Goal: Task Accomplishment & Management: Manage account settings

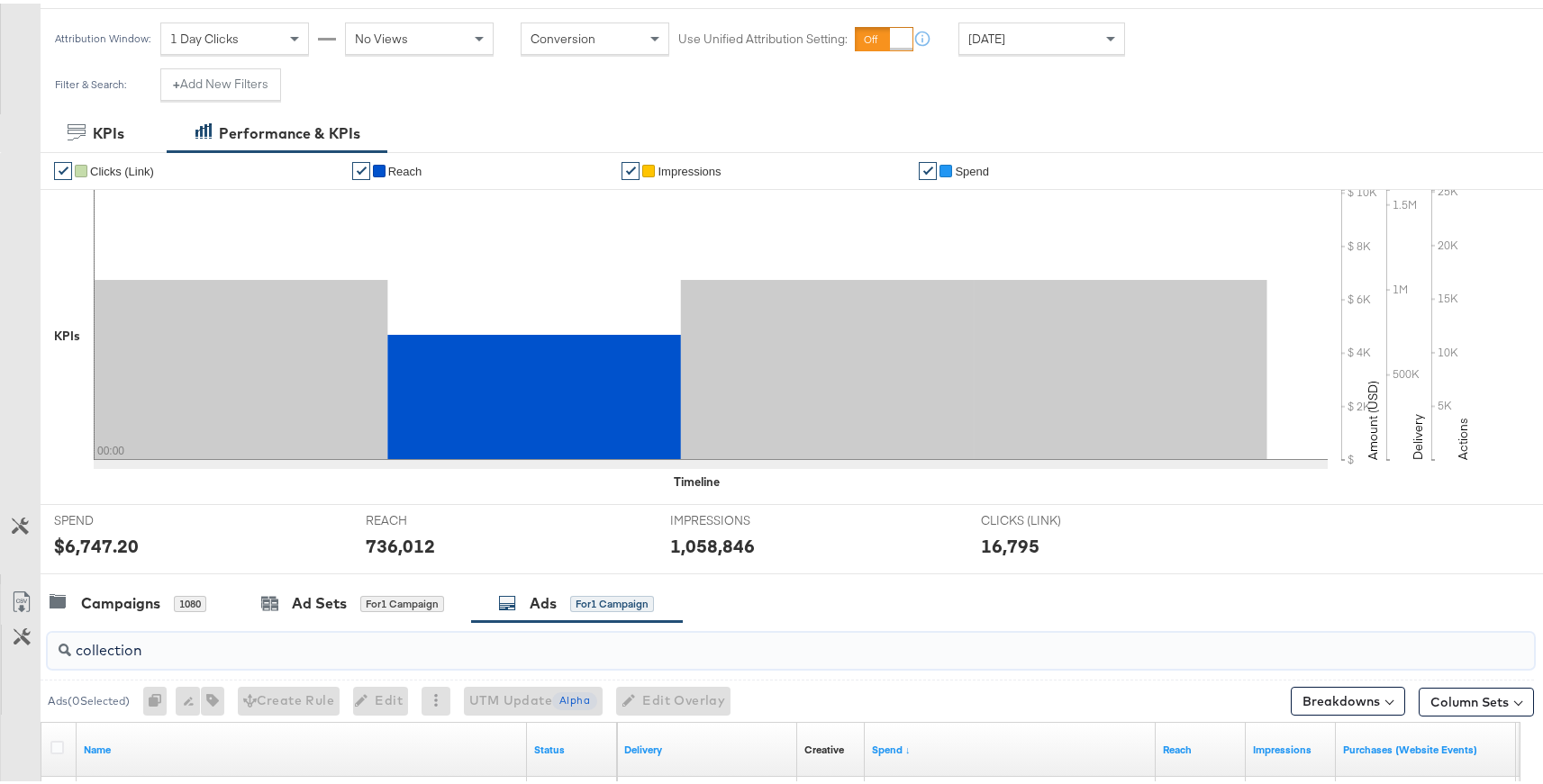
scroll to position [230, 0]
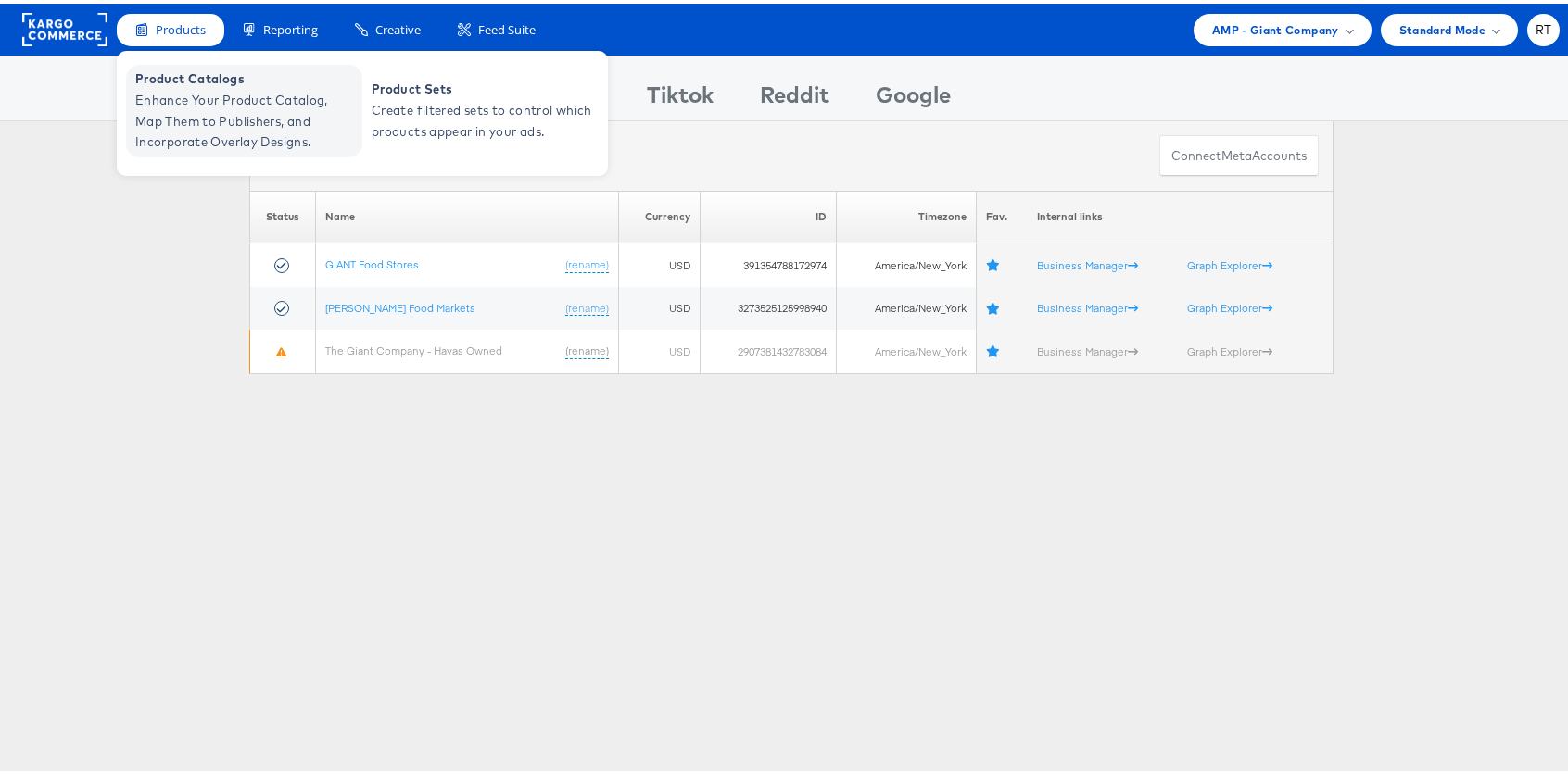
click at [208, 98] on span "Enhance Your Product Catalog, Map Them to Publishers, and Incorporate Overlay D…" at bounding box center [246, 118] width 222 height 63
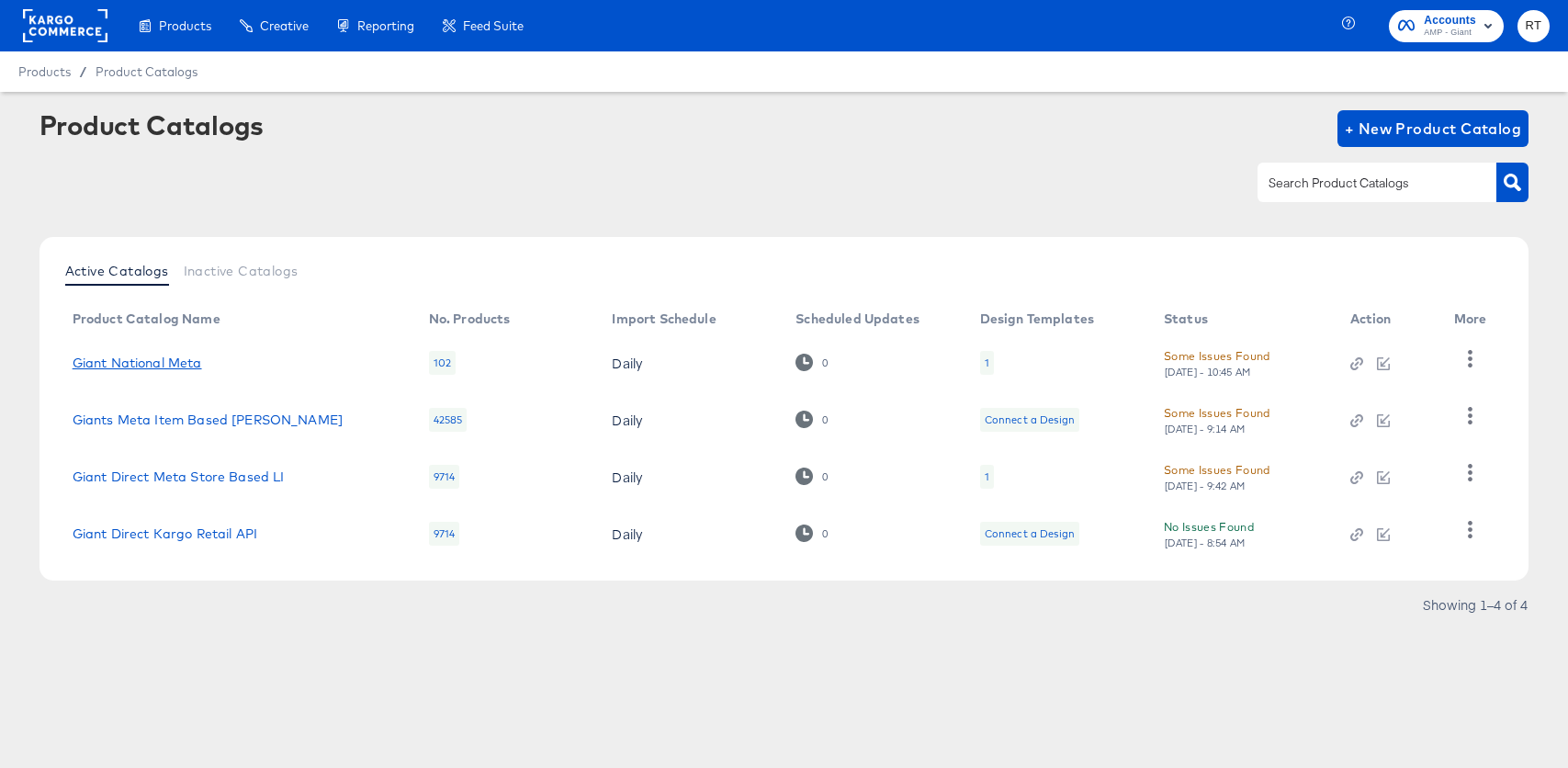
click at [188, 357] on link "Giant National Meta" at bounding box center [137, 363] width 129 height 15
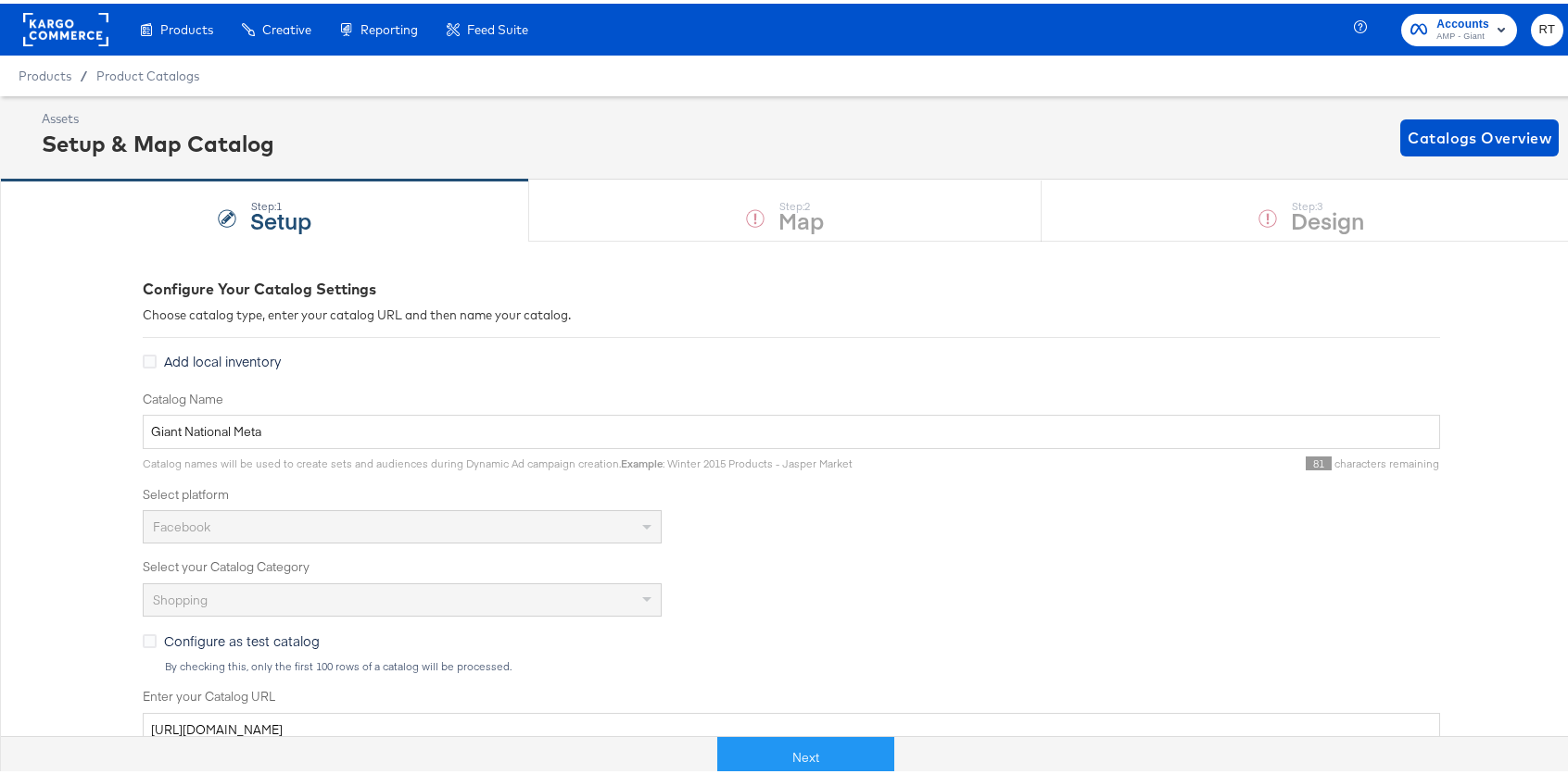
click at [28, 22] on rect at bounding box center [66, 26] width 86 height 33
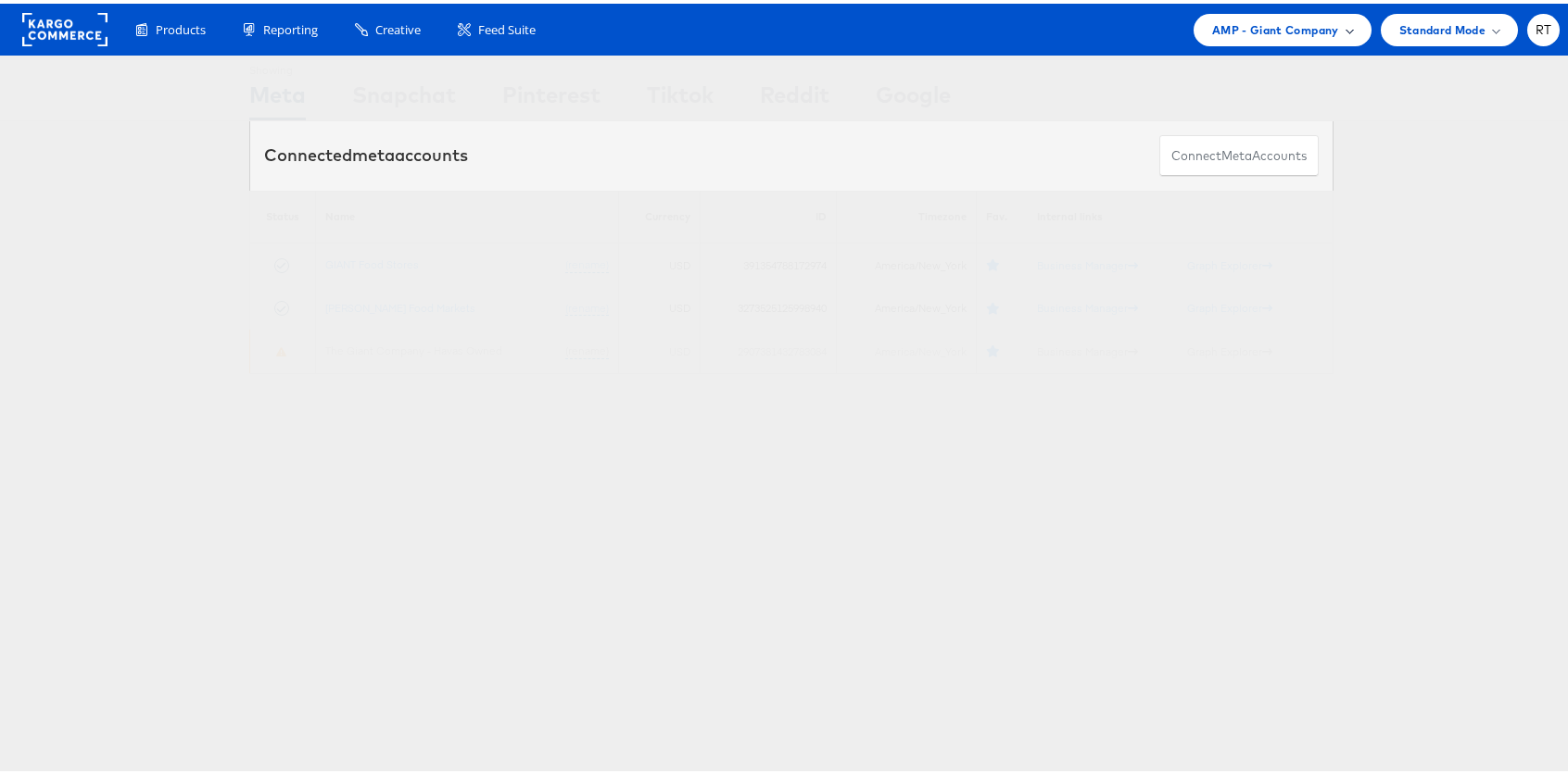
click at [1235, 13] on div "AMP - Giant Company" at bounding box center [1282, 27] width 178 height 32
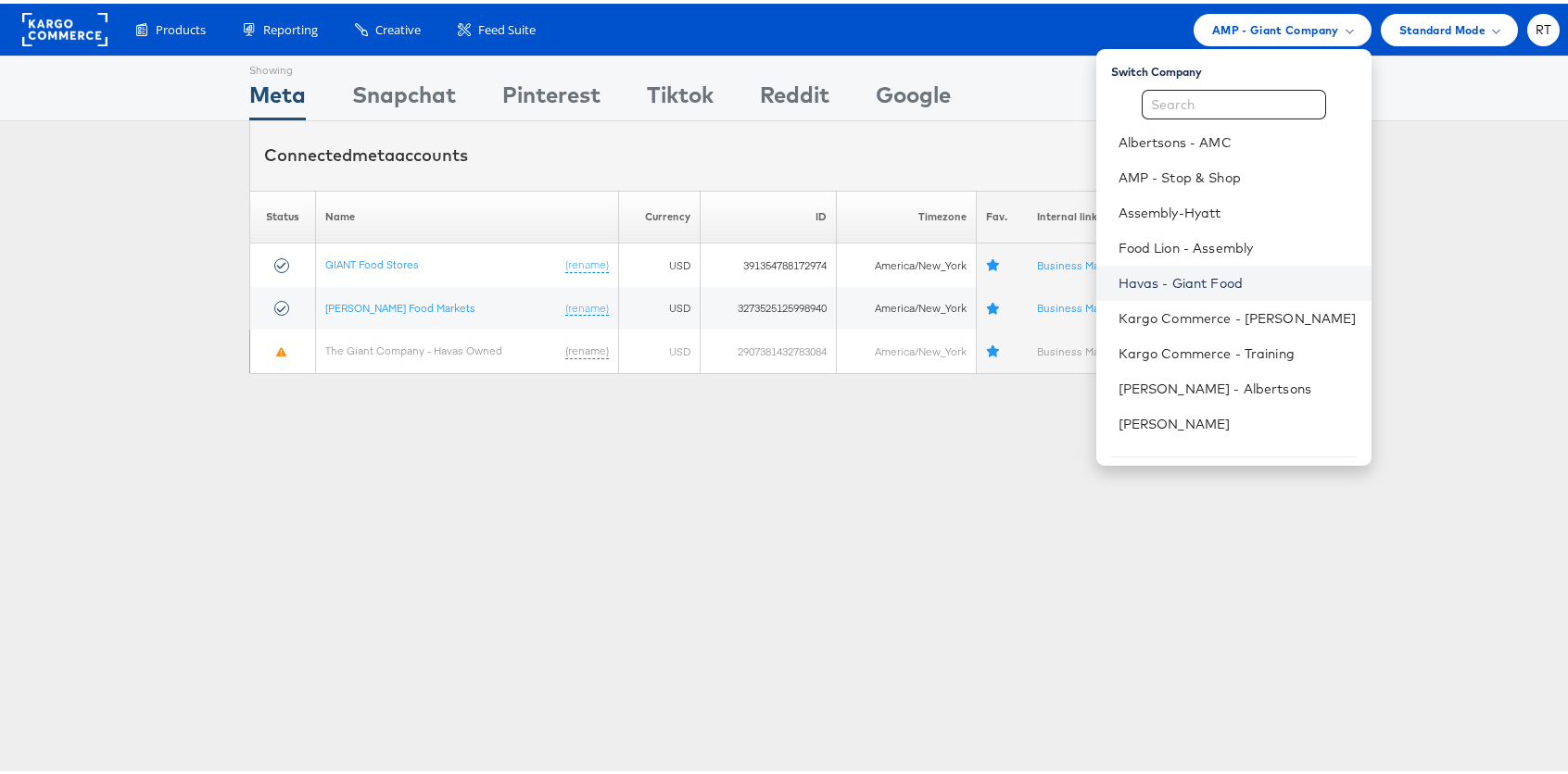
click at [1231, 277] on link "Havas - Giant Food" at bounding box center [1237, 279] width 239 height 18
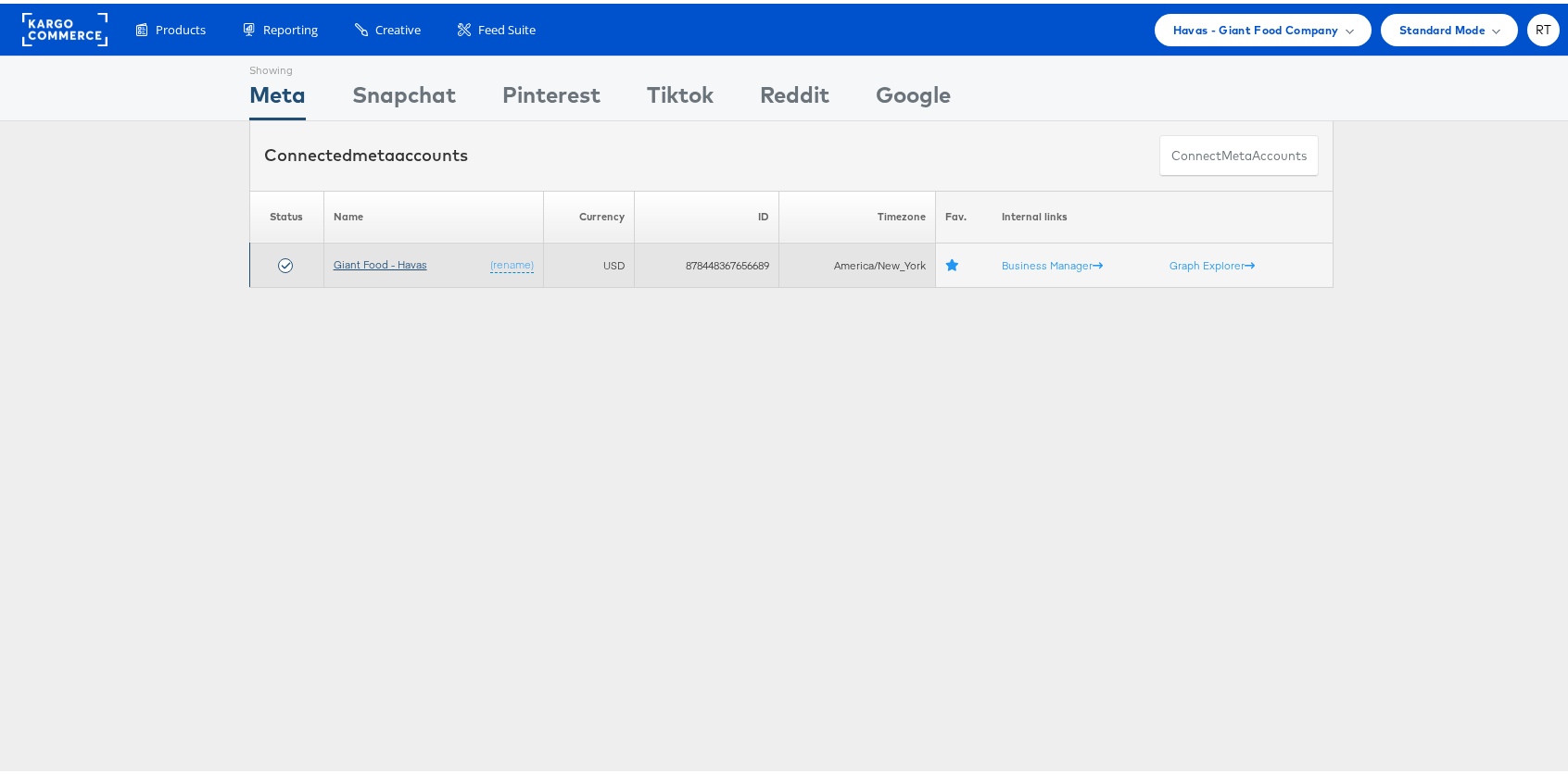
click at [410, 257] on link "Giant Food - Havas" at bounding box center [380, 260] width 93 height 14
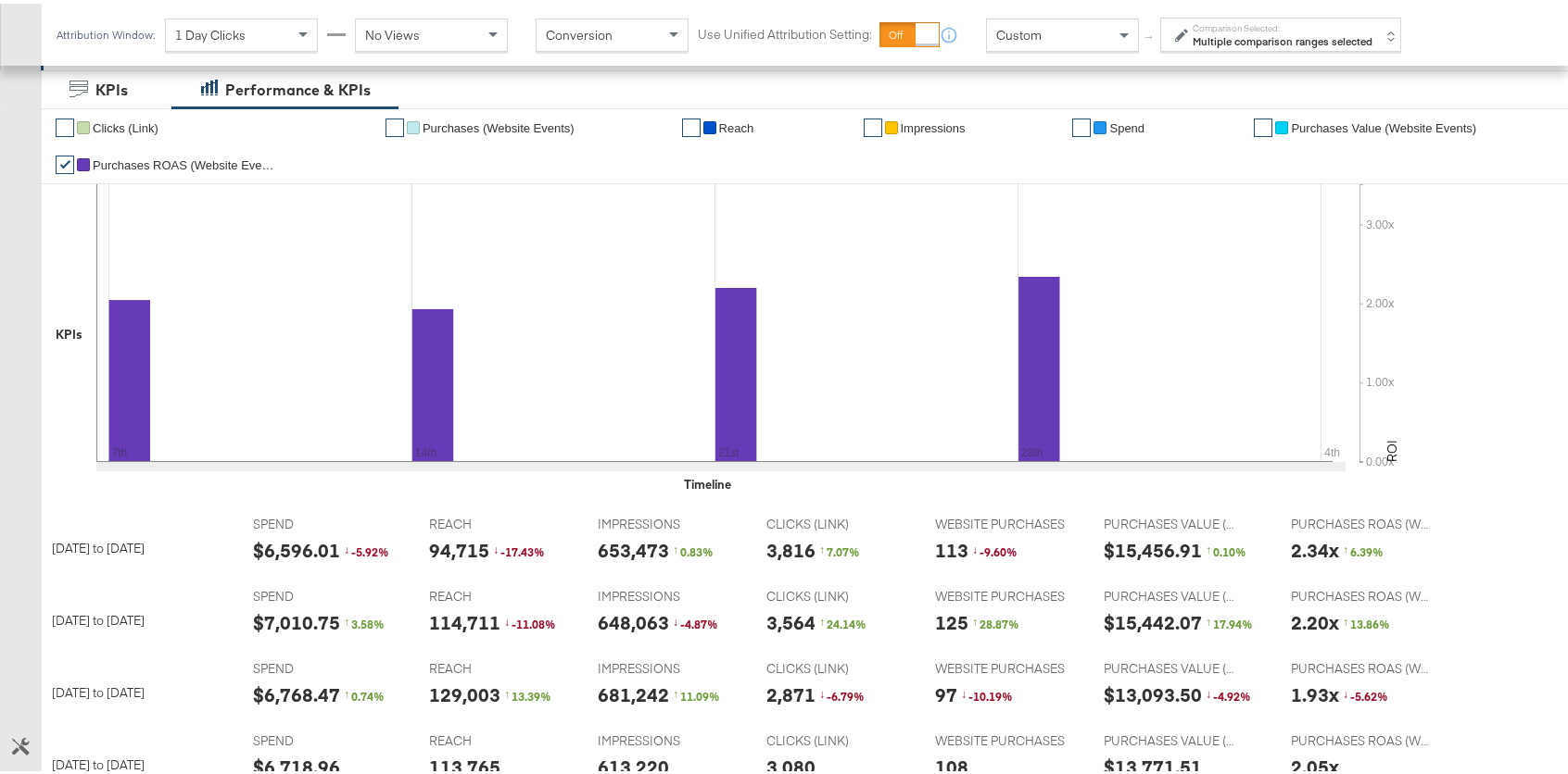
scroll to position [320, 0]
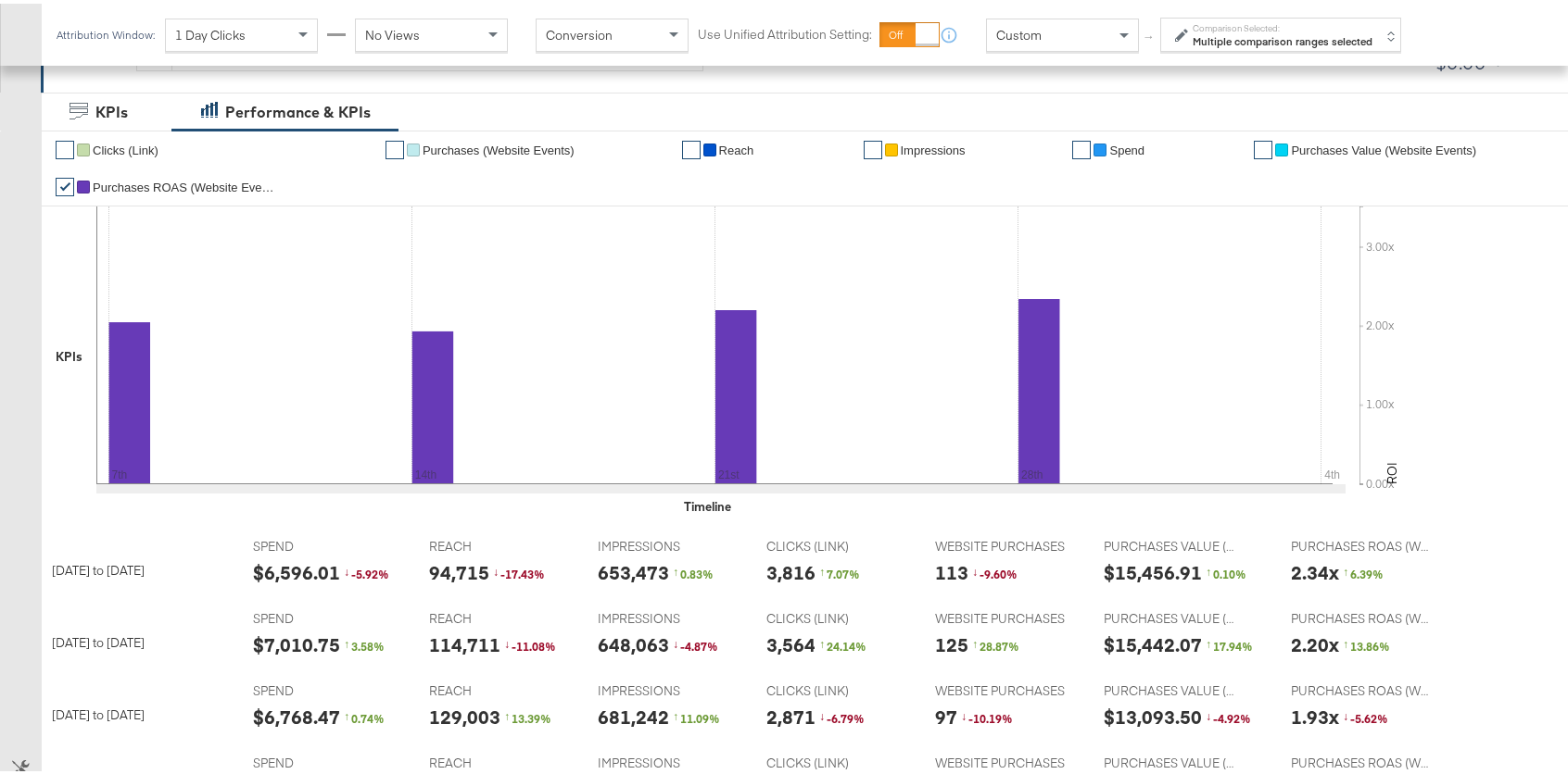
click at [1310, 30] on strong "Multiple comparison ranges selected" at bounding box center [1282, 37] width 180 height 14
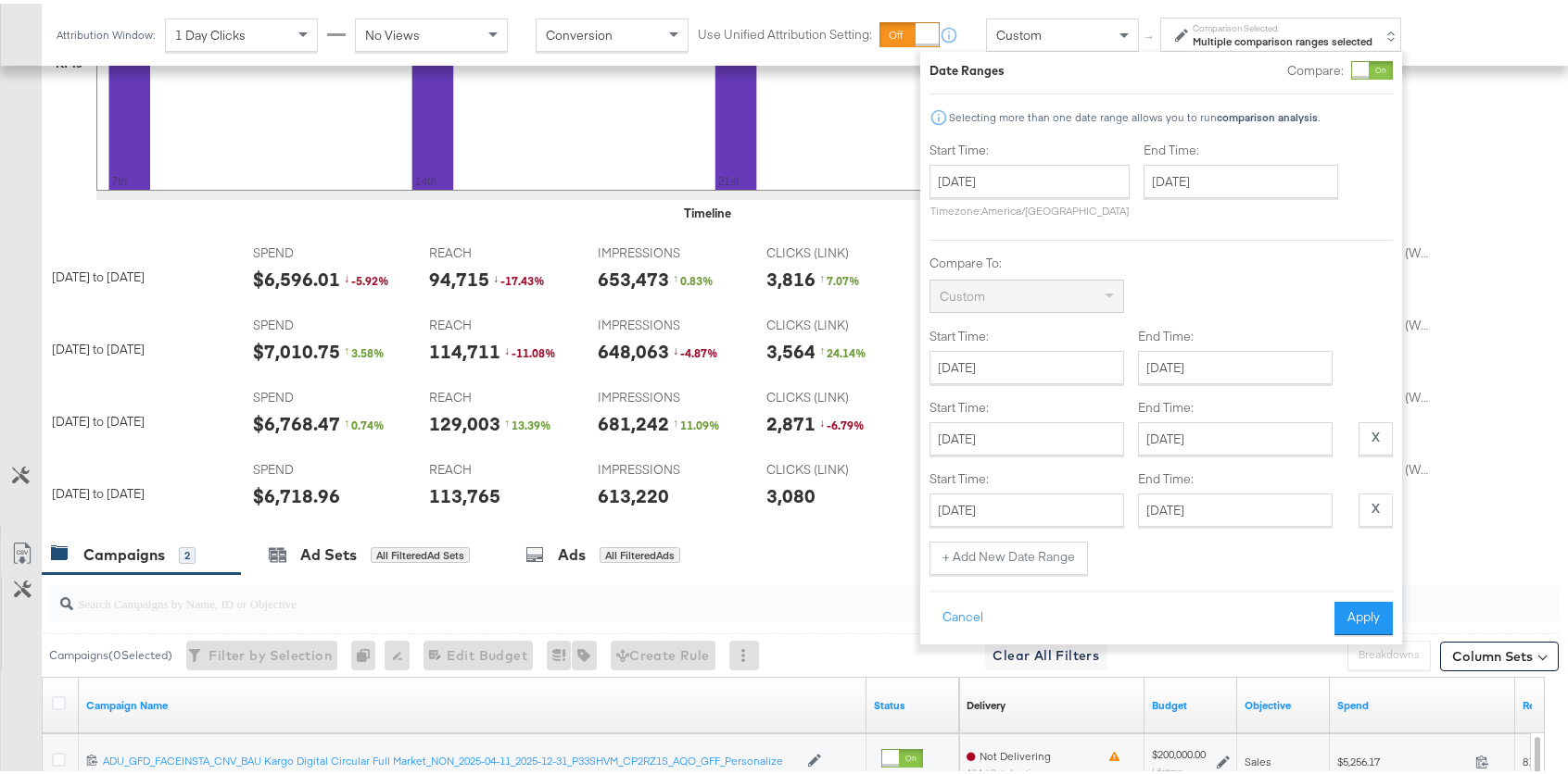
scroll to position [640, 0]
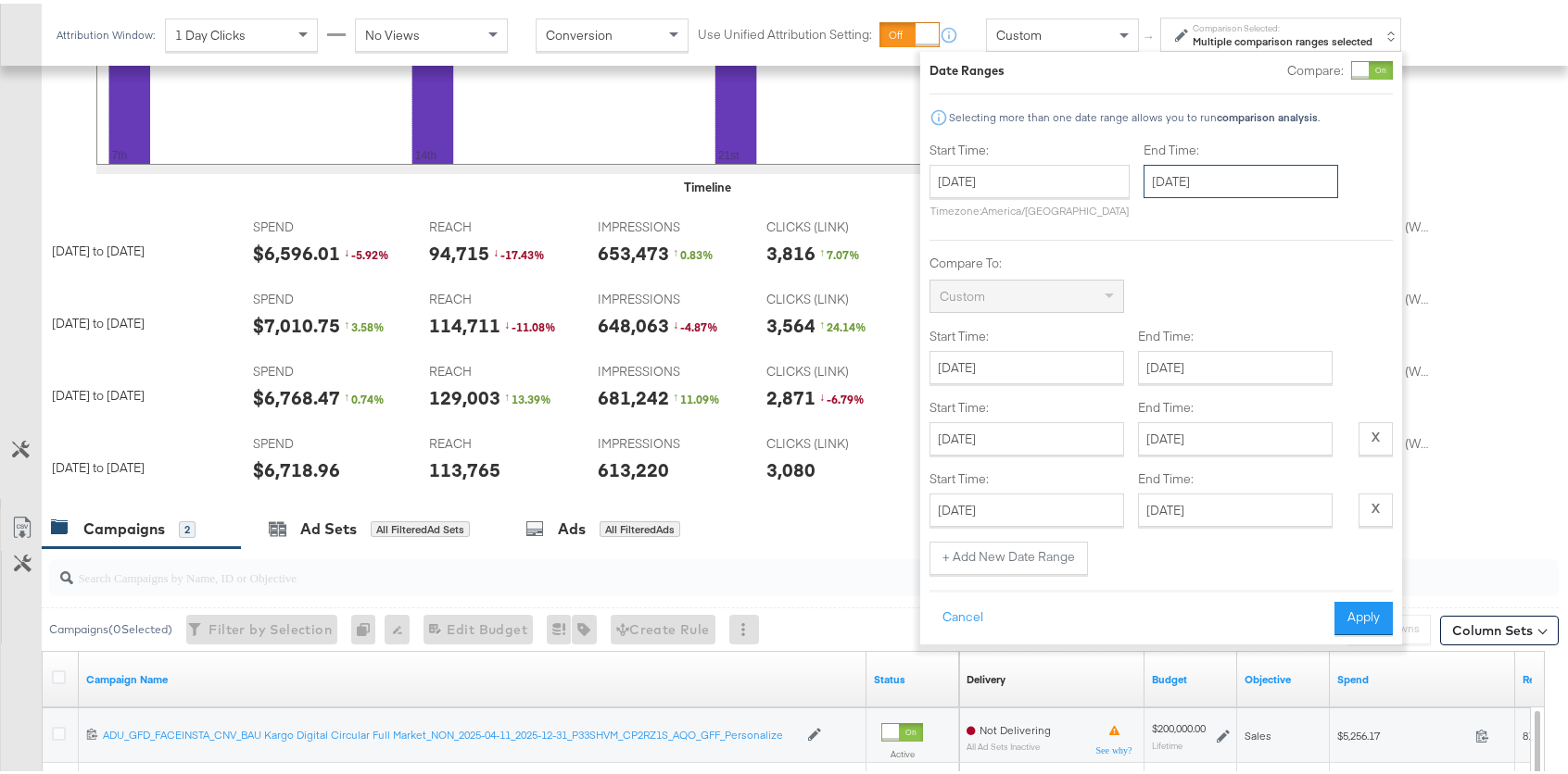
click at [1180, 179] on input "September 3rd 2025" at bounding box center [1240, 178] width 195 height 33
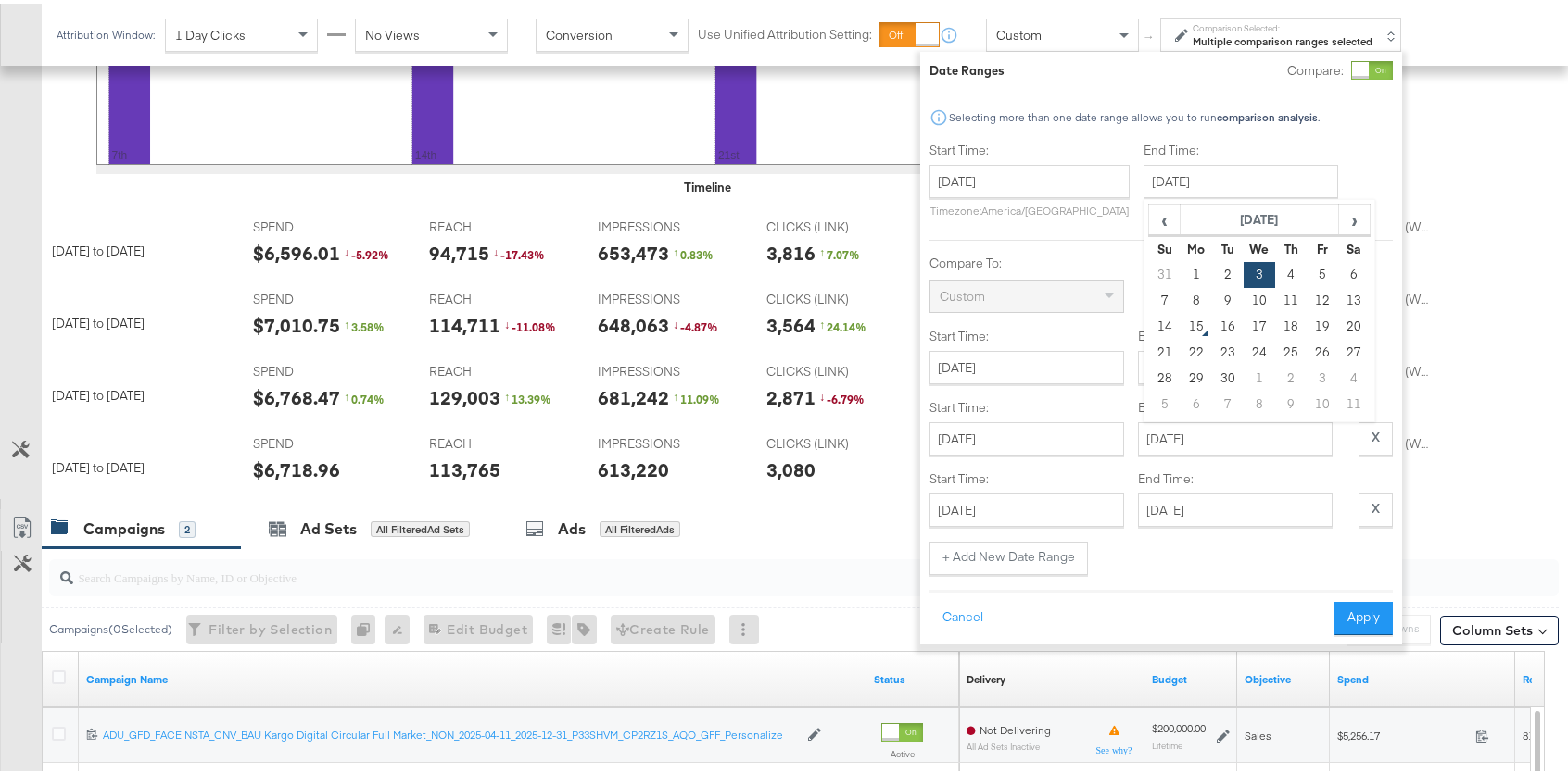
click at [1203, 115] on div "Selecting more than one date range allows you to run comparison analysis ." at bounding box center [1134, 114] width 373 height 13
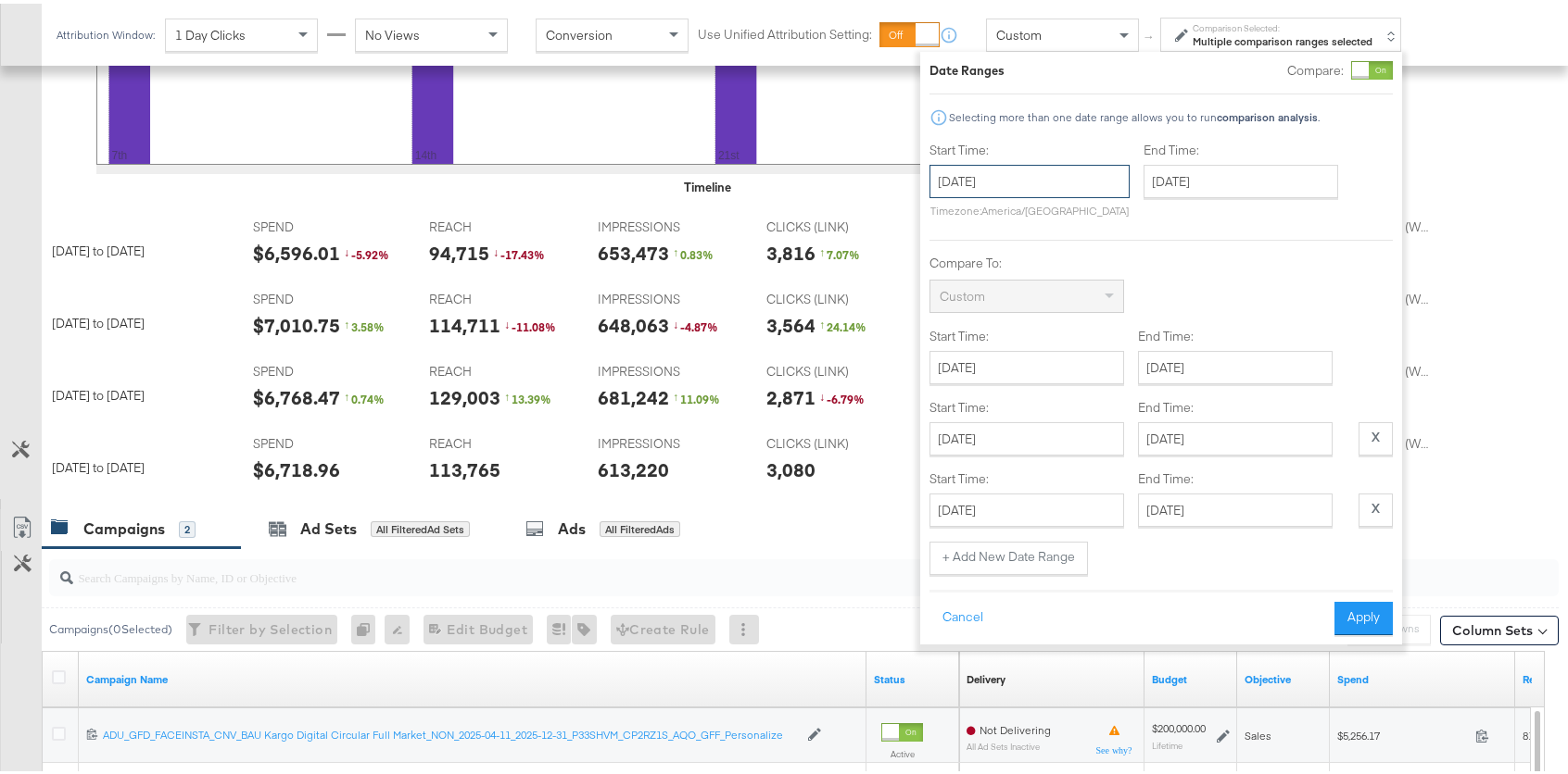
click at [1033, 179] on input "August 28th 2025" at bounding box center [1029, 178] width 201 height 33
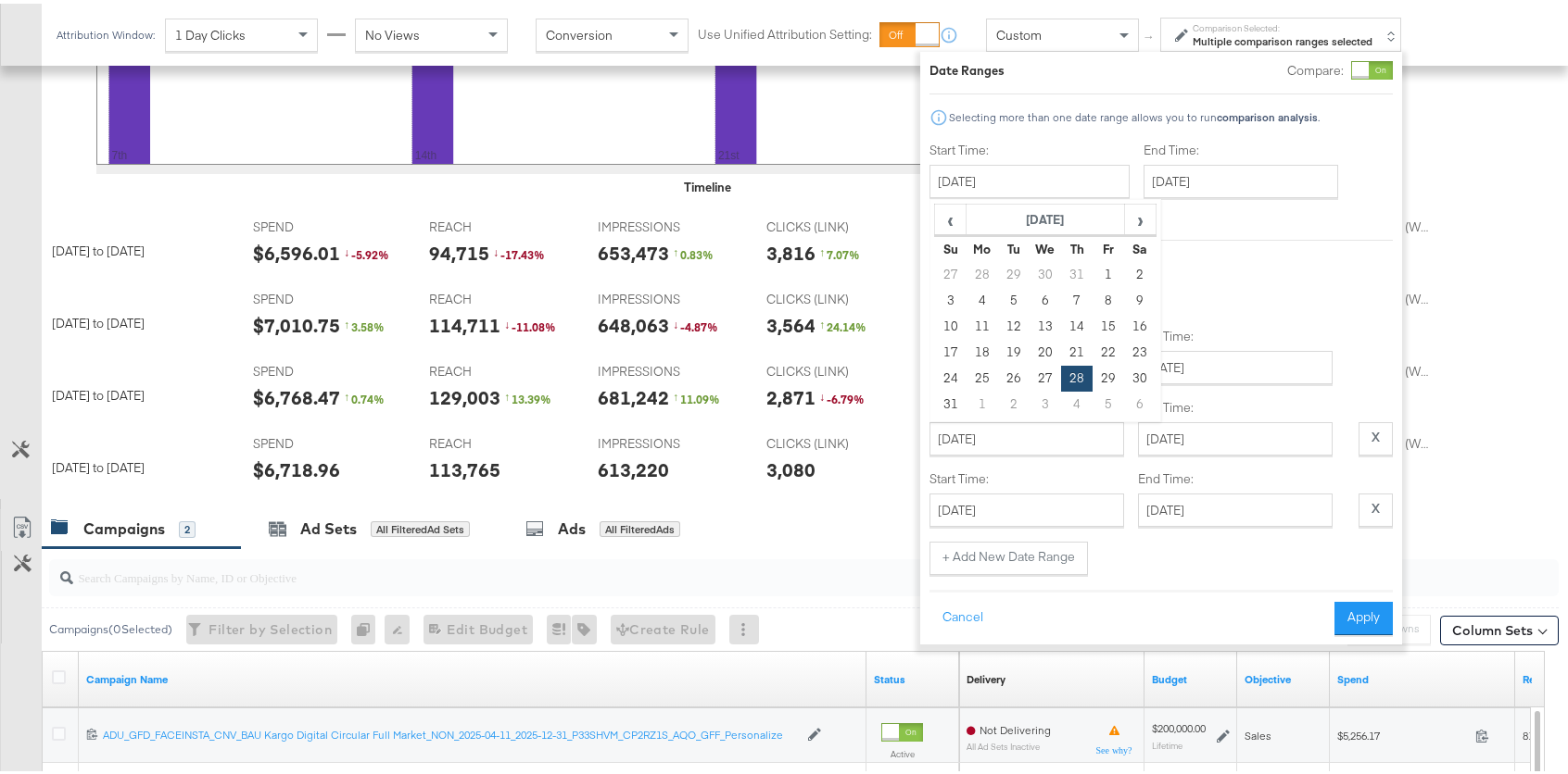
click at [1259, 220] on div "End Time: September 3rd 2025 ‹ September 2025 › Su Mo Tu We Th Fr Sa 31 1 2 3 4…" at bounding box center [1244, 179] width 202 height 85
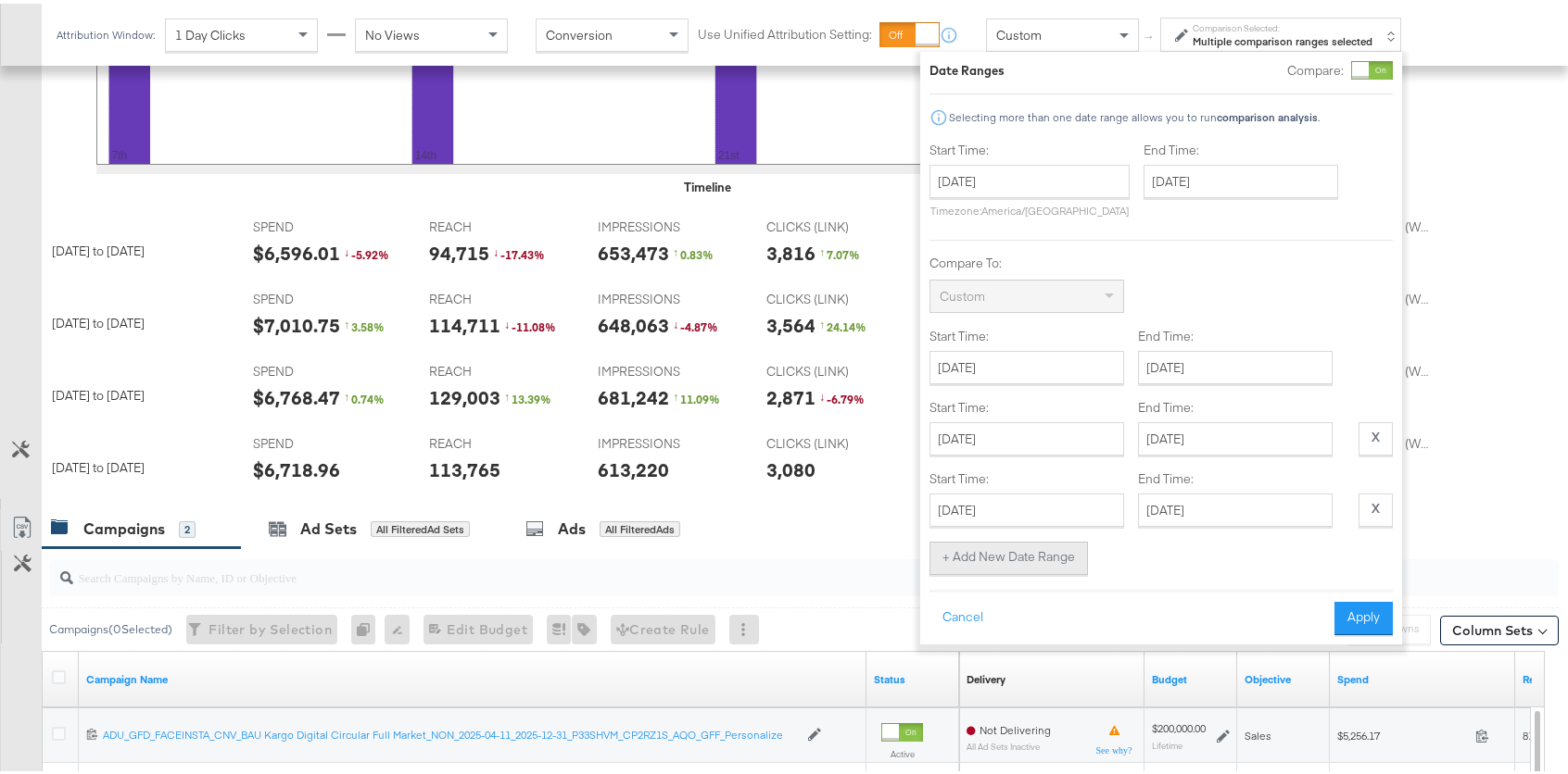
click at [1016, 552] on button "+ Add New Date Range" at bounding box center [1008, 554] width 159 height 33
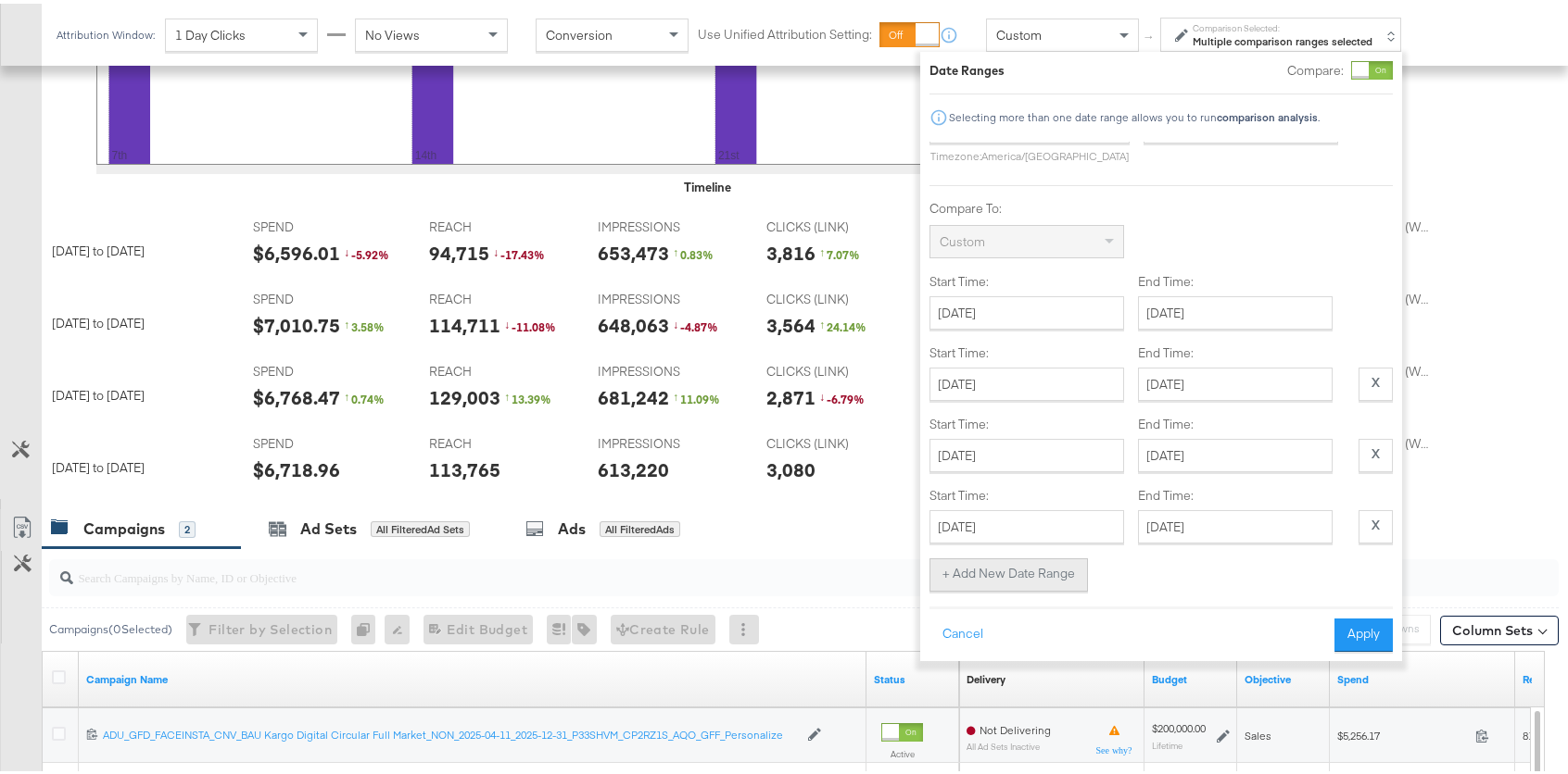
scroll to position [68, 0]
click at [1014, 489] on div "Start Time: August 28th 2025 ‹ August 2025 › Su Mo Tu We Th Fr Sa 27 28 29 30 3…" at bounding box center [1026, 511] width 195 height 56
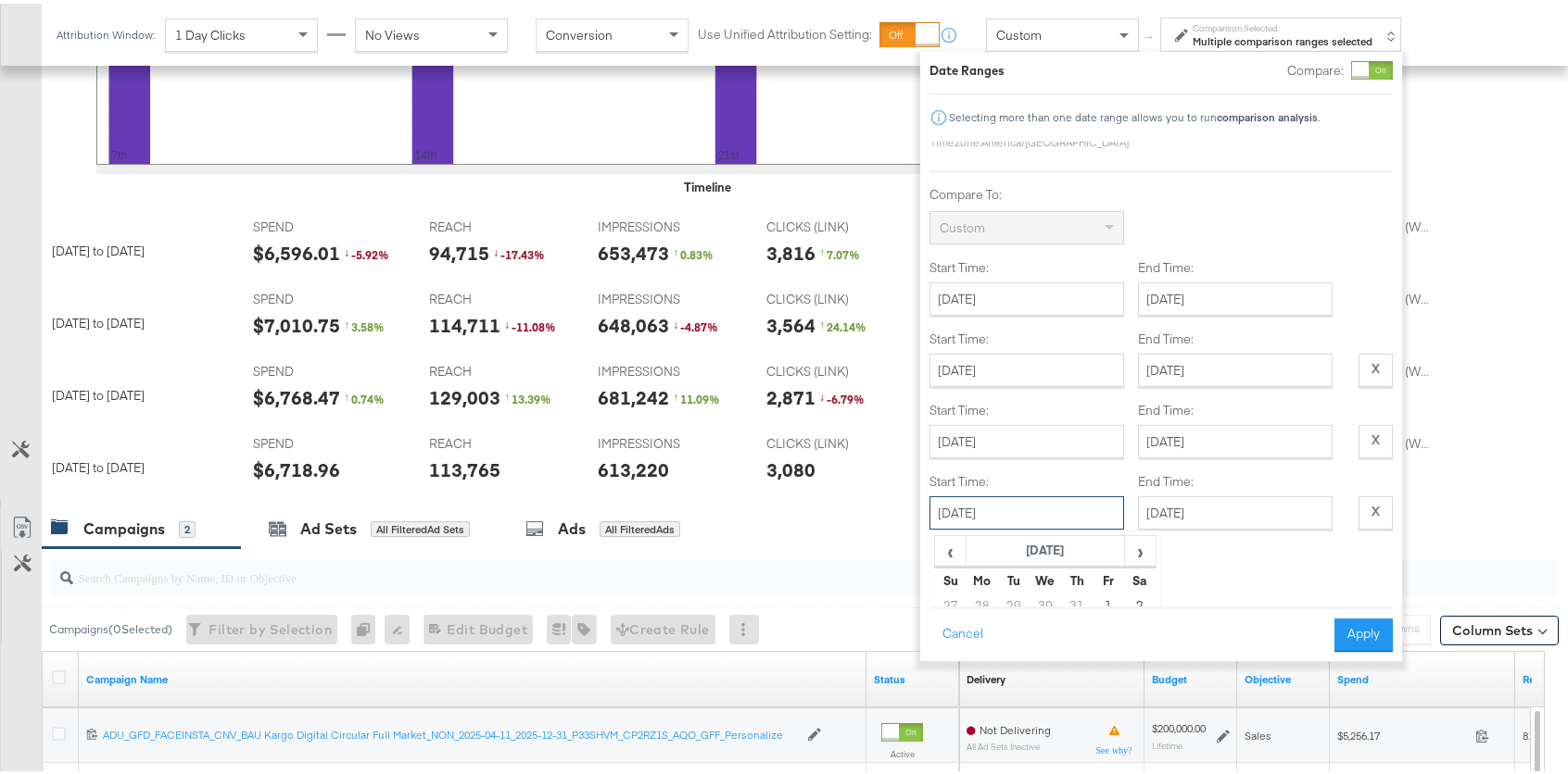
click at [1010, 506] on input "August 28th 2025" at bounding box center [1026, 509] width 195 height 33
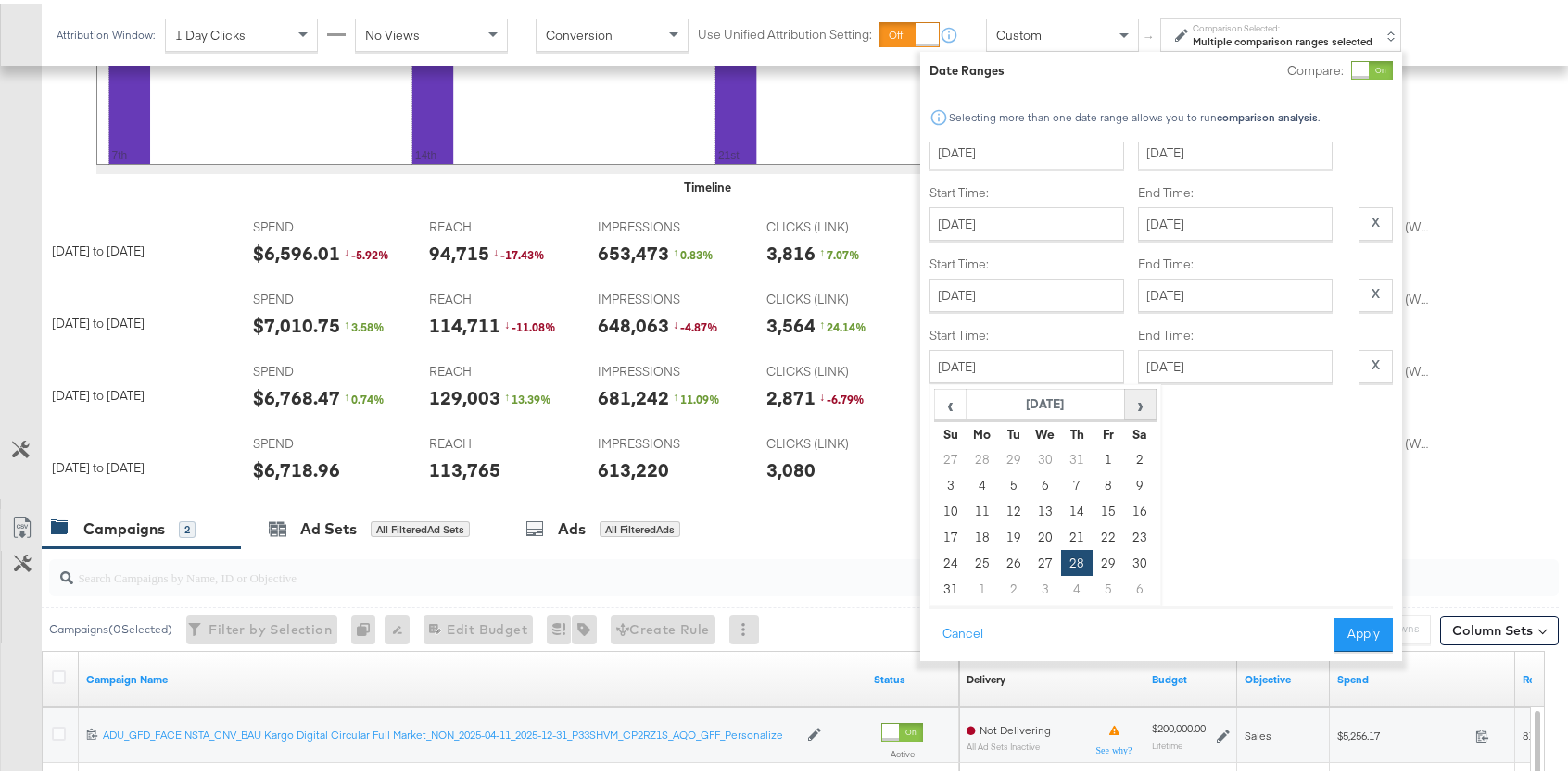
click at [1151, 387] on span "›" at bounding box center [1140, 401] width 29 height 28
click at [1077, 443] on td "4" at bounding box center [1076, 455] width 31 height 26
type input "September 4th 2025"
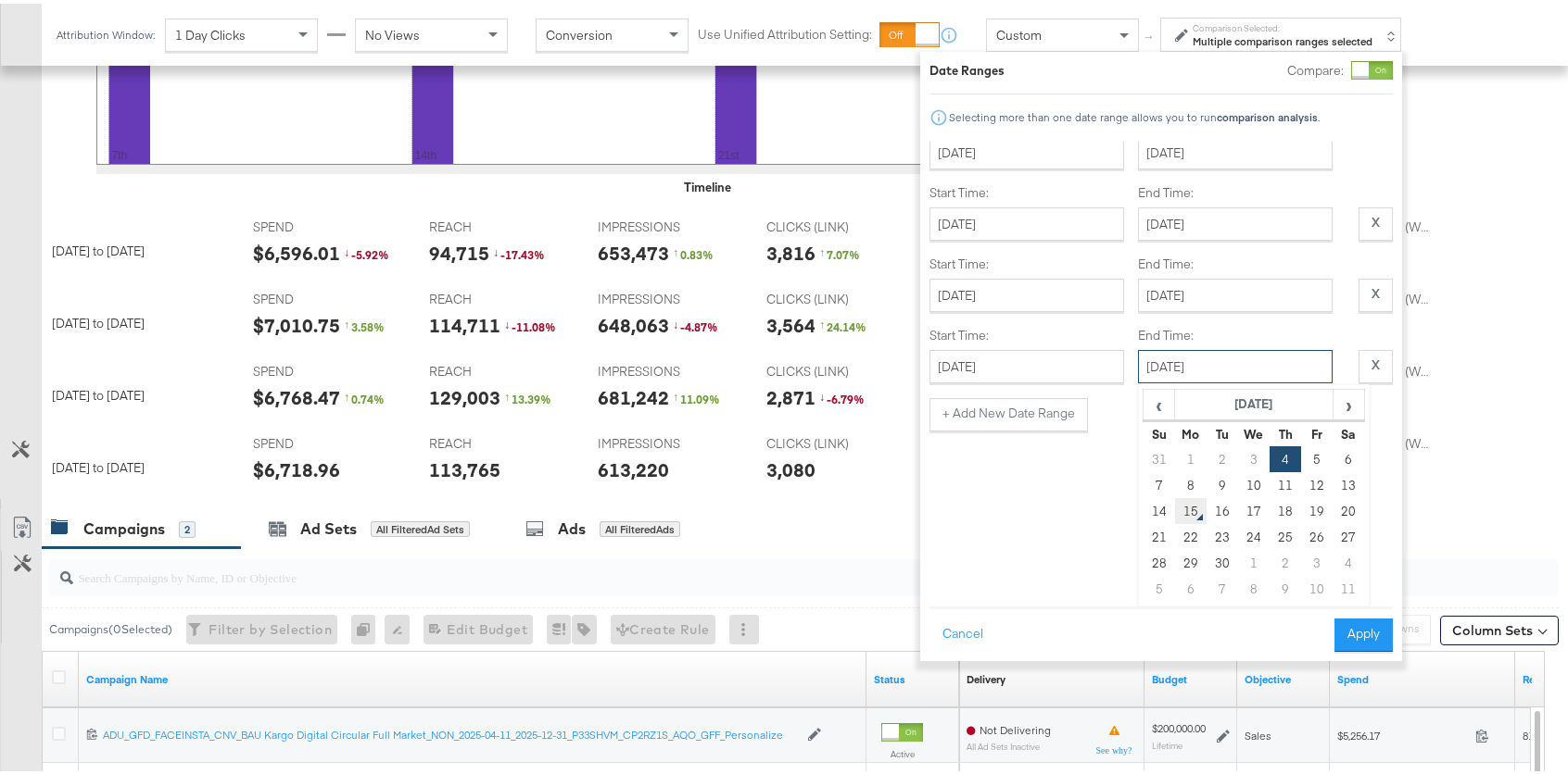
click at [1186, 380] on div "September 4th 2025 ‹ September 2025 › Su Mo Tu We Th Fr Sa 31 1 2 3 4 5 6 7 8 9…" at bounding box center [1234, 363] width 195 height 33
click at [1244, 471] on td "10" at bounding box center [1253, 481] width 31 height 26
type input "September 10th 2025"
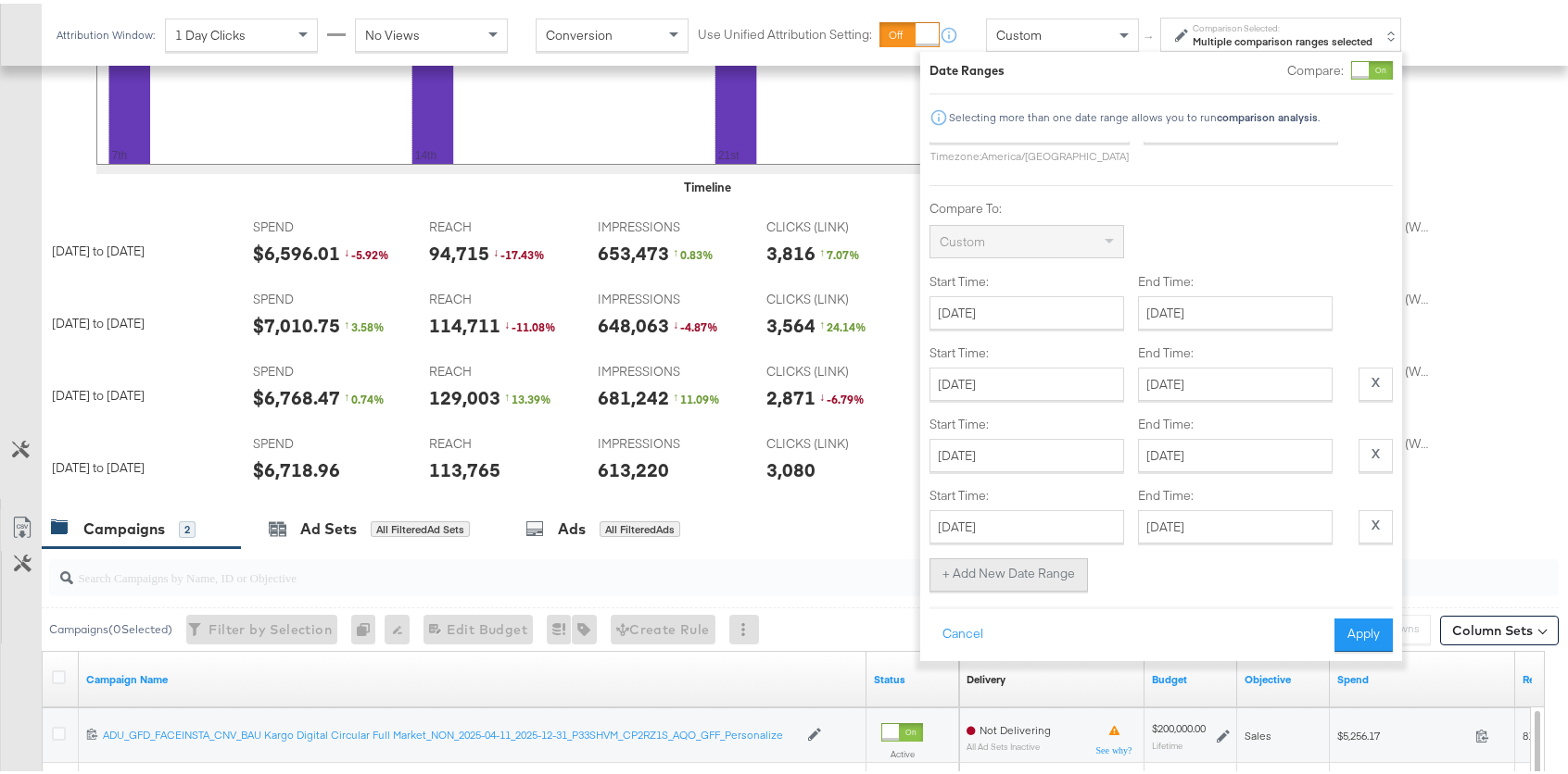
click at [1029, 557] on button "+ Add New Date Range" at bounding box center [1008, 571] width 159 height 33
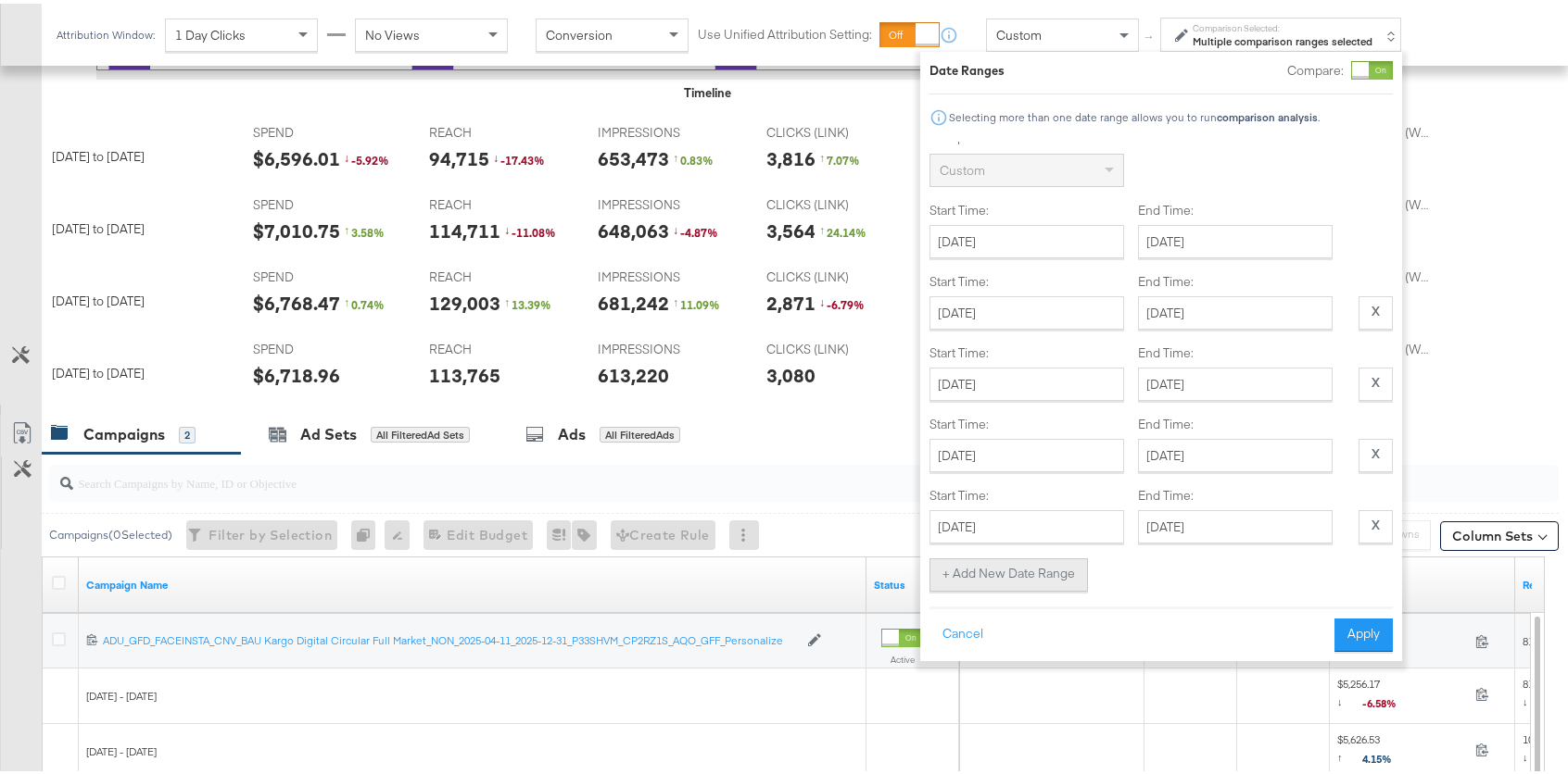
scroll to position [751, 0]
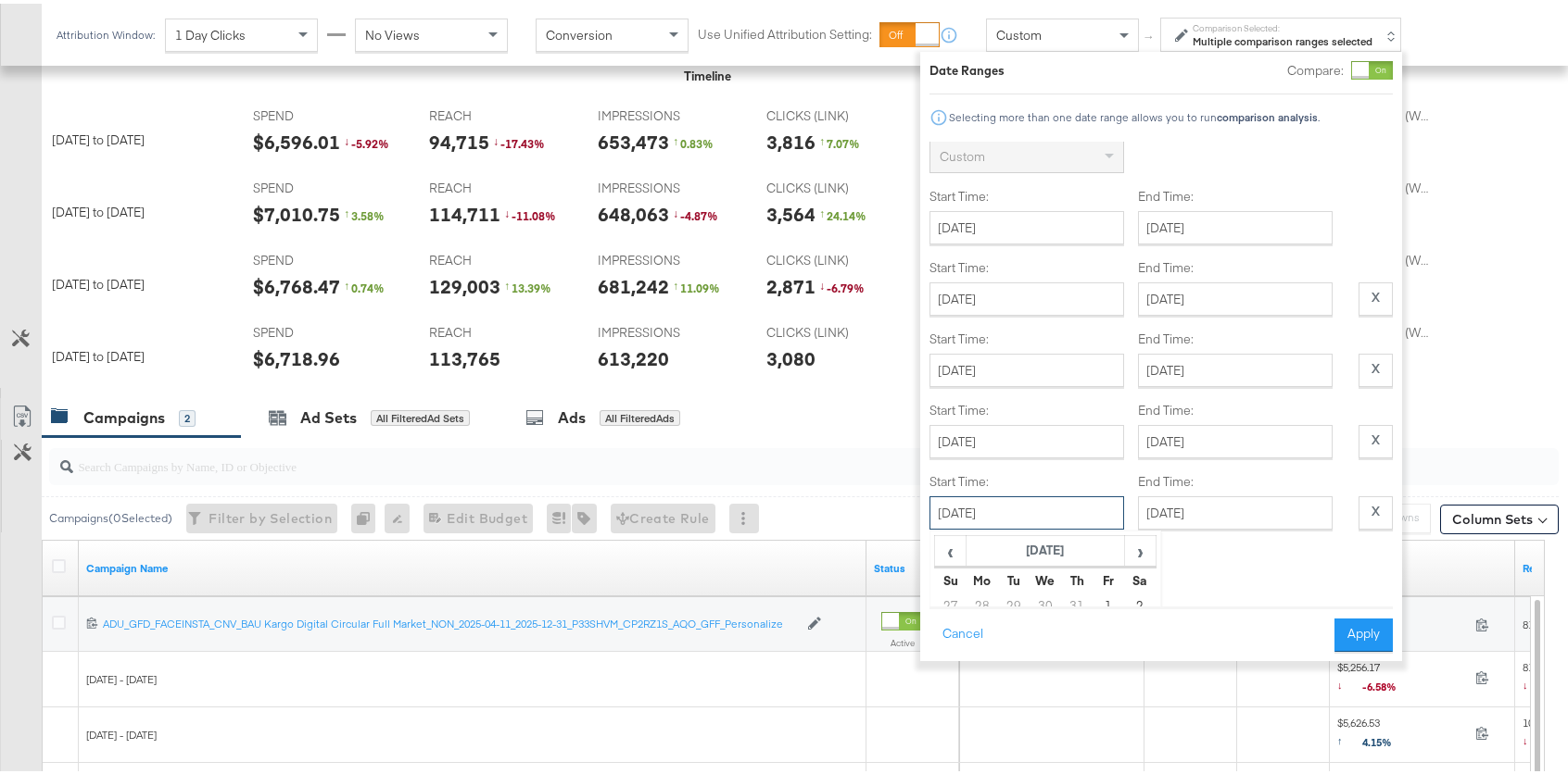
click at [1062, 504] on input "August 28th 2025" at bounding box center [1026, 509] width 195 height 33
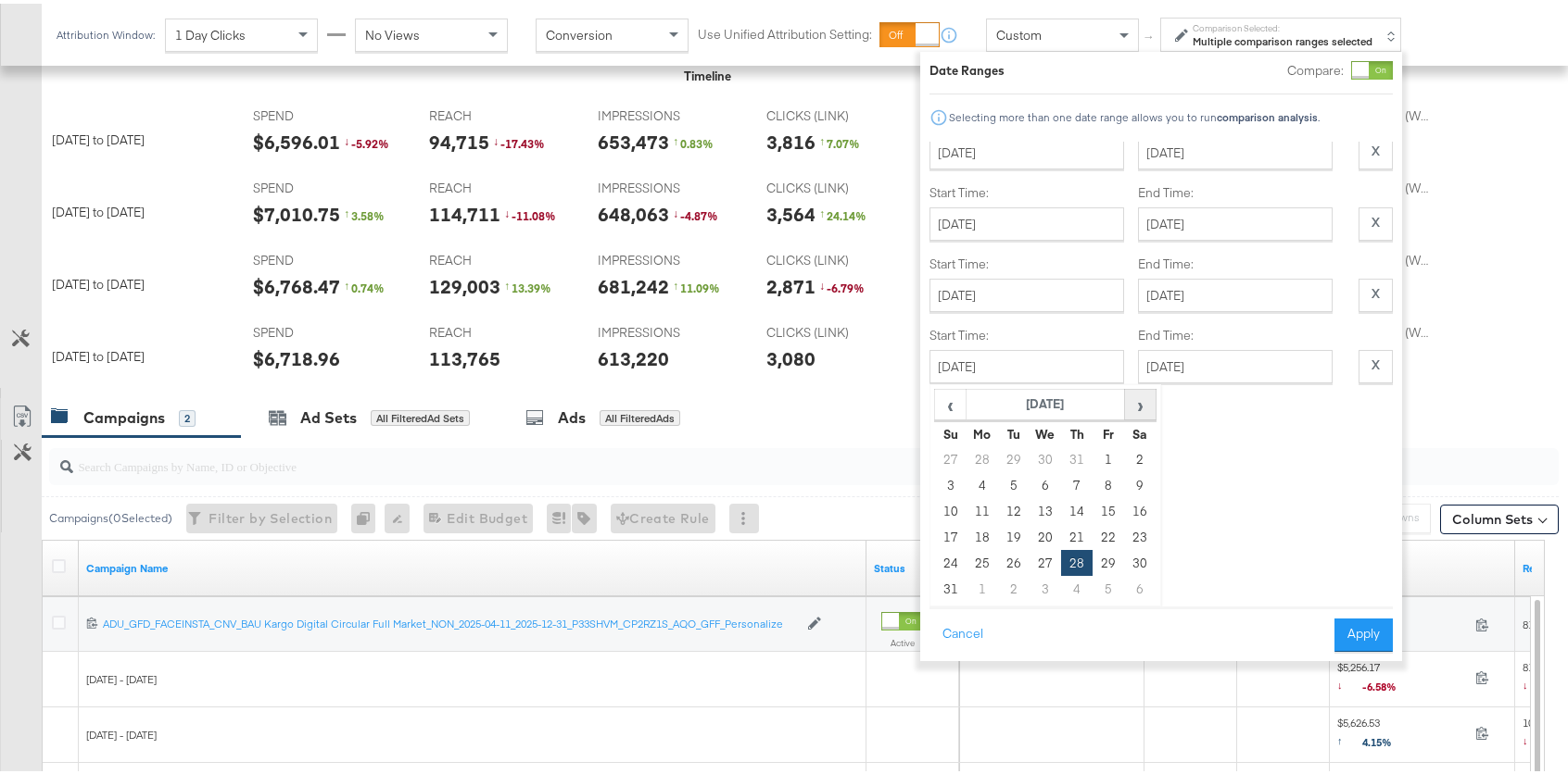
click at [1139, 389] on span "›" at bounding box center [1140, 401] width 29 height 28
click at [1083, 473] on td "11" at bounding box center [1076, 481] width 31 height 26
type input "September 11th 2025"
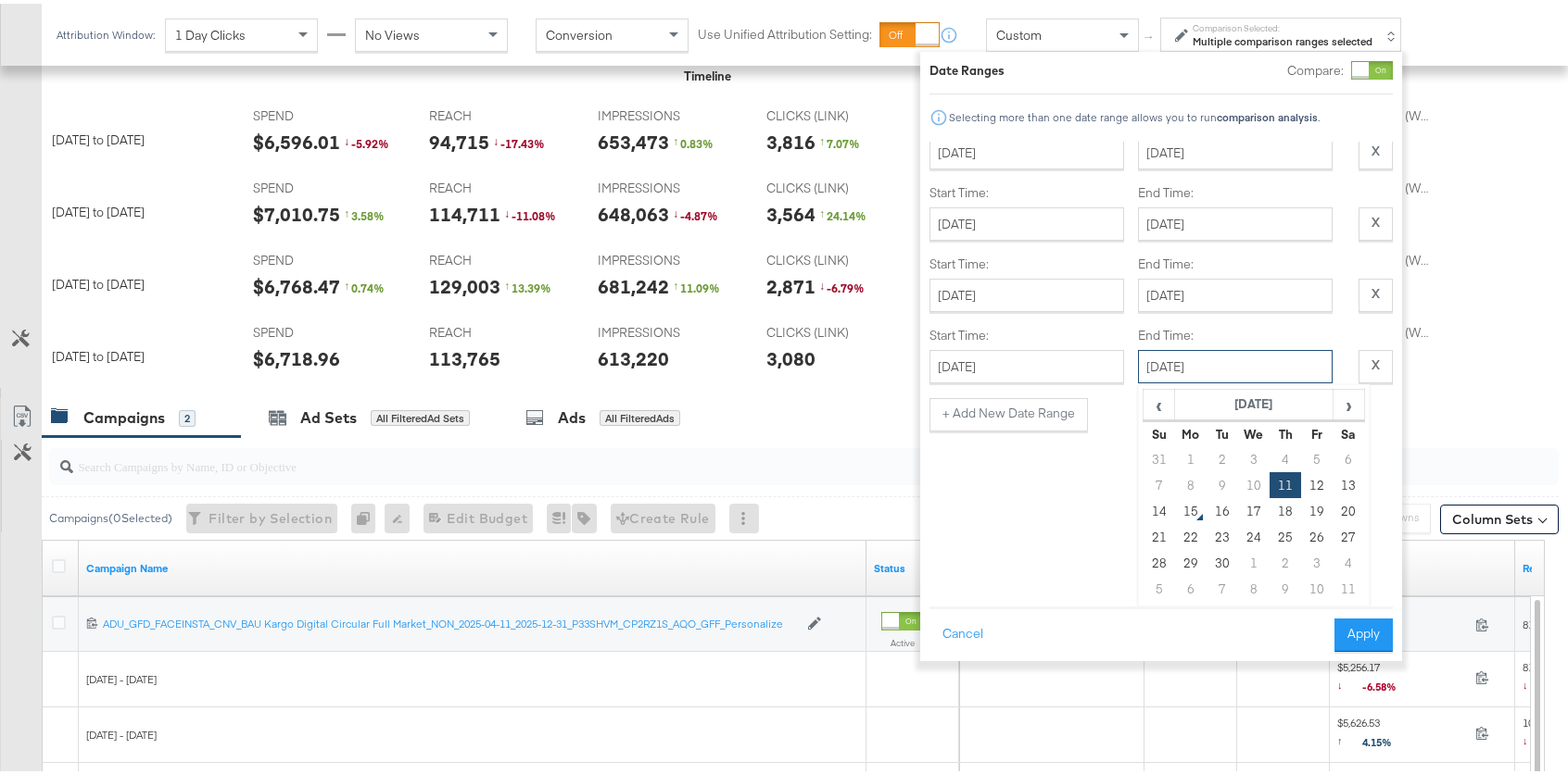
click at [1197, 380] on div "September 11th 2025 ‹ September 2025 › Su Mo Tu We Th Fr Sa 31 1 2 3 4 5 6 7 8 …" at bounding box center [1234, 363] width 195 height 33
click at [1164, 501] on td "14" at bounding box center [1158, 507] width 31 height 26
type input "September 14th 2025"
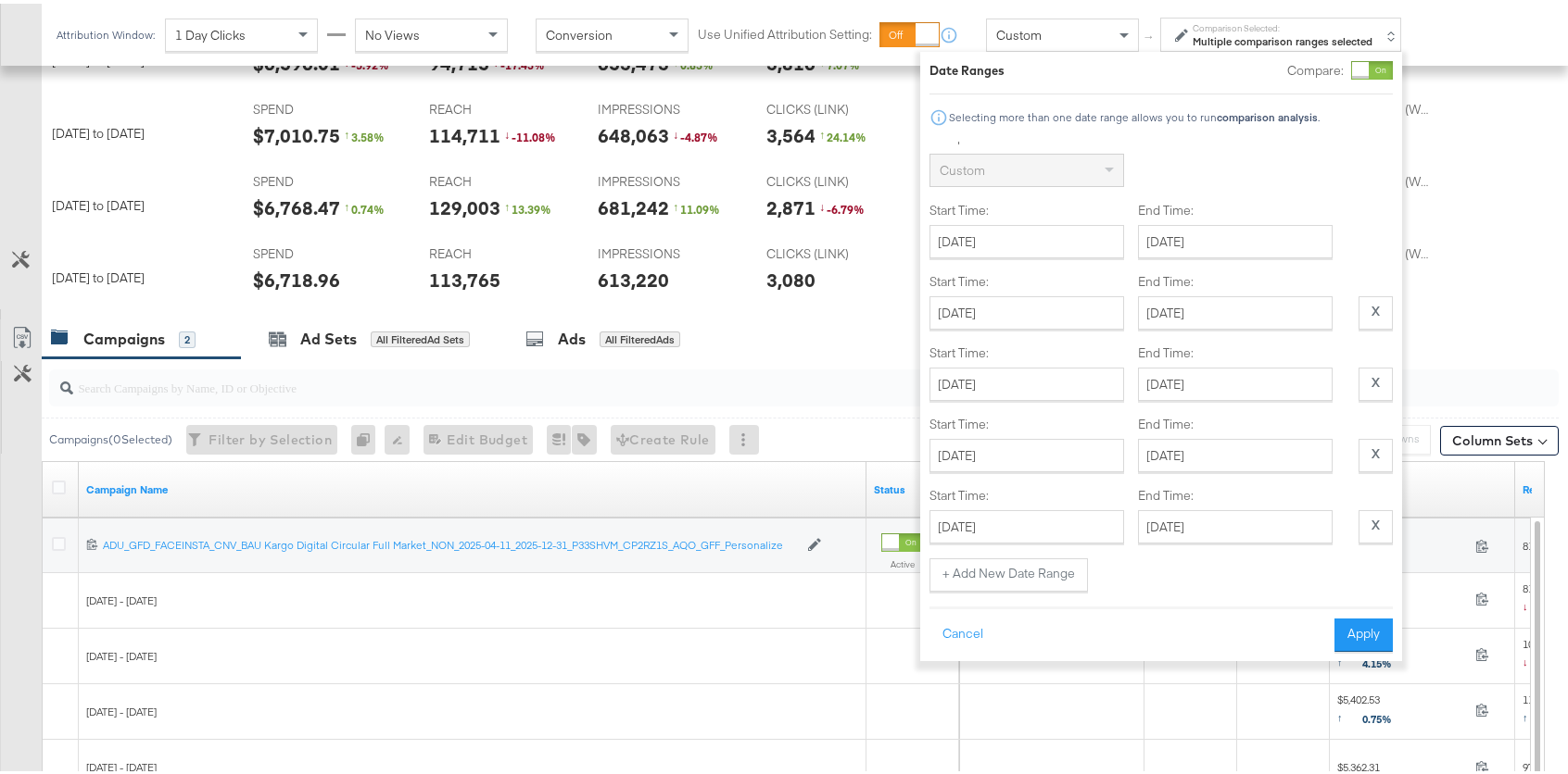
scroll to position [831, 0]
click at [1349, 633] on button "Apply" at bounding box center [1363, 631] width 58 height 33
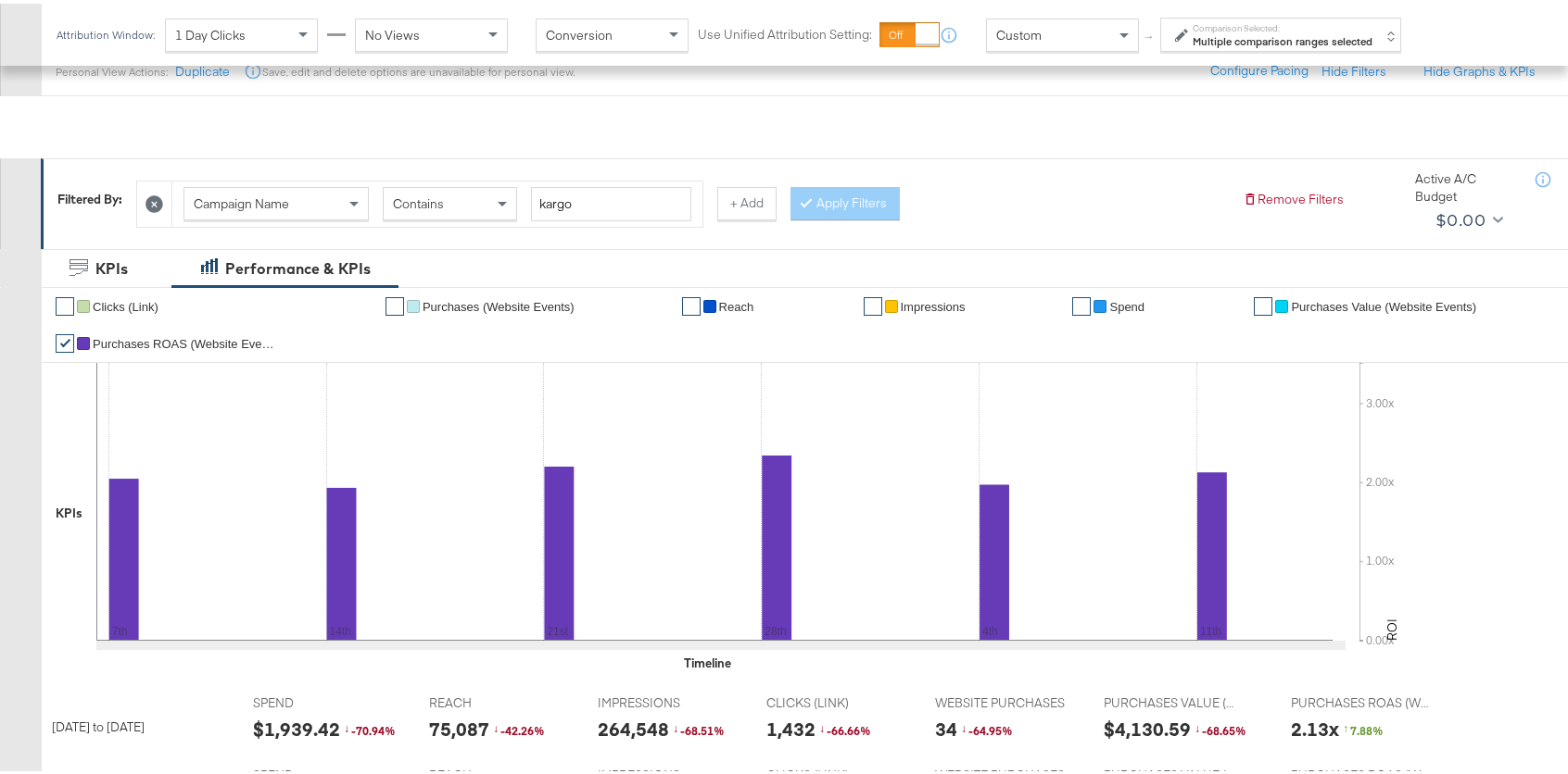
scroll to position [147, 0]
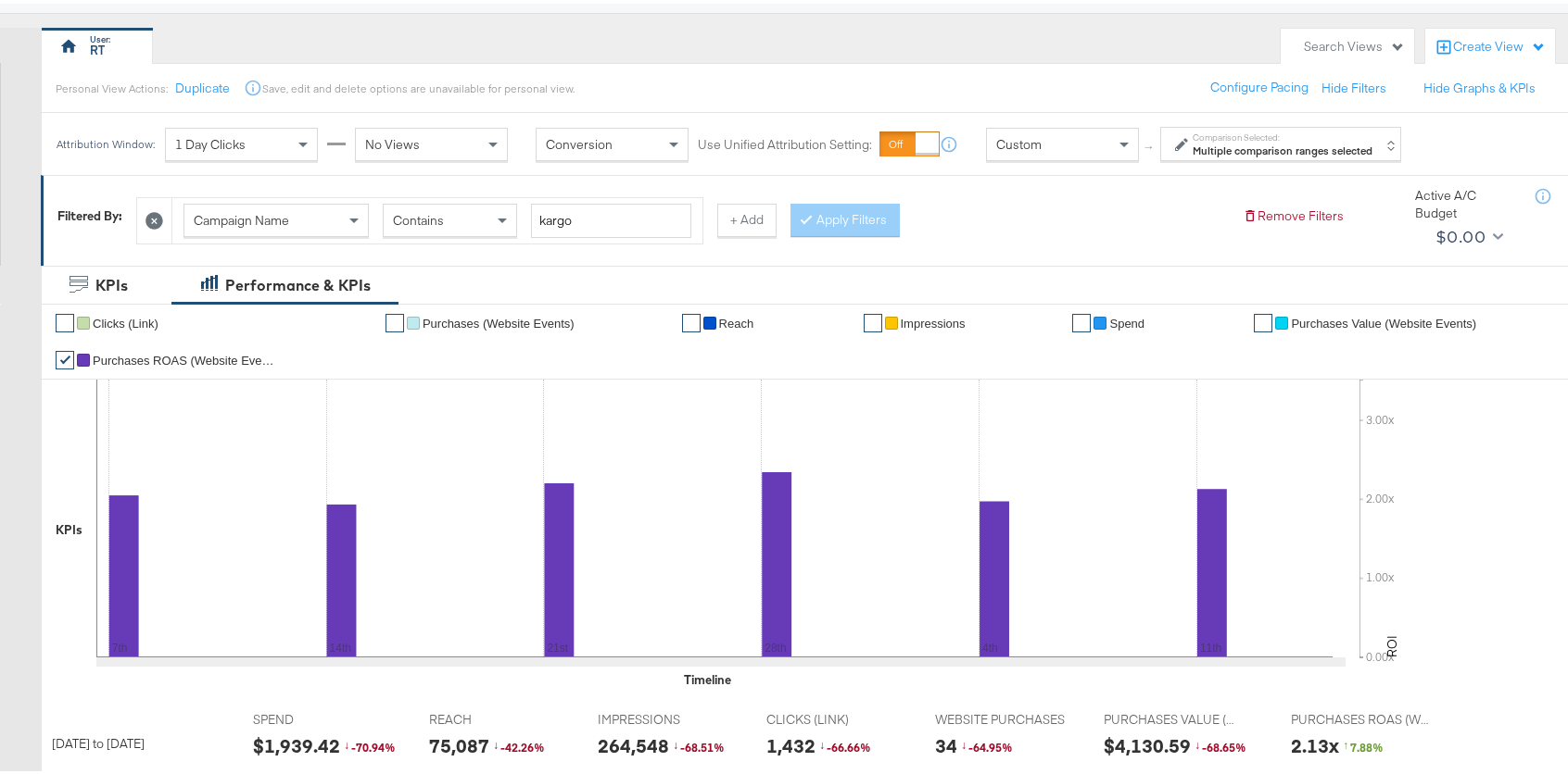
click at [154, 220] on icon at bounding box center [154, 217] width 18 height 18
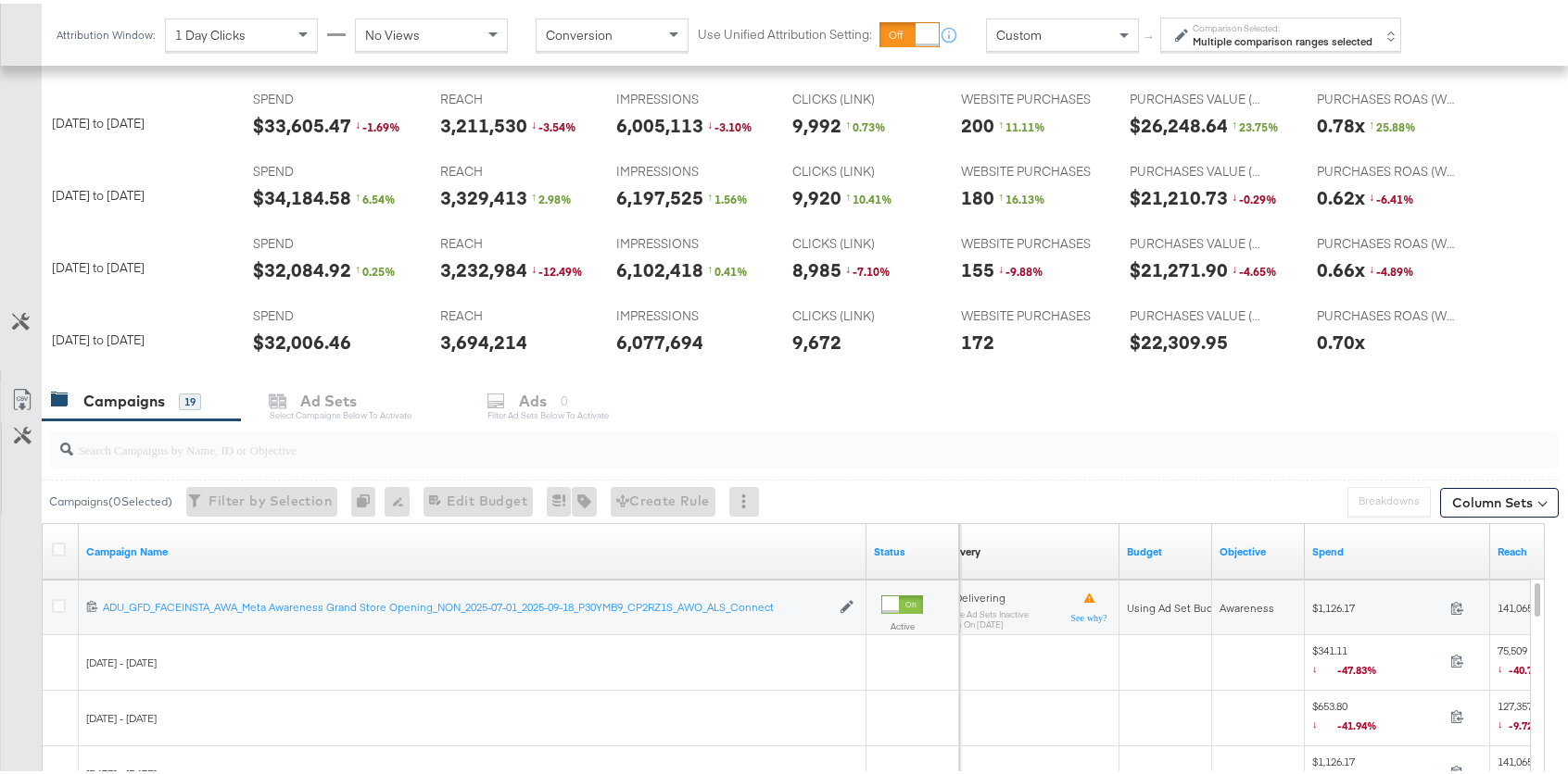
scroll to position [0, 0]
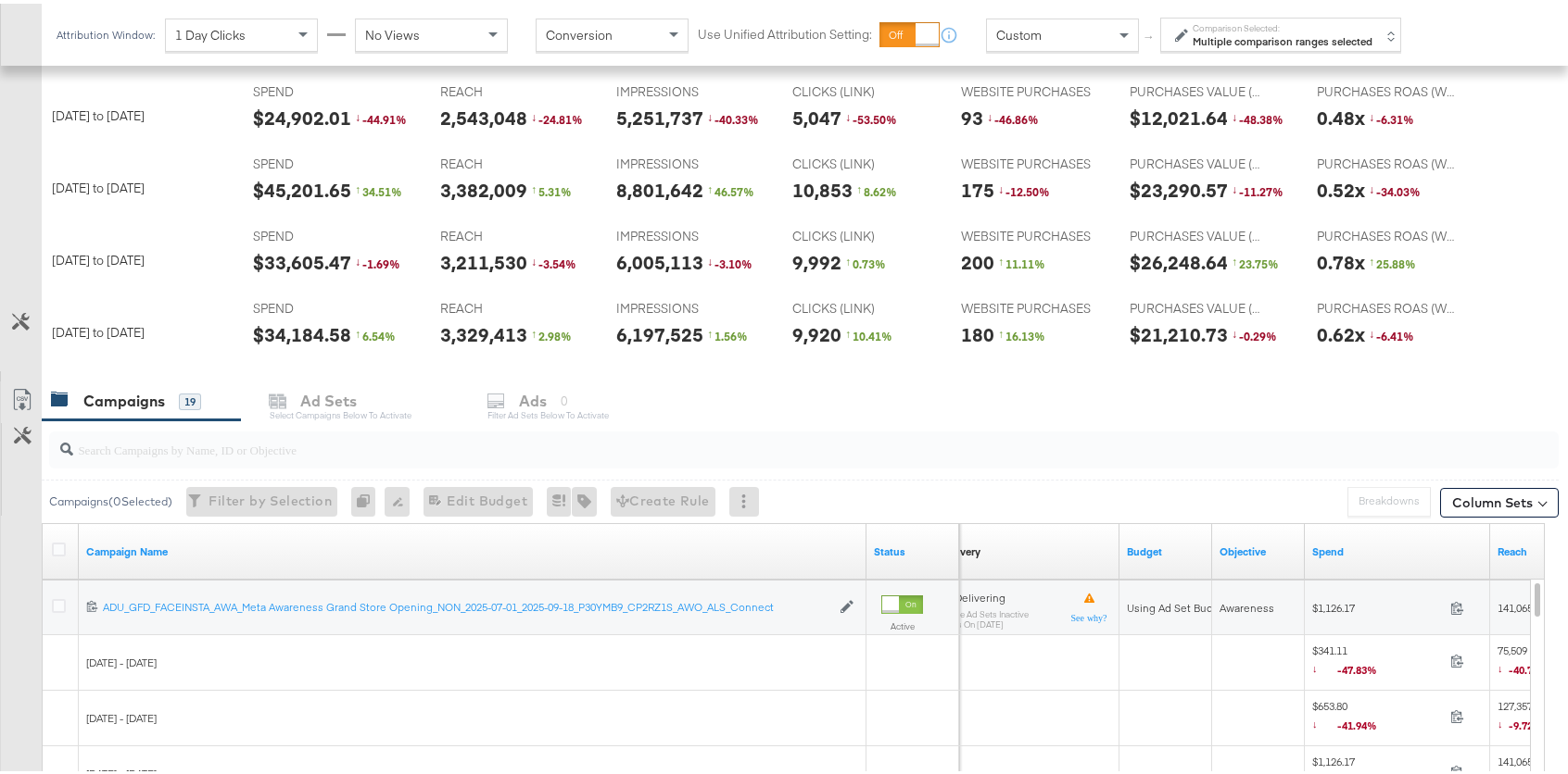
click at [1271, 43] on strong "Multiple comparison ranges selected" at bounding box center [1282, 37] width 180 height 14
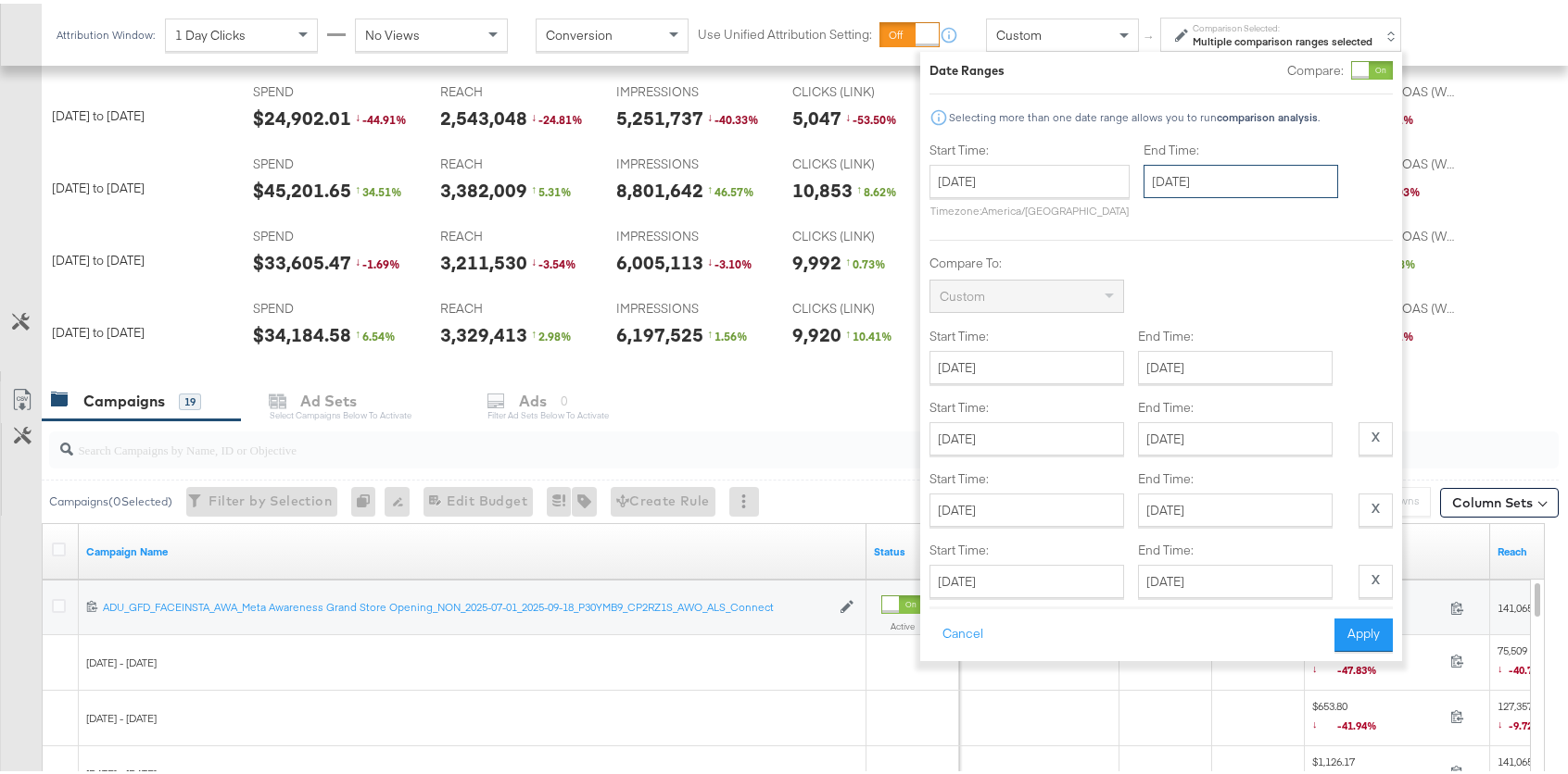
click at [1224, 183] on input "September 3rd 2025" at bounding box center [1240, 178] width 195 height 33
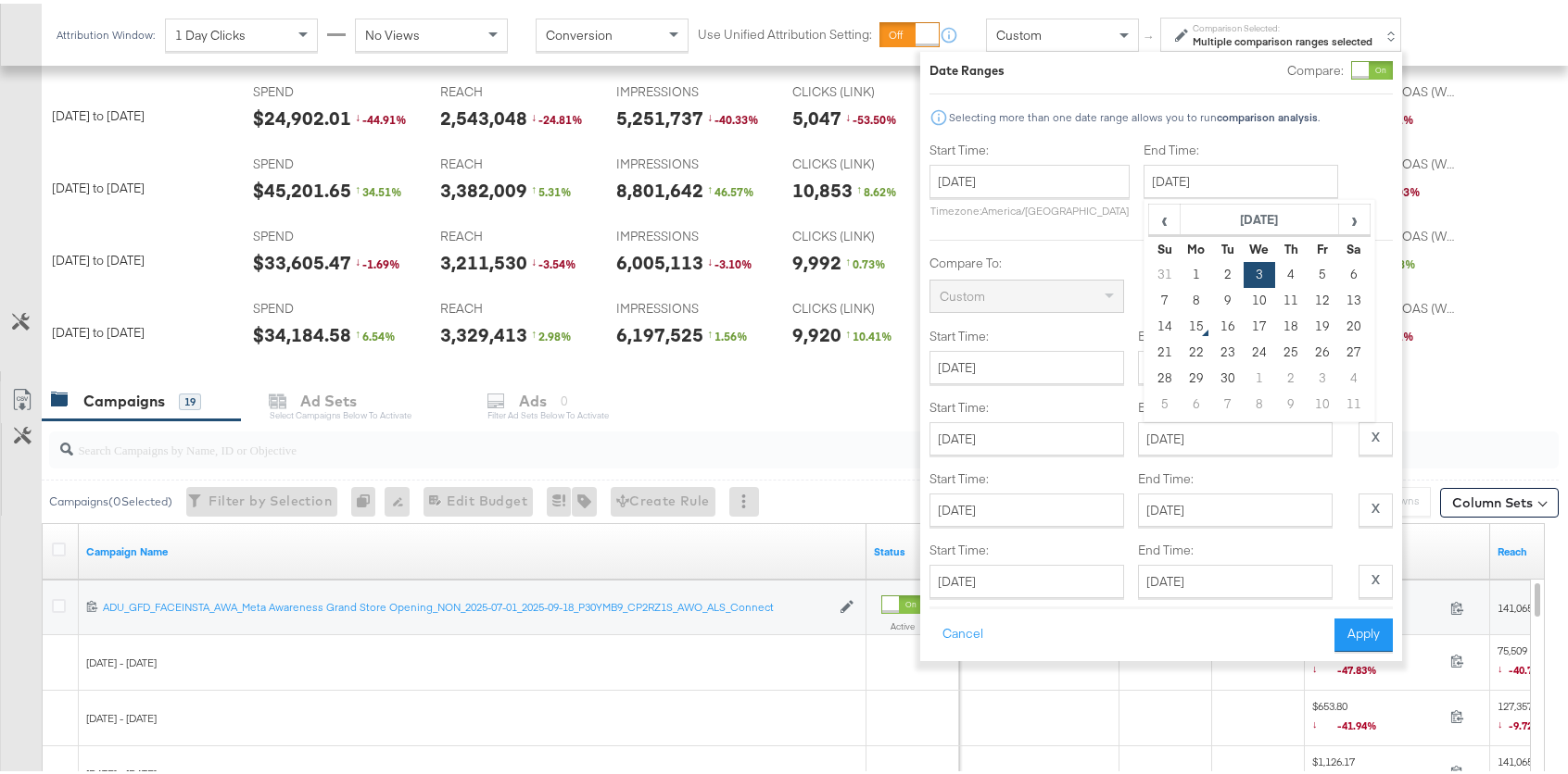
click at [1368, 62] on div at bounding box center [1360, 66] width 17 height 17
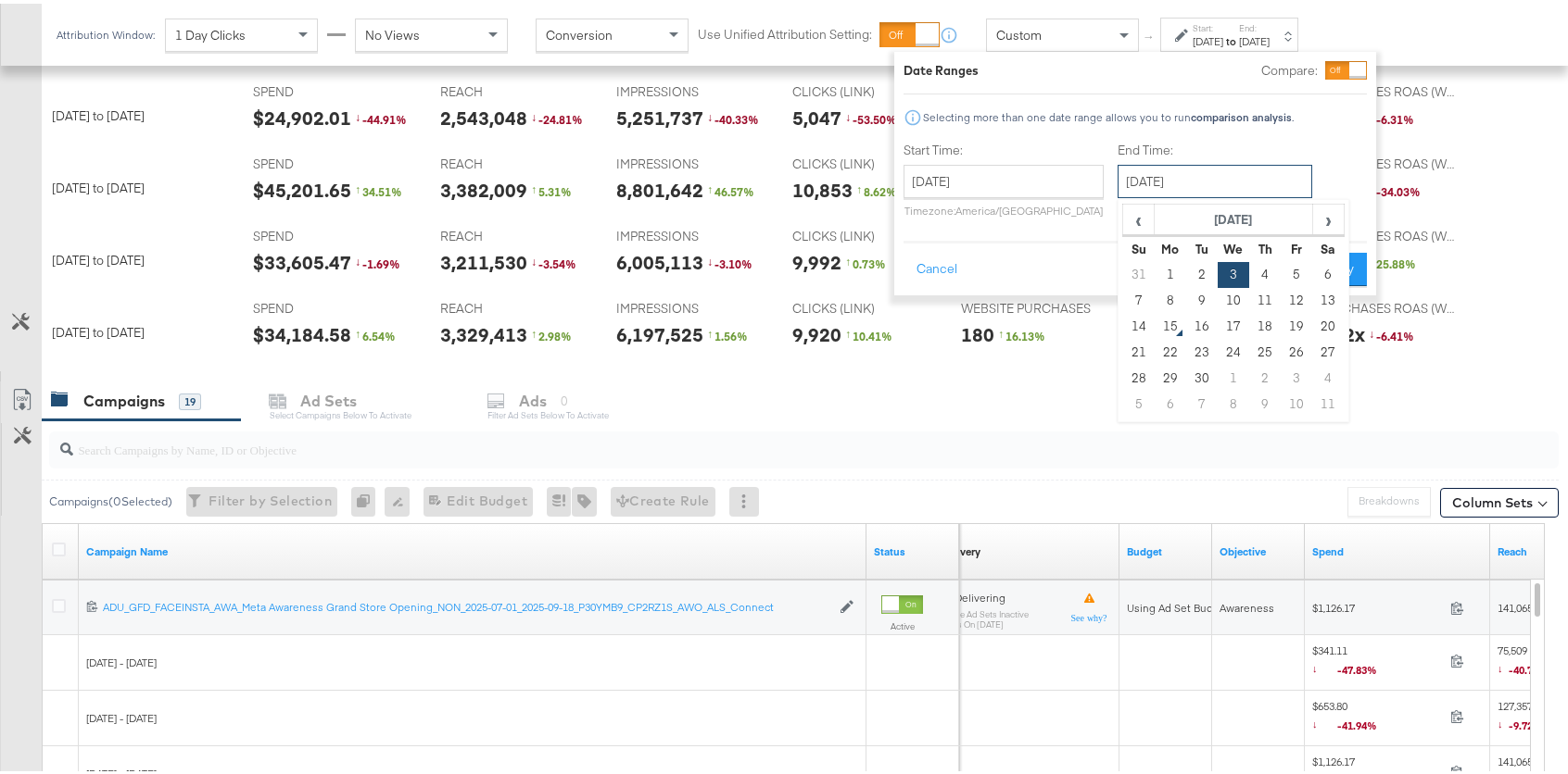
click at [1200, 168] on input "September 3rd 2025" at bounding box center [1214, 178] width 195 height 33
click at [1132, 326] on td "14" at bounding box center [1138, 323] width 31 height 26
type input "September 14th 2025"
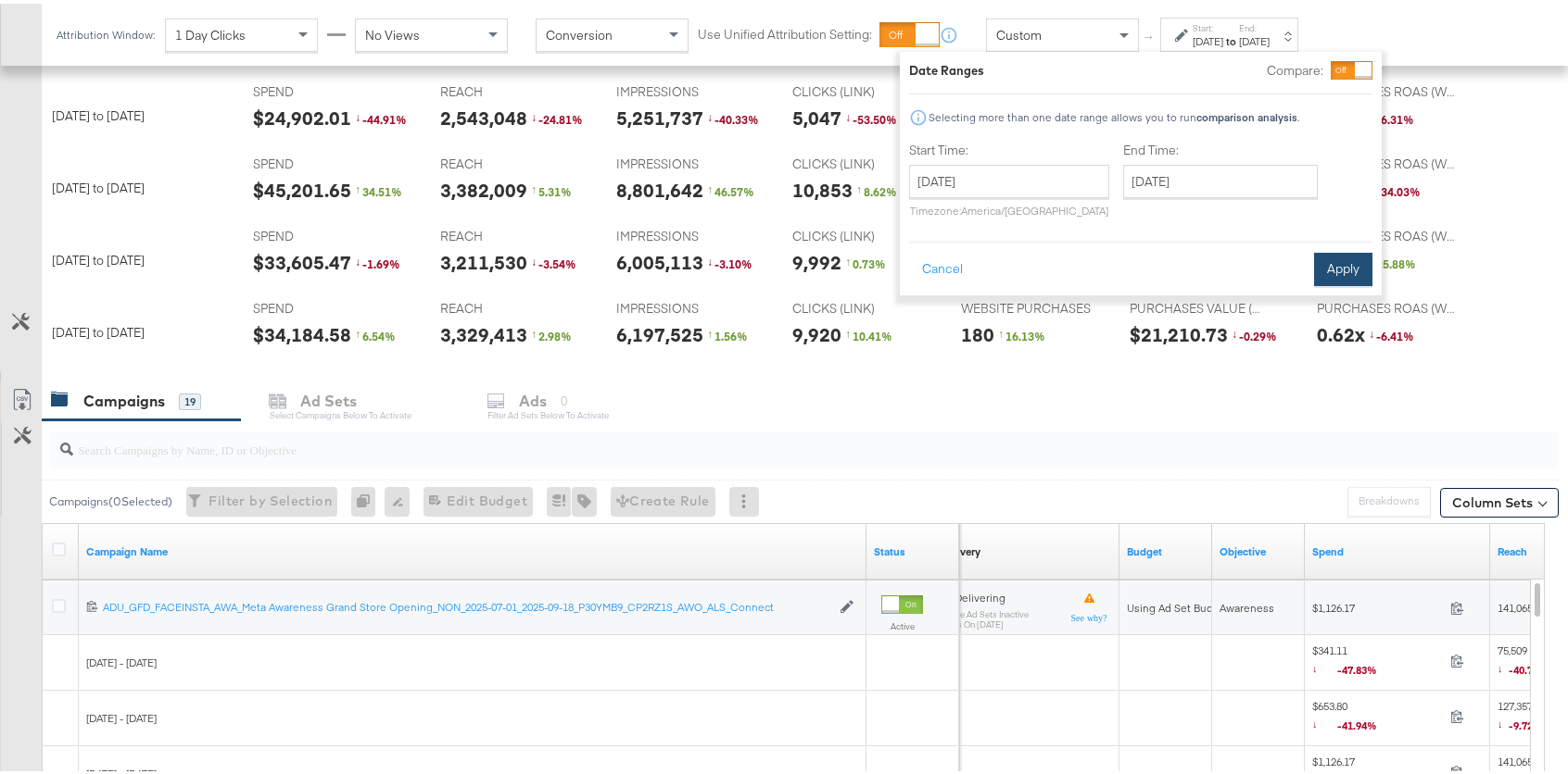
click at [1338, 274] on button "Apply" at bounding box center [1342, 265] width 58 height 33
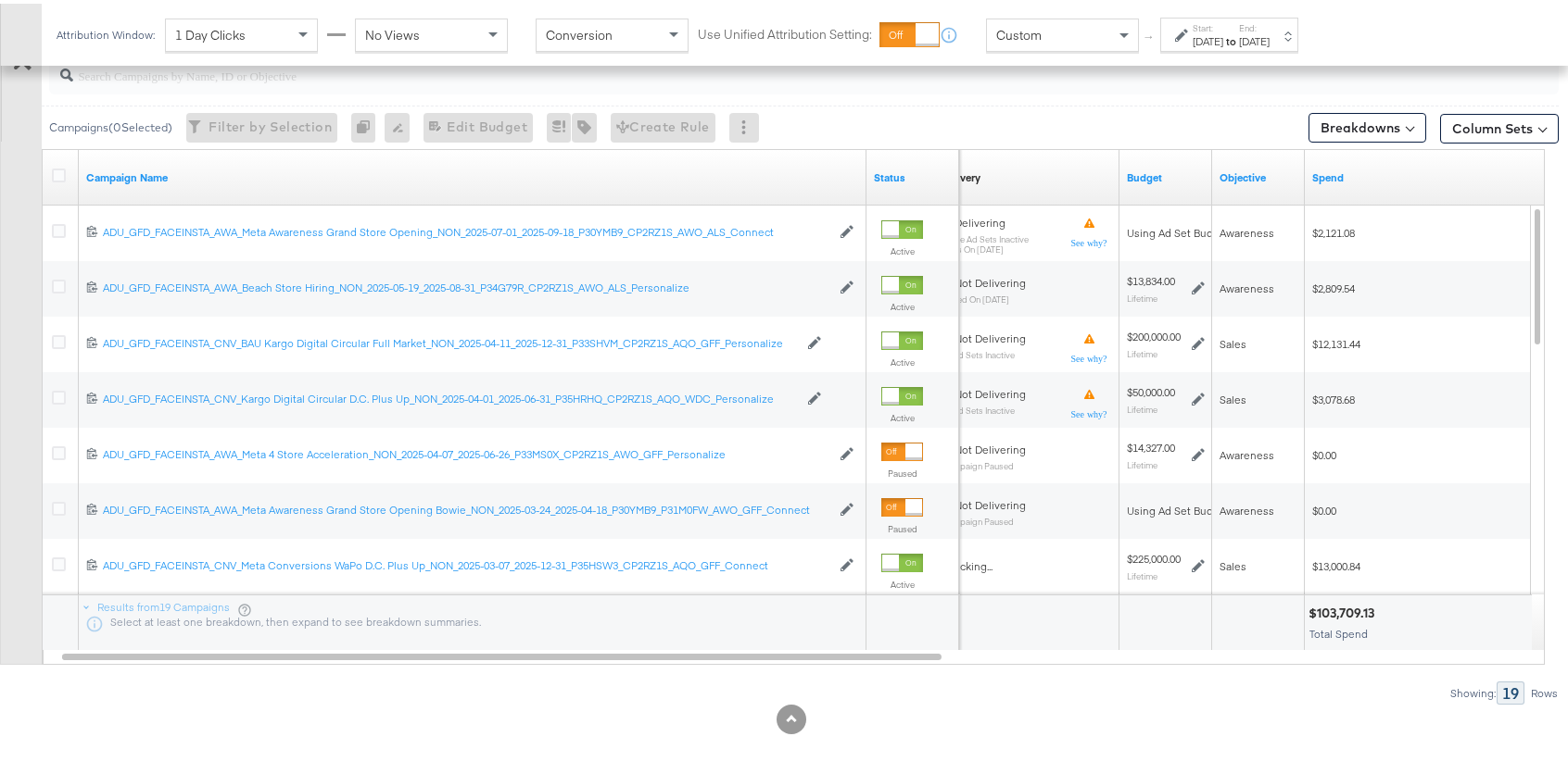
scroll to position [953, 0]
click at [394, 87] on div at bounding box center [804, 72] width 1509 height 37
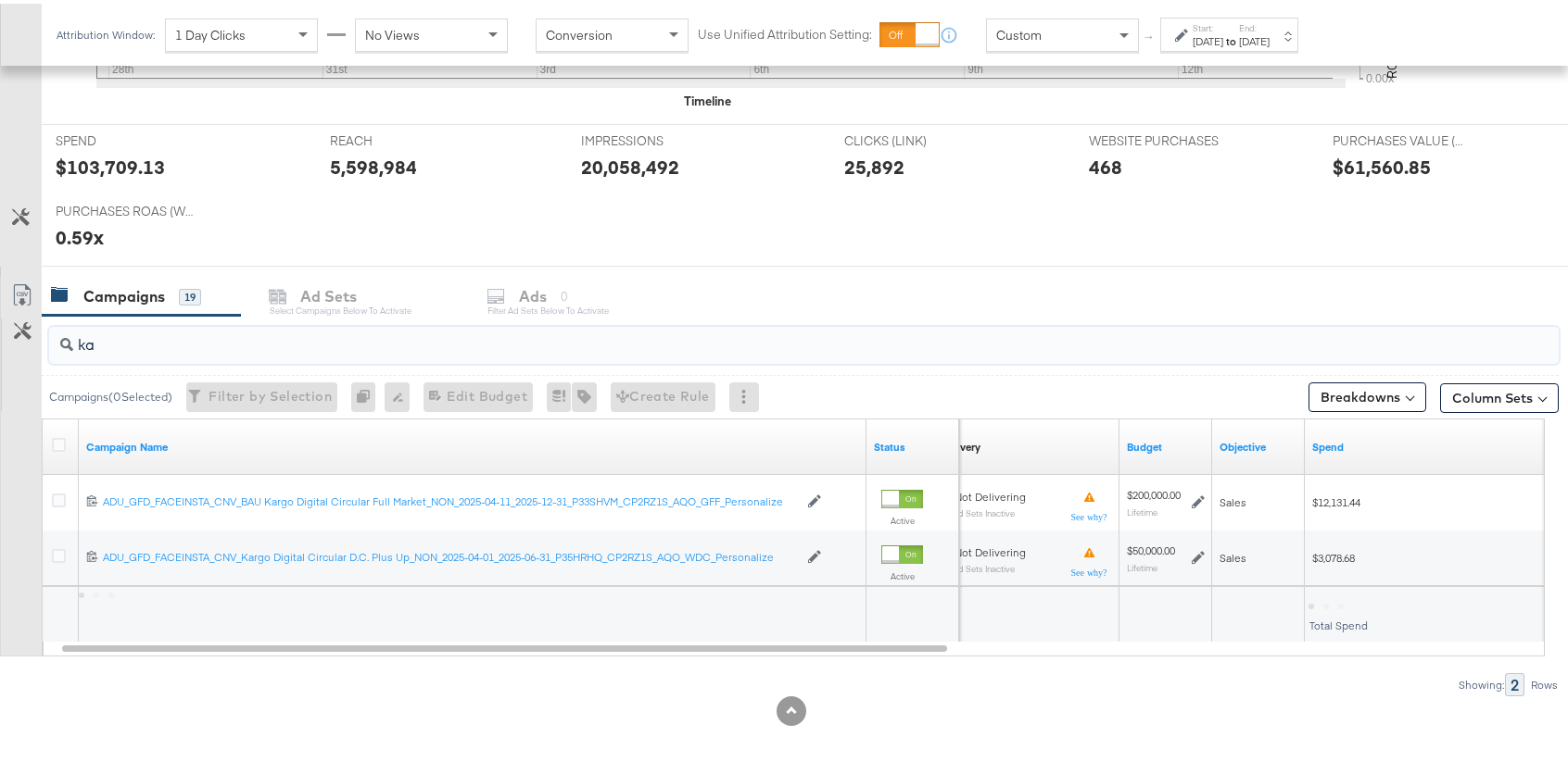
scroll to position [683, 0]
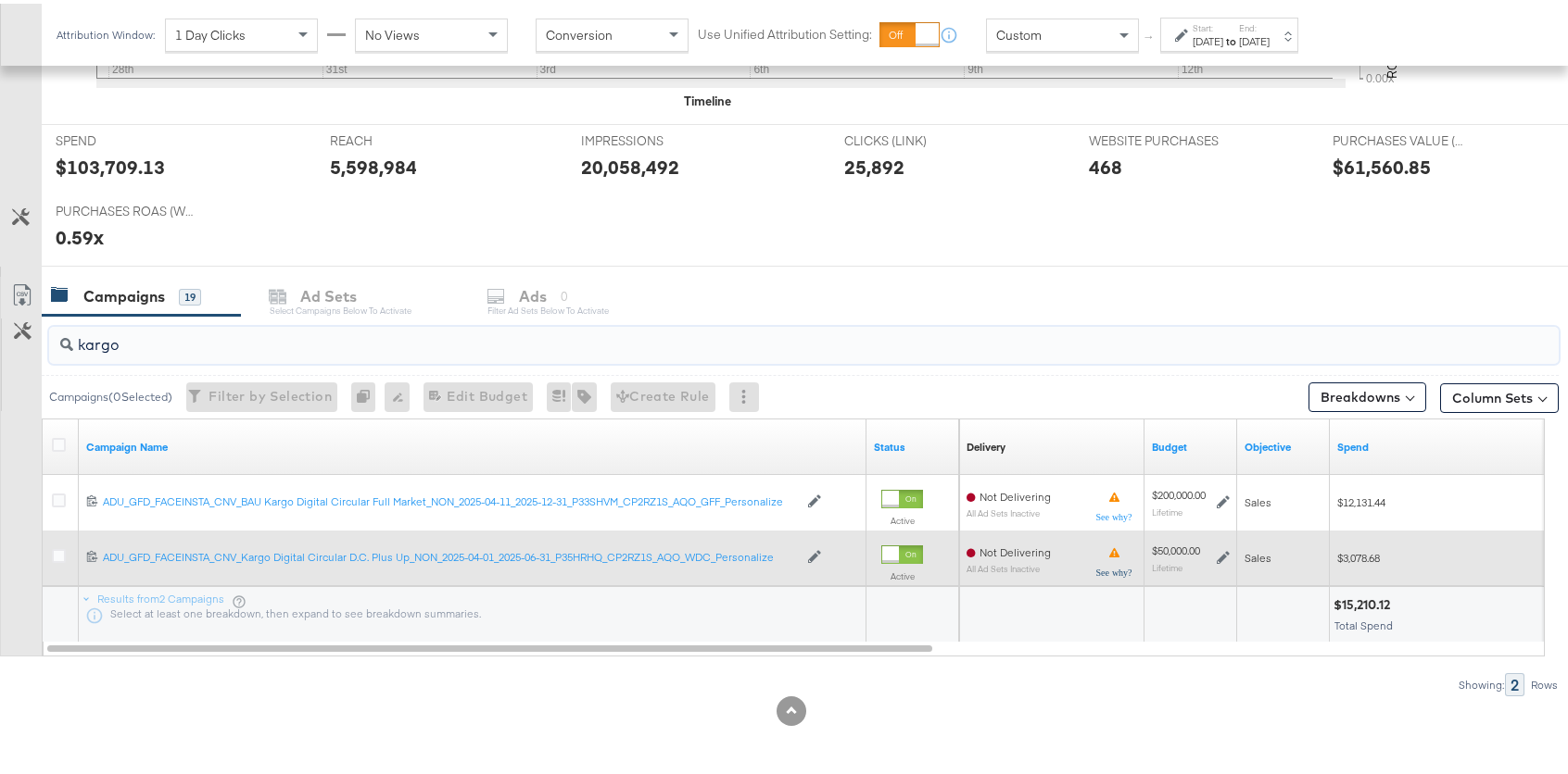
type input "kargo"
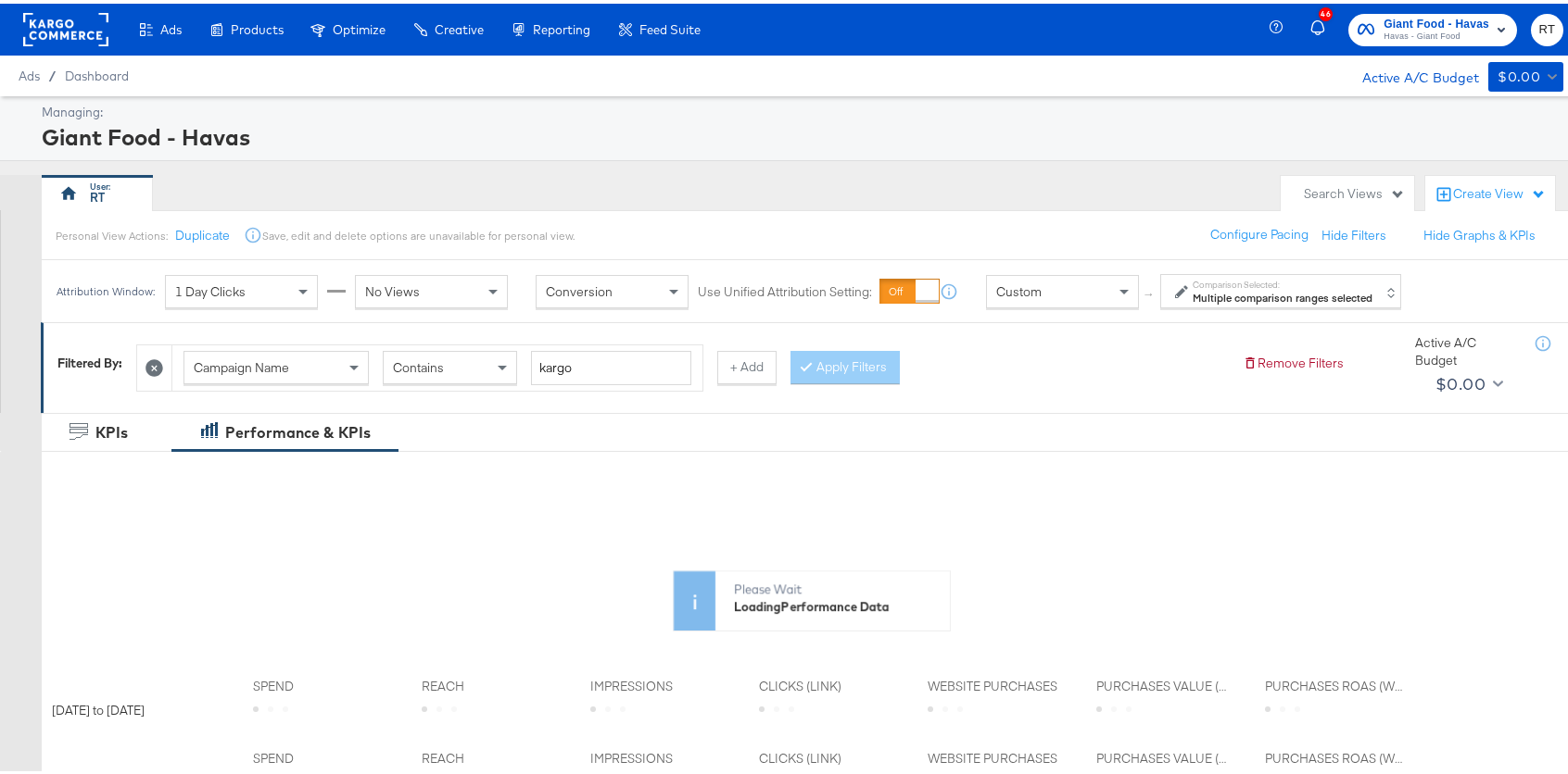
click at [1366, 276] on label "Comparison Selected:" at bounding box center [1282, 281] width 180 height 12
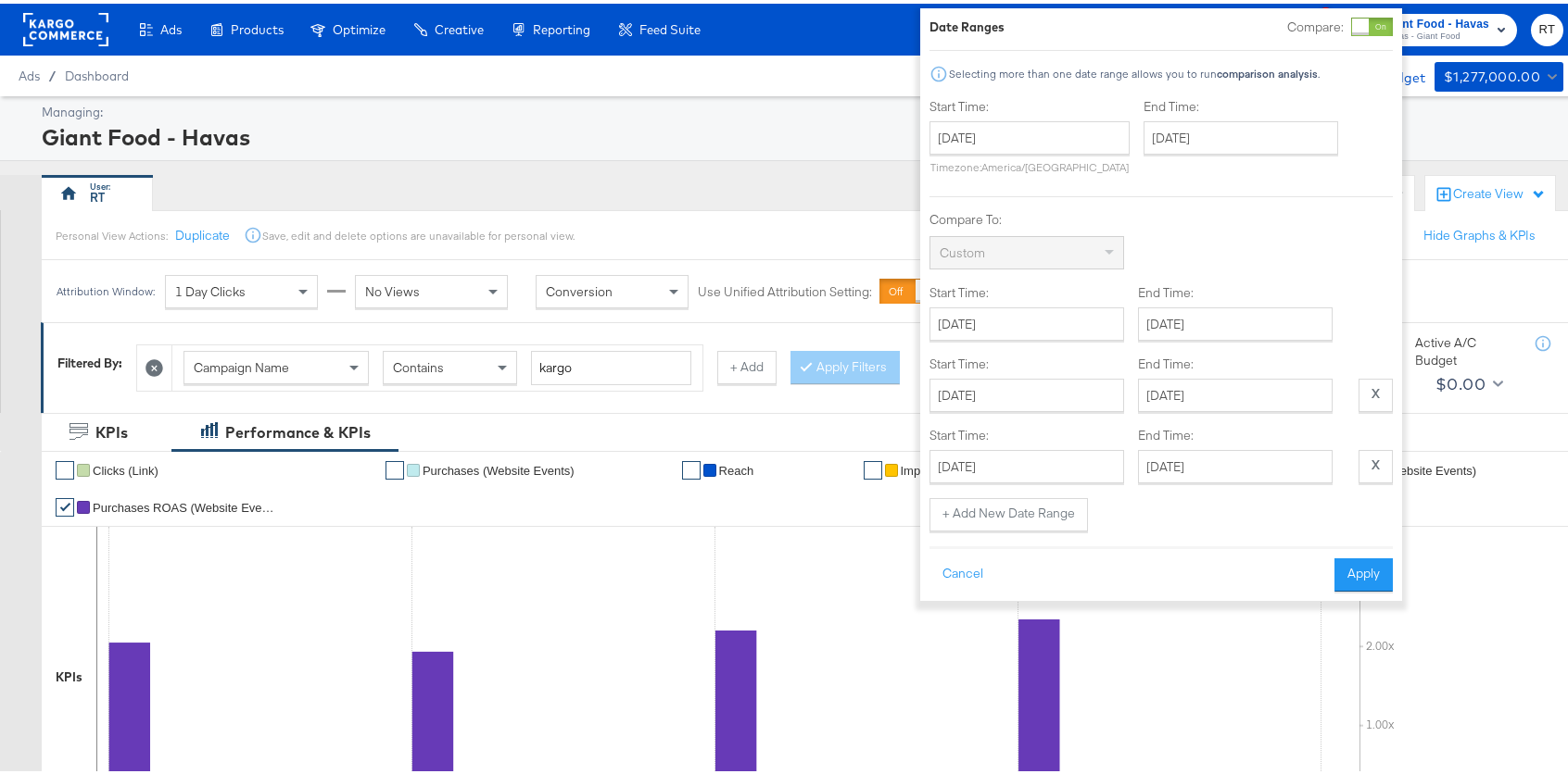
click at [1367, 28] on div at bounding box center [1360, 24] width 17 height 17
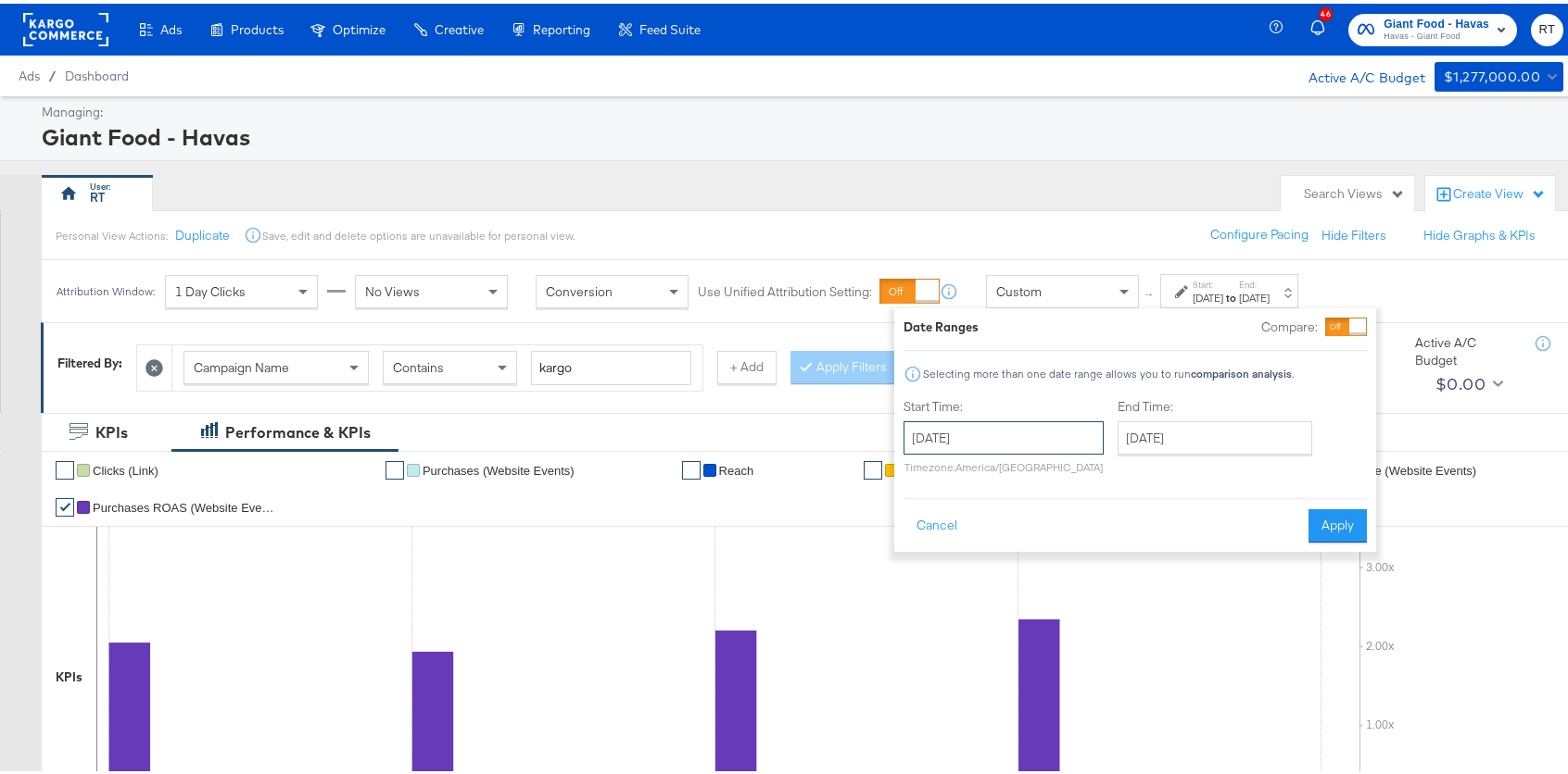
click at [1017, 431] on input "August 28th 2025" at bounding box center [1004, 434] width 201 height 33
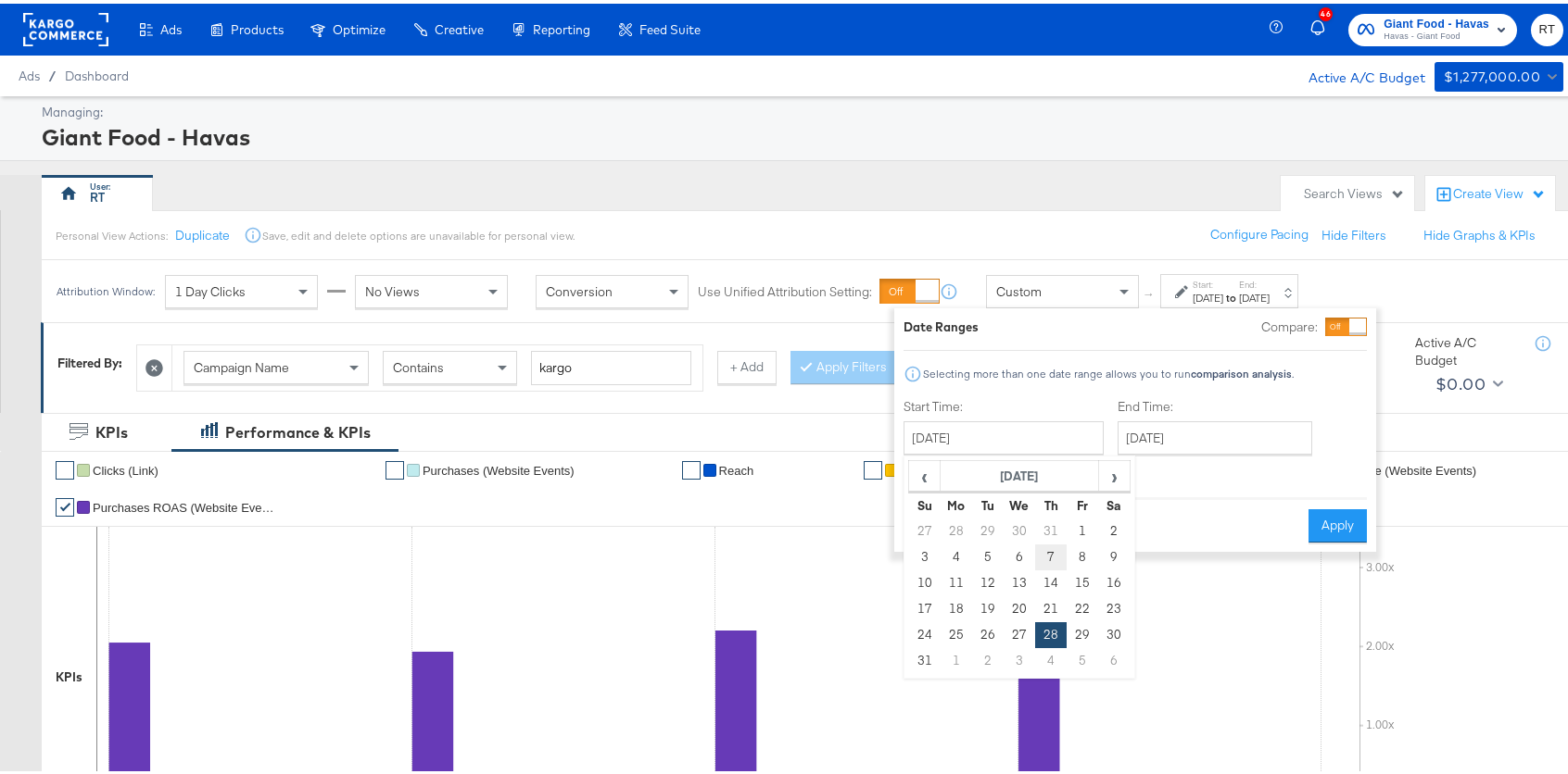
click at [1049, 548] on td "7" at bounding box center [1050, 553] width 31 height 26
type input "August 7th 2025"
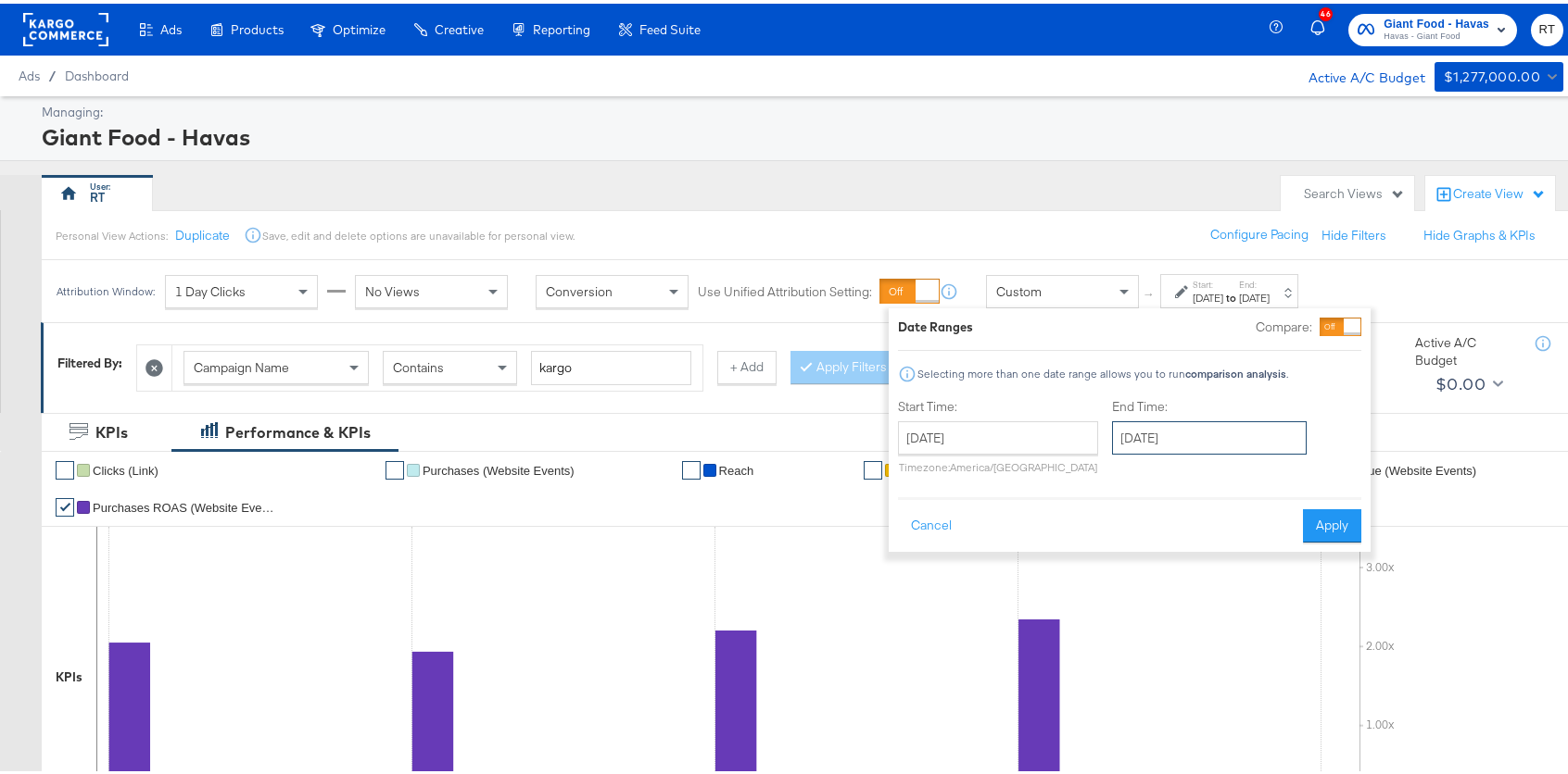
click at [1173, 433] on input "September 3rd 2025" at bounding box center [1209, 434] width 195 height 33
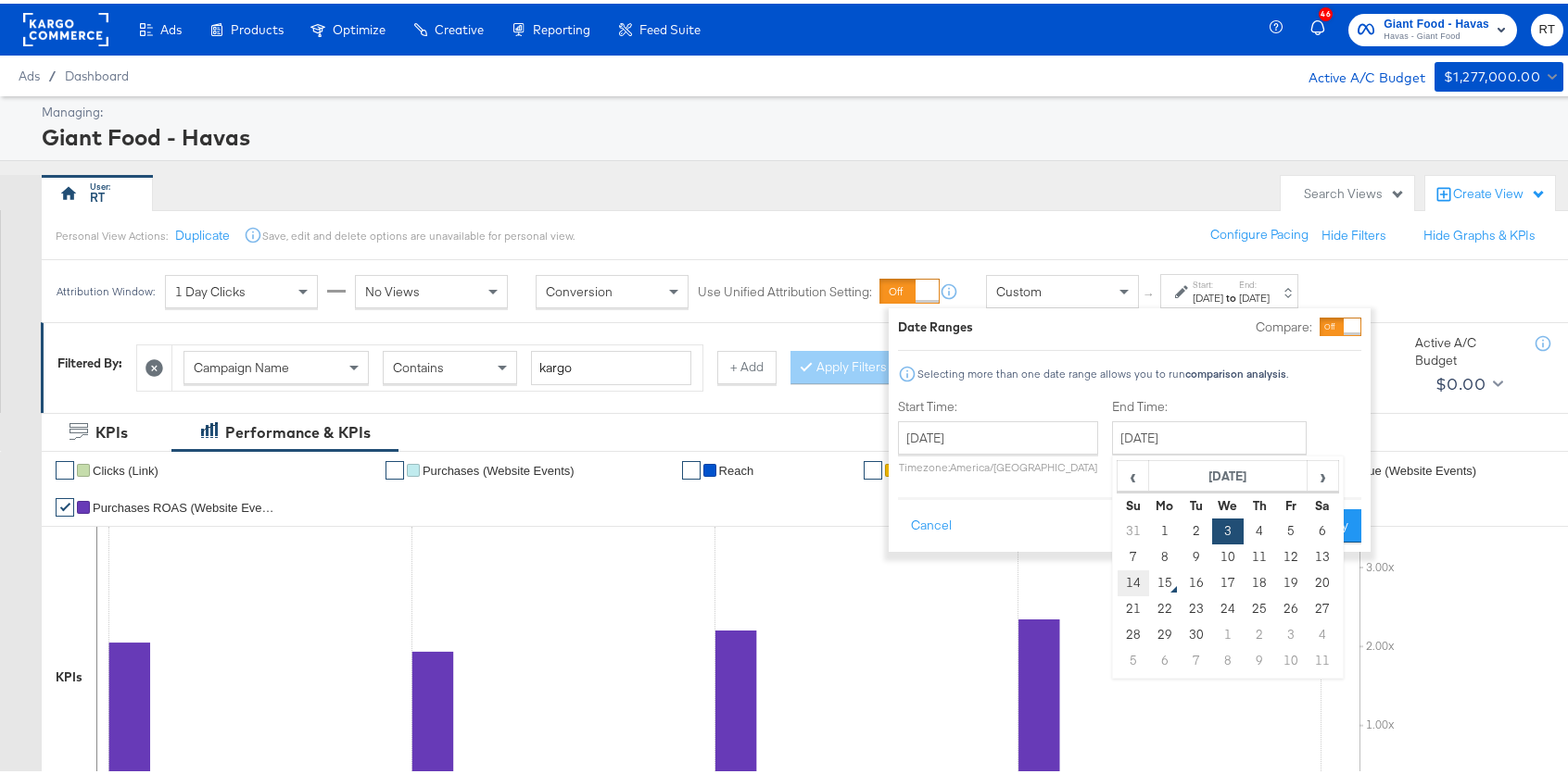
click at [1128, 576] on td "14" at bounding box center [1133, 579] width 31 height 26
type input "September 14th 2025"
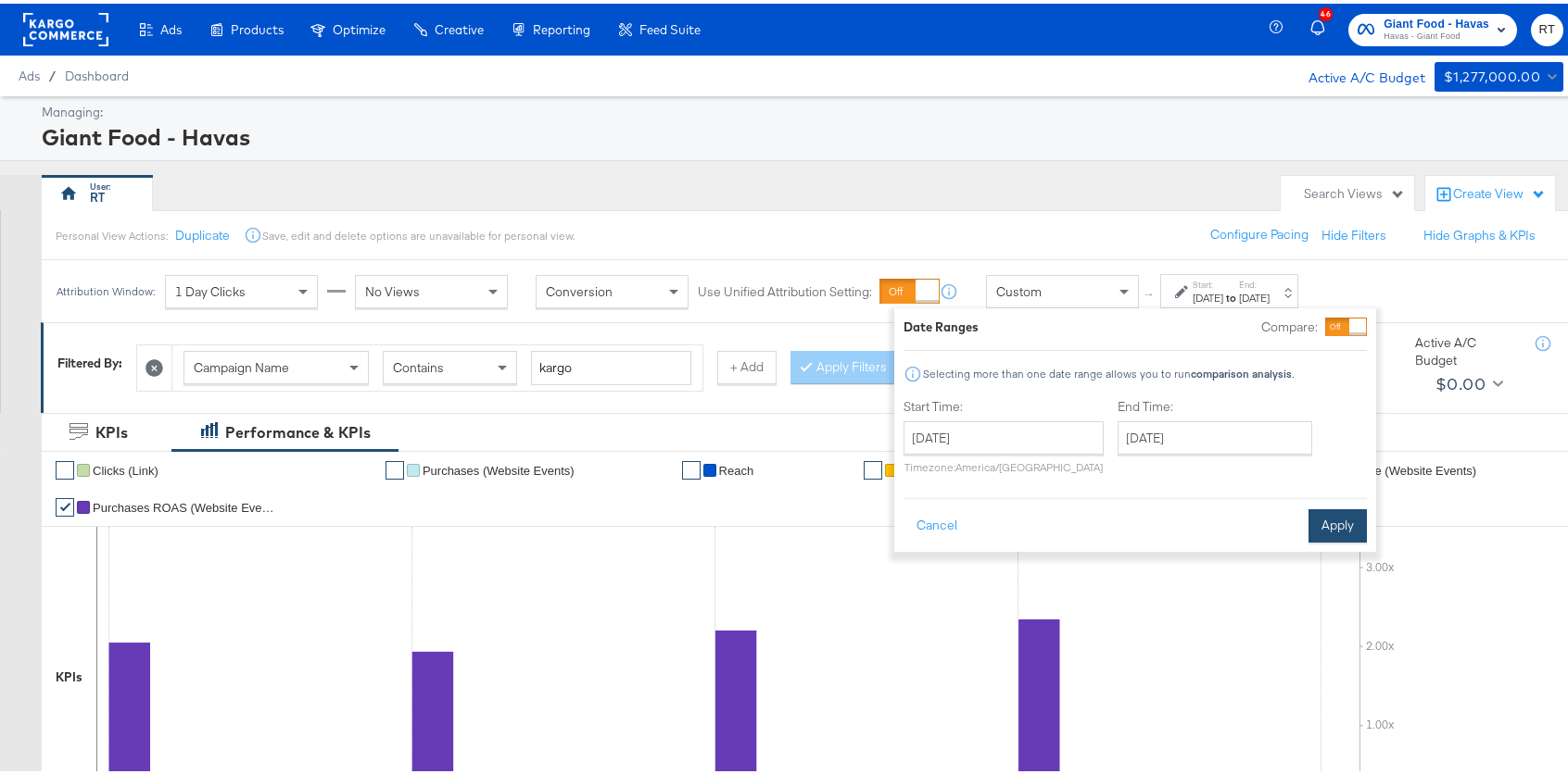
click at [1326, 520] on button "Apply" at bounding box center [1337, 521] width 58 height 33
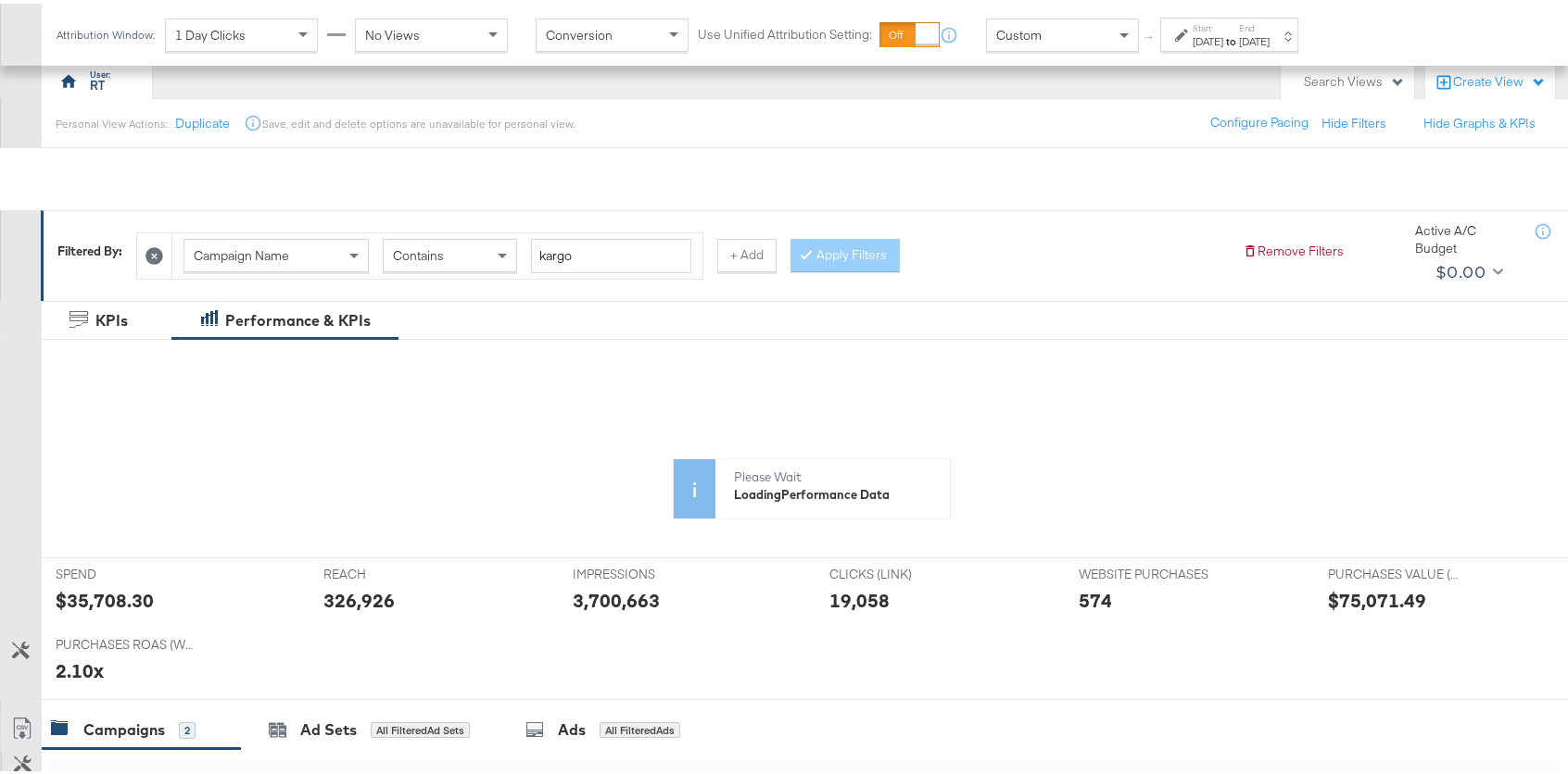
scroll to position [545, 0]
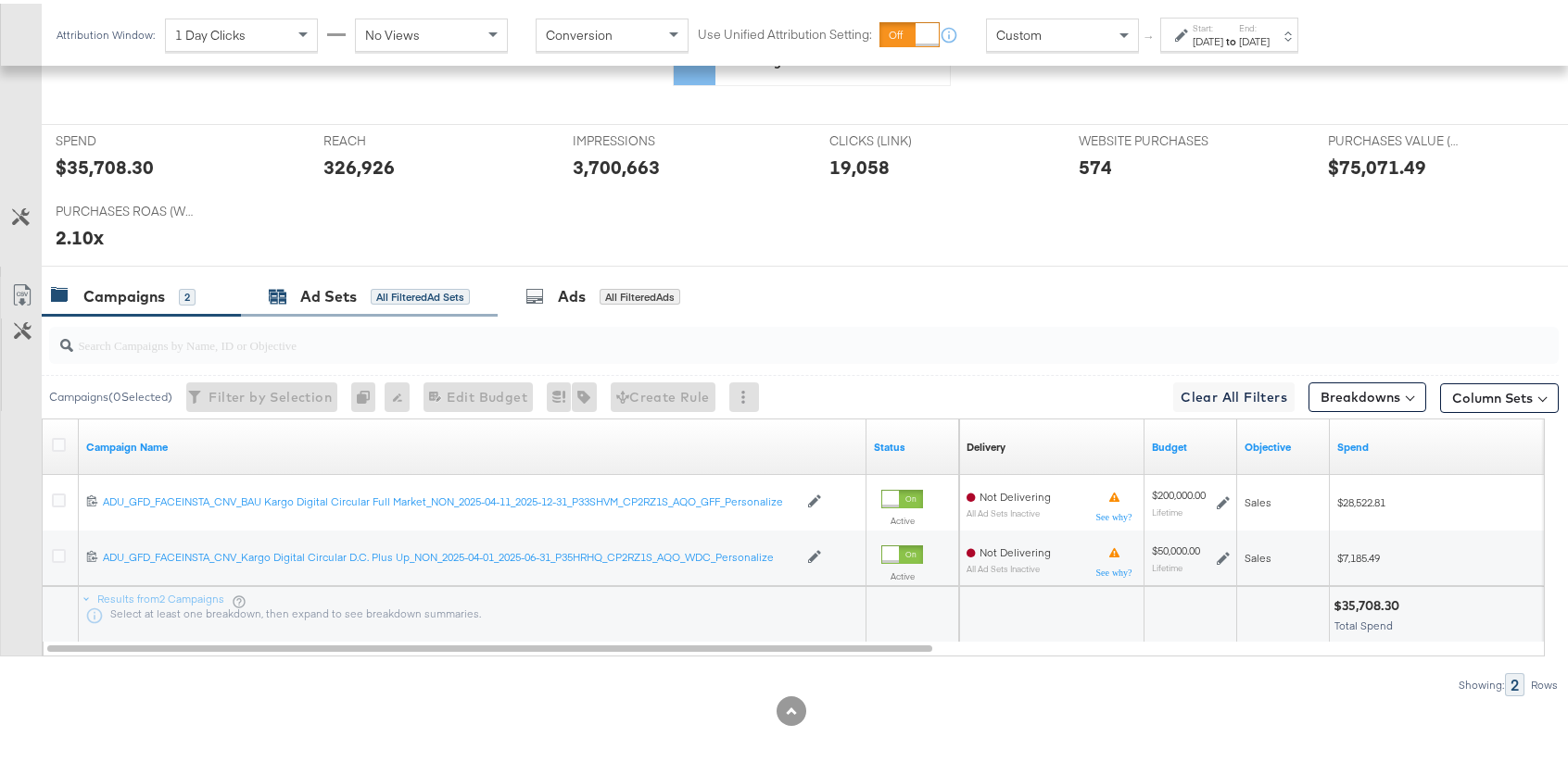
click at [346, 292] on div "Ad Sets" at bounding box center [328, 293] width 56 height 21
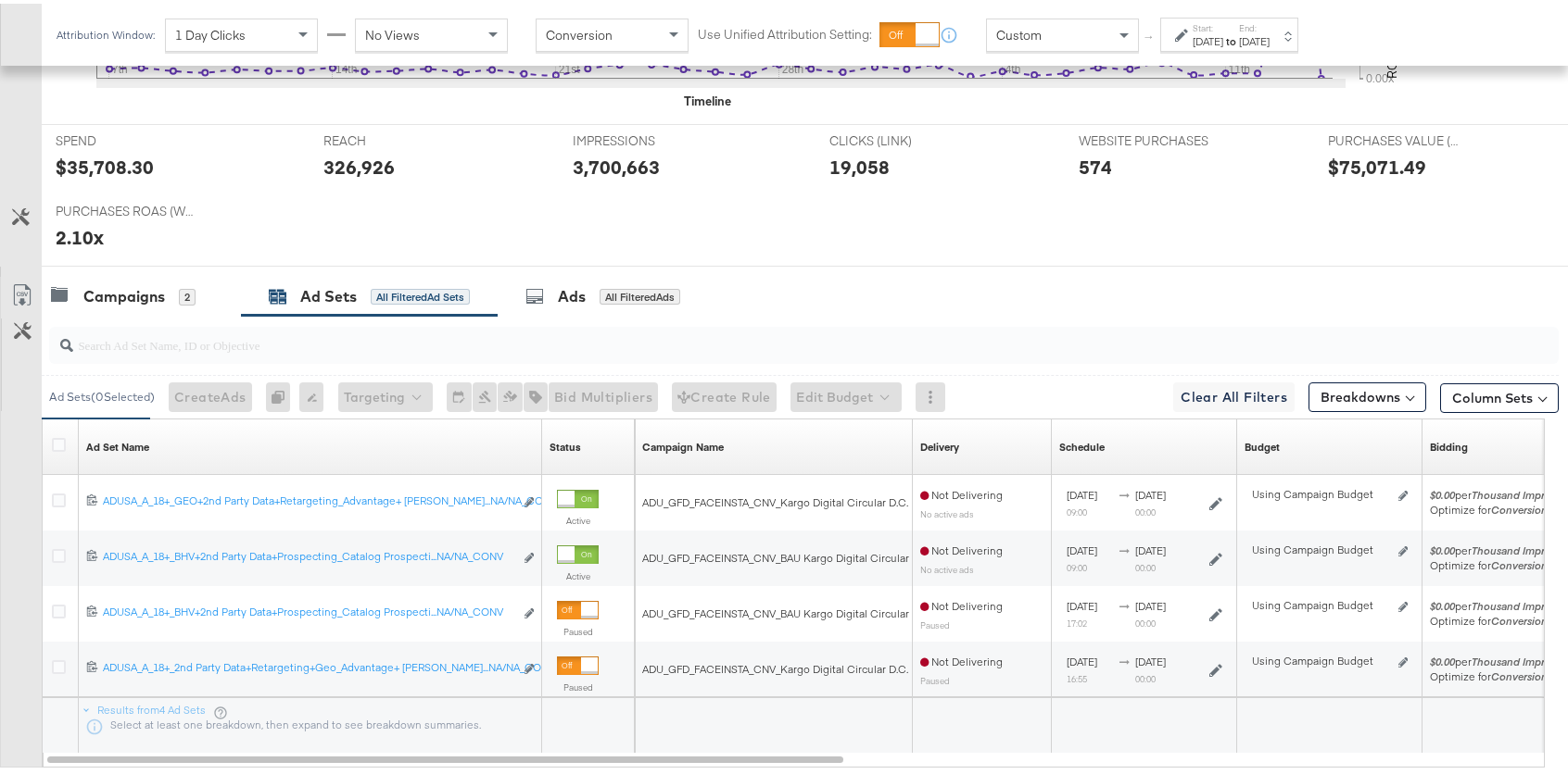
scroll to position [761, 0]
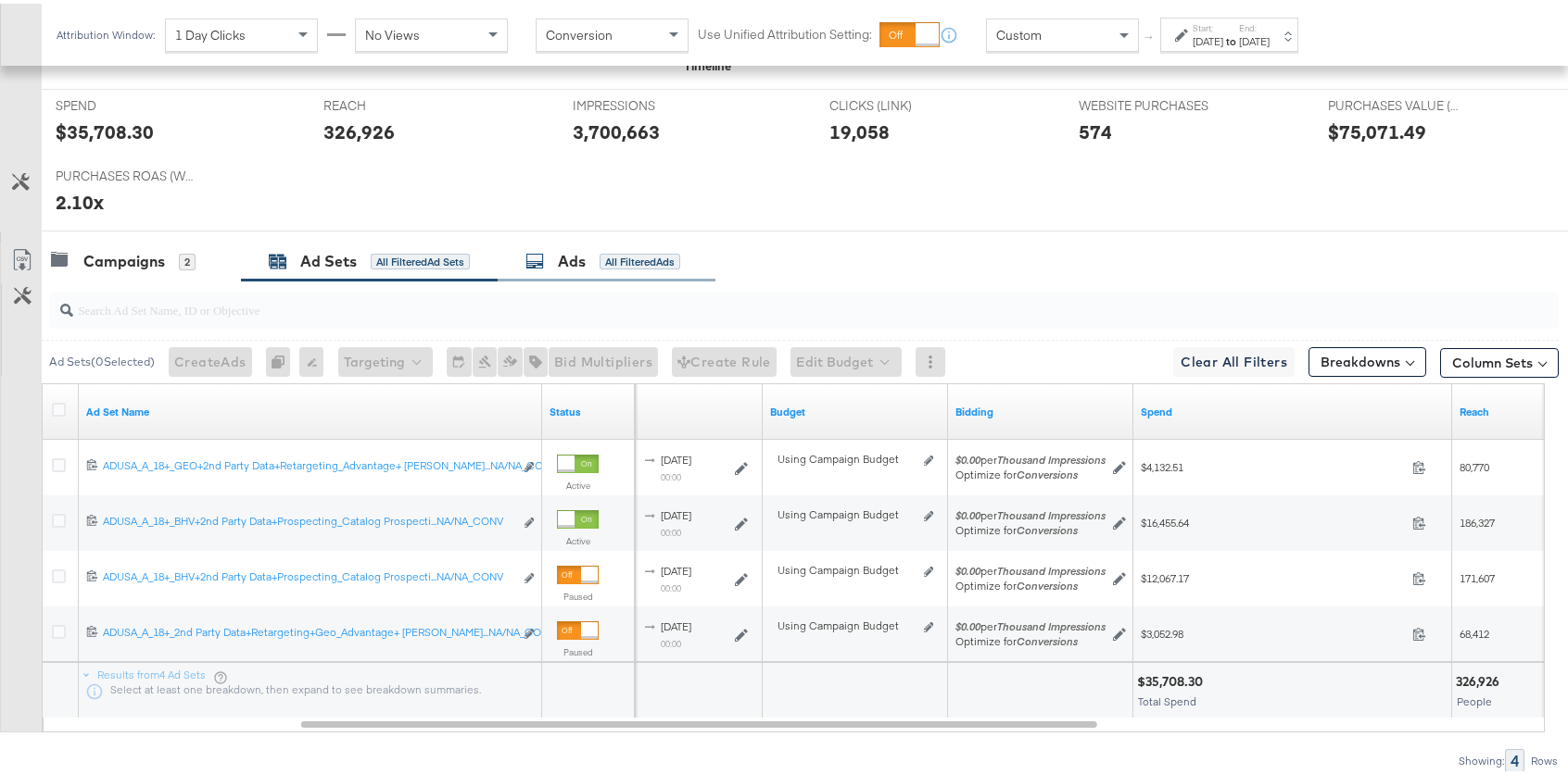
click at [608, 269] on div "Ads All Filtered Ads" at bounding box center [606, 258] width 218 height 40
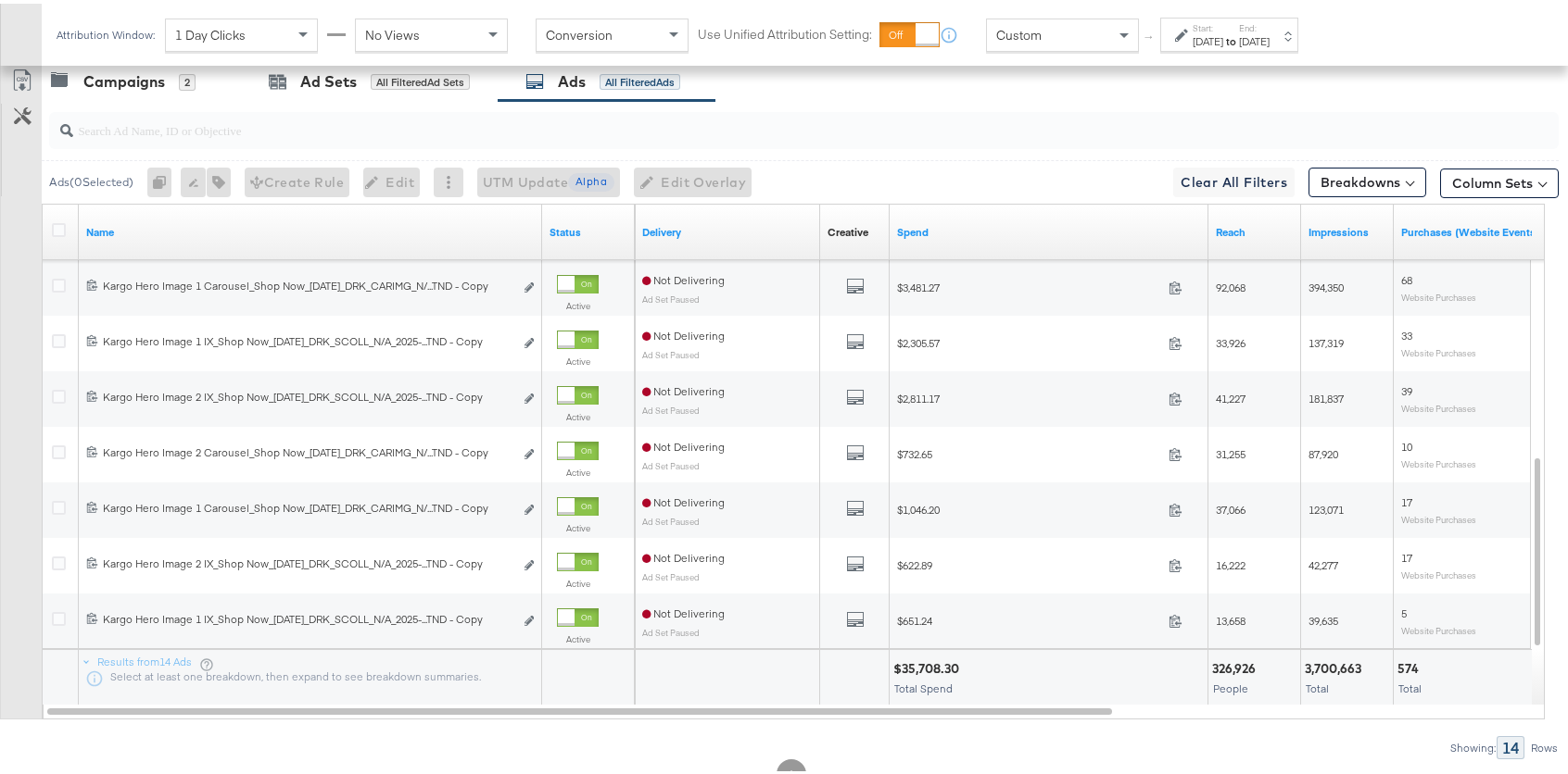
scroll to position [1004, 0]
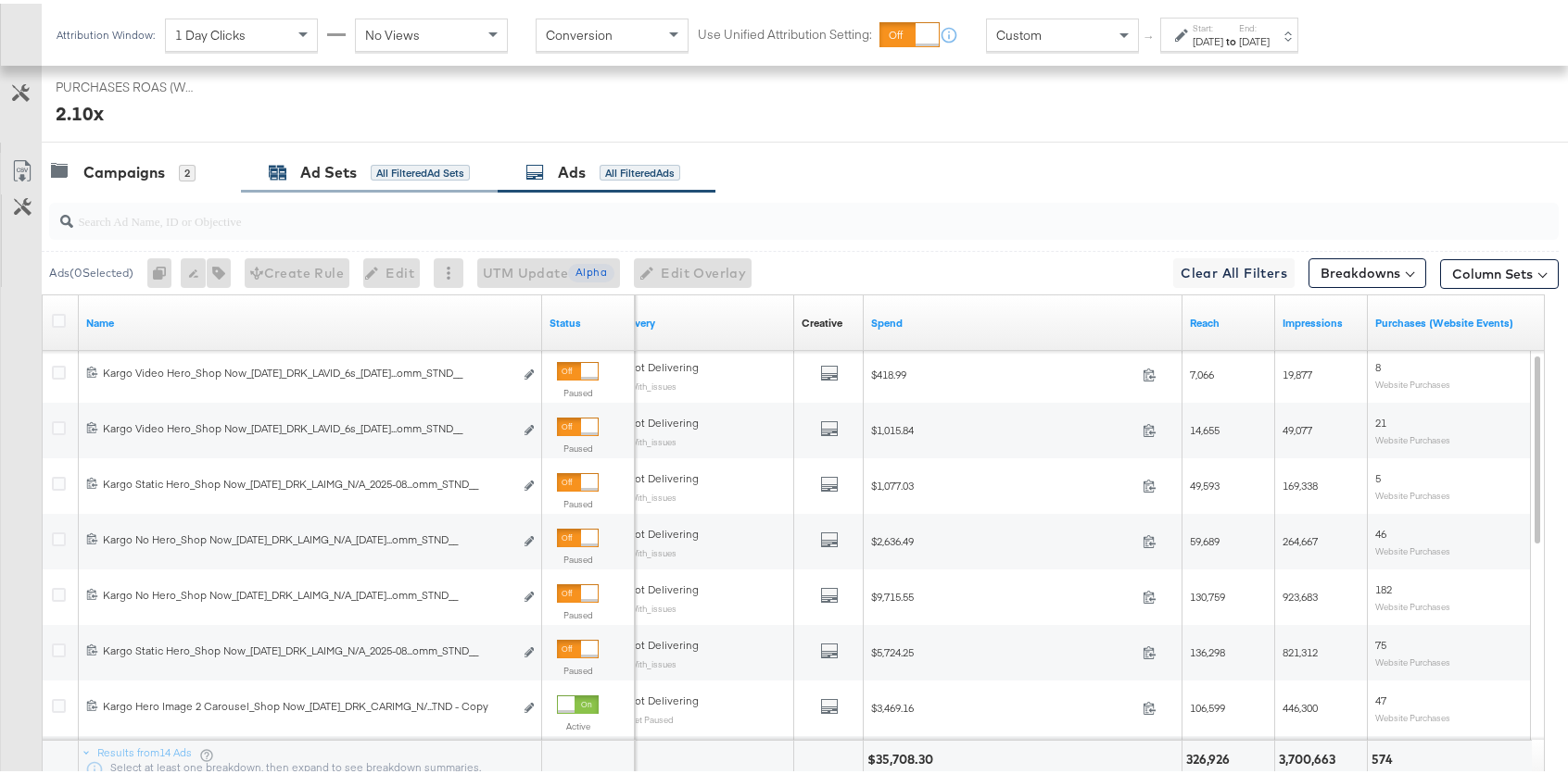
click at [395, 167] on div "All Filtered Ad Sets" at bounding box center [420, 170] width 99 height 17
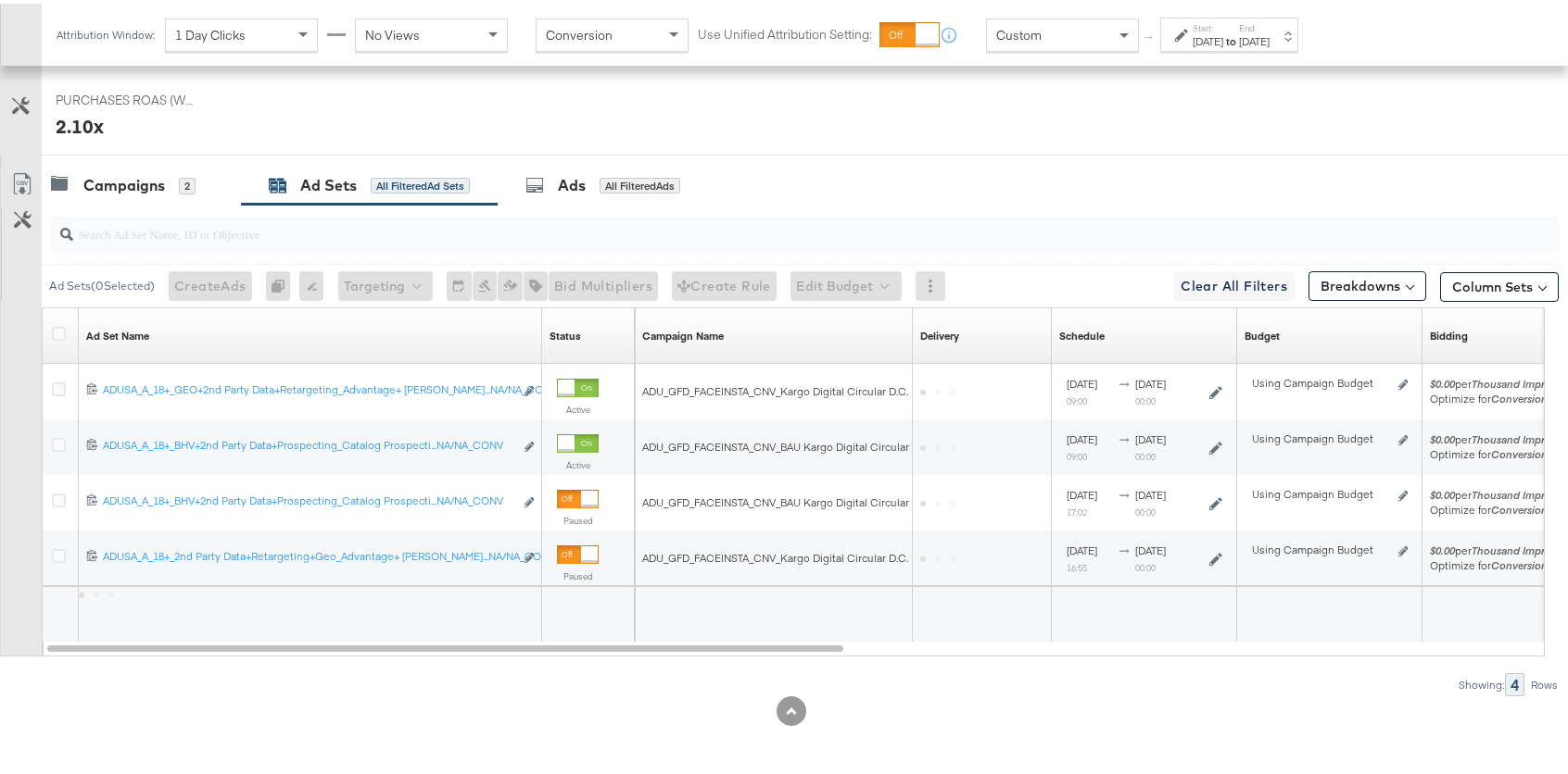
scroll to position [837, 0]
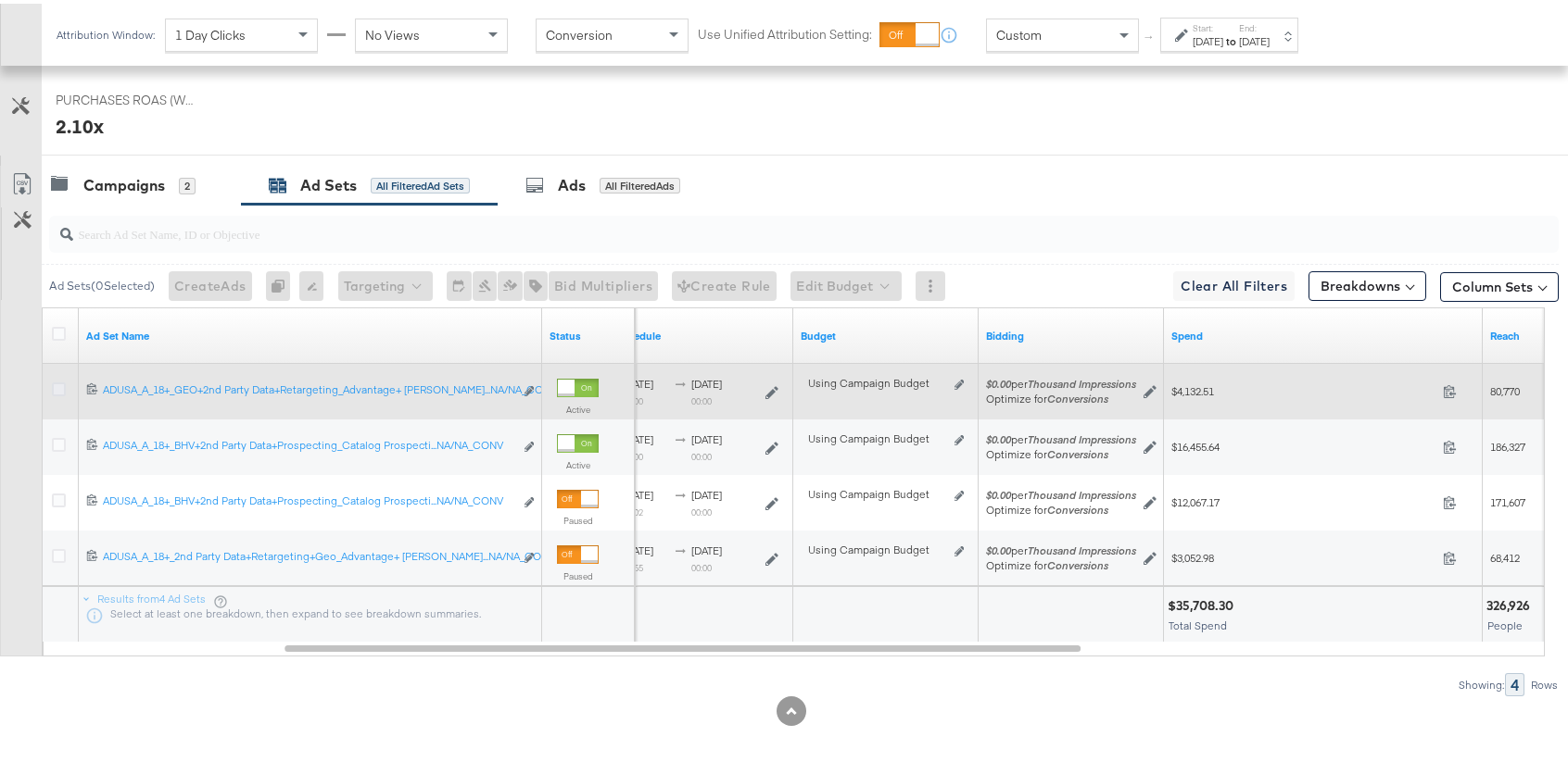
click at [56, 387] on icon at bounding box center [59, 386] width 14 height 14
click at [0, 0] on input "checkbox" at bounding box center [0, 0] width 0 height 0
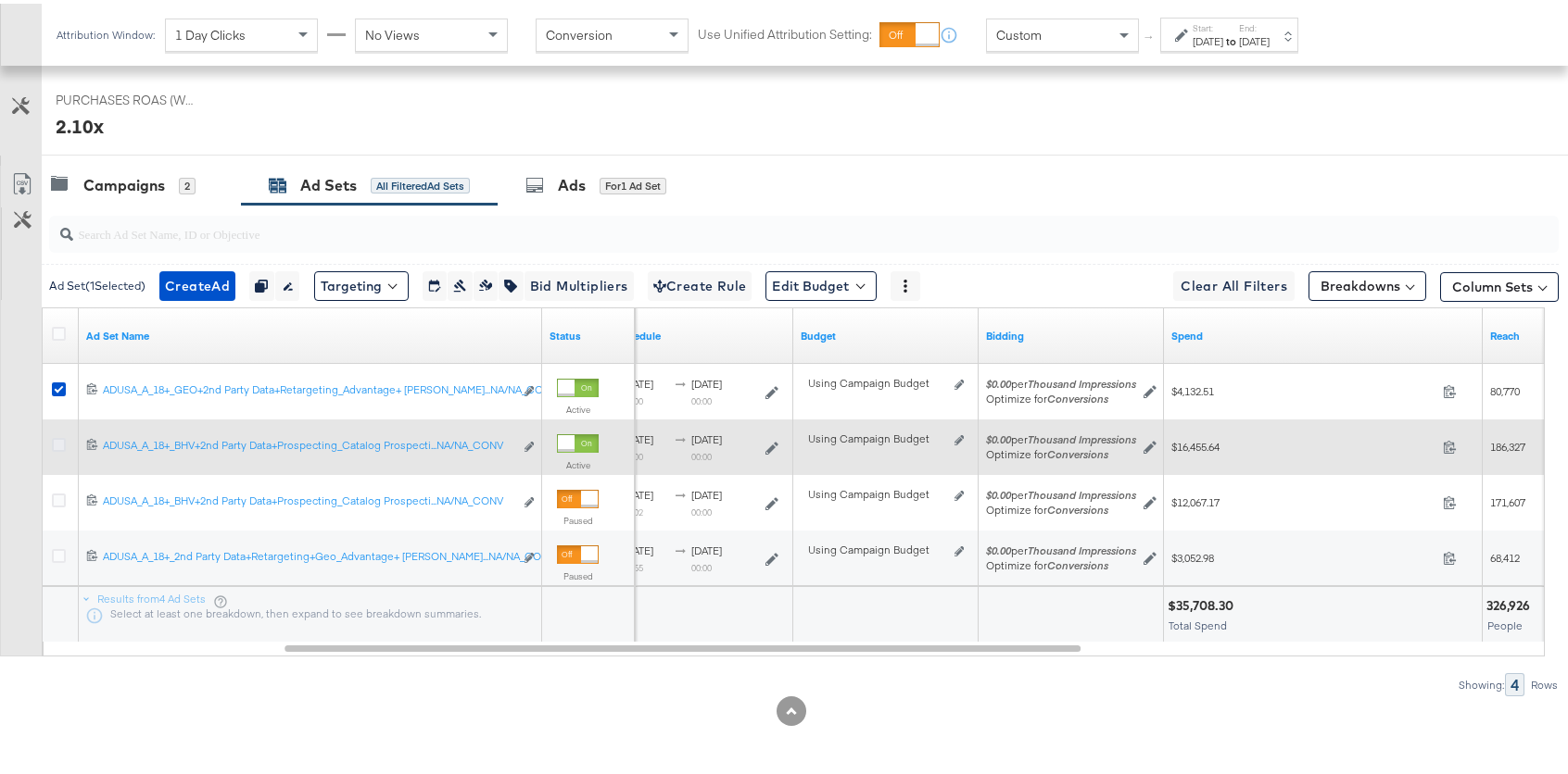
click at [61, 443] on icon at bounding box center [59, 441] width 14 height 14
click at [0, 0] on input "checkbox" at bounding box center [0, 0] width 0 height 0
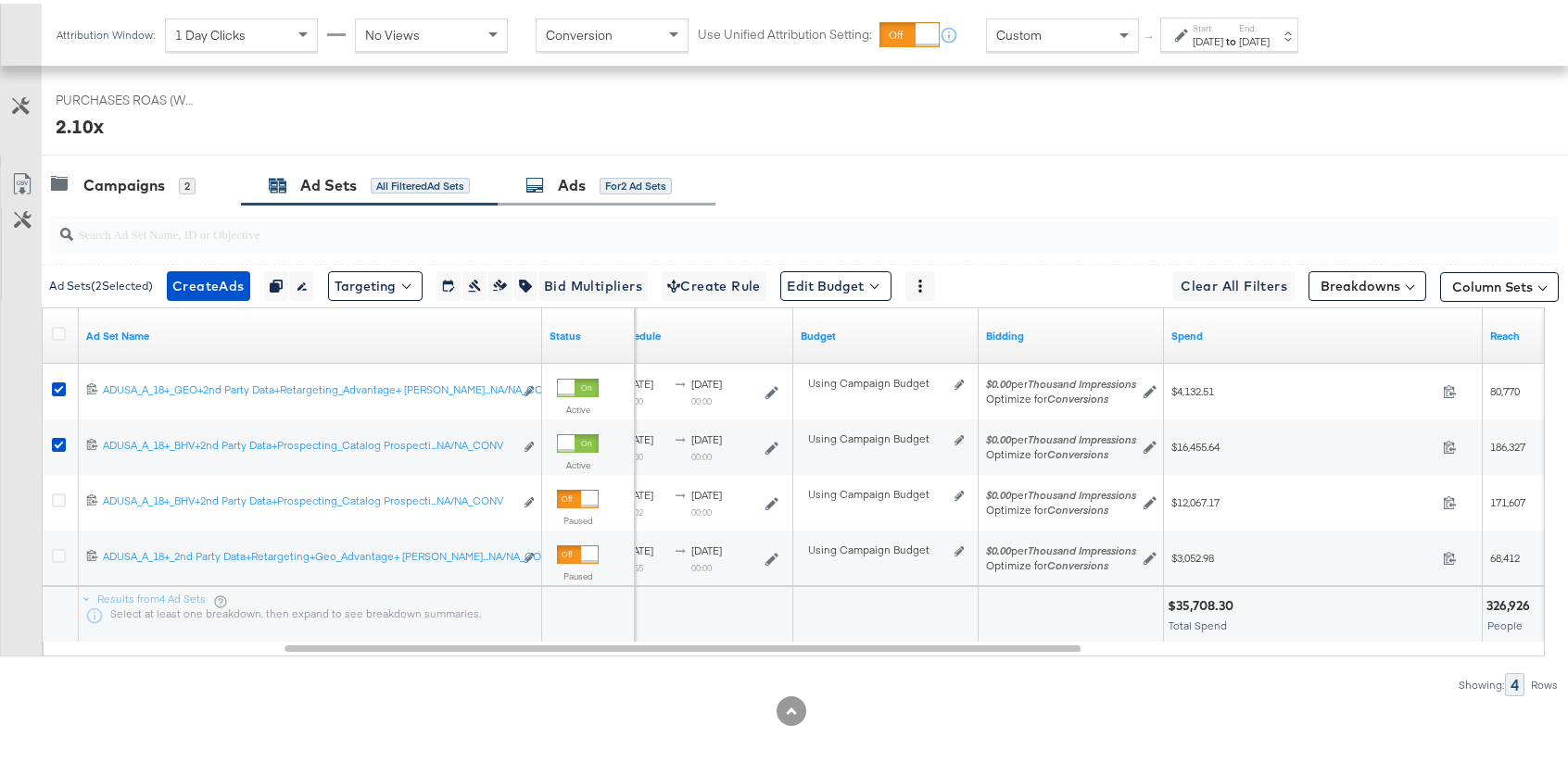
click at [571, 177] on div "Ads" at bounding box center [571, 181] width 28 height 21
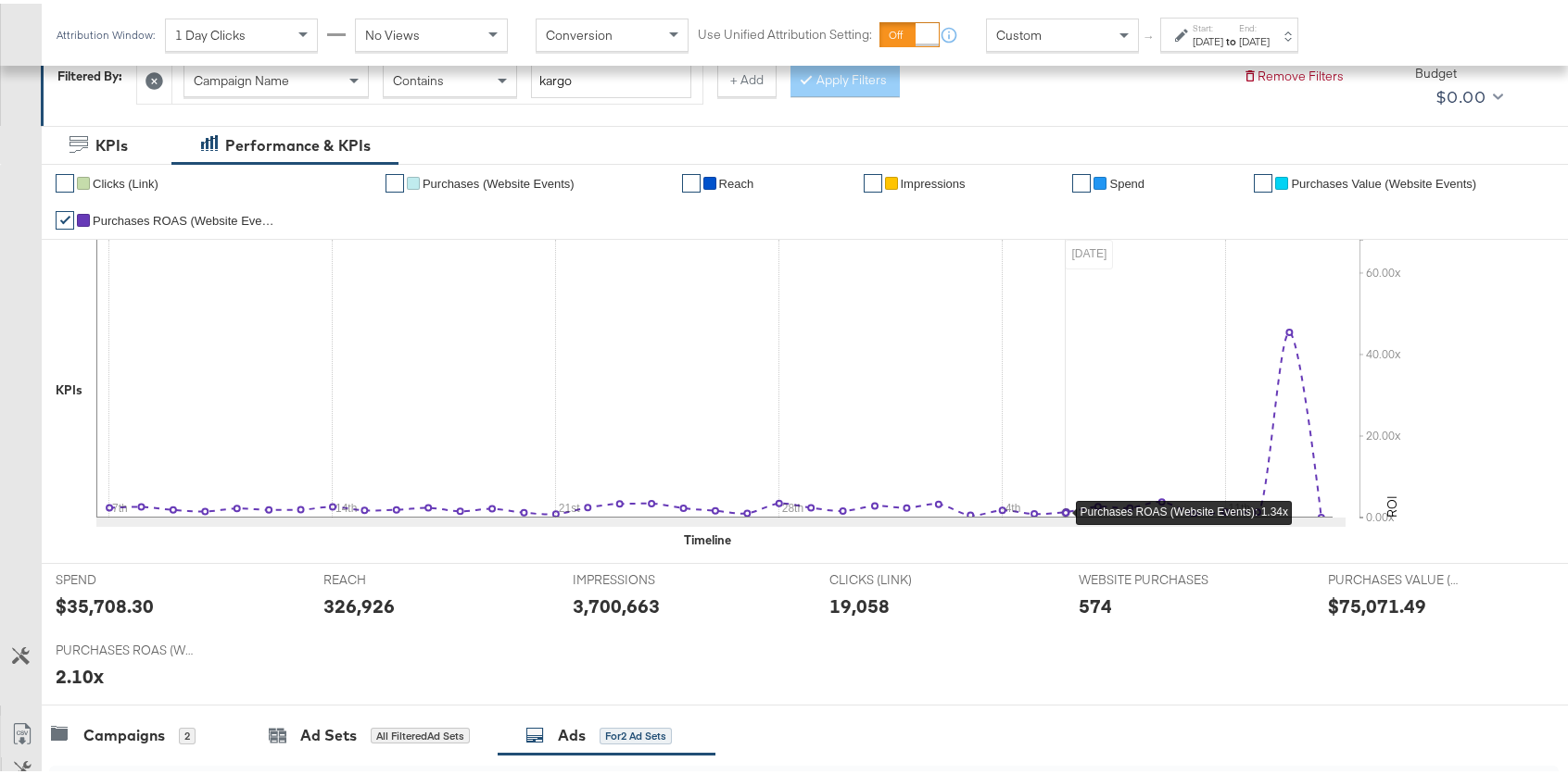
scroll to position [285, 0]
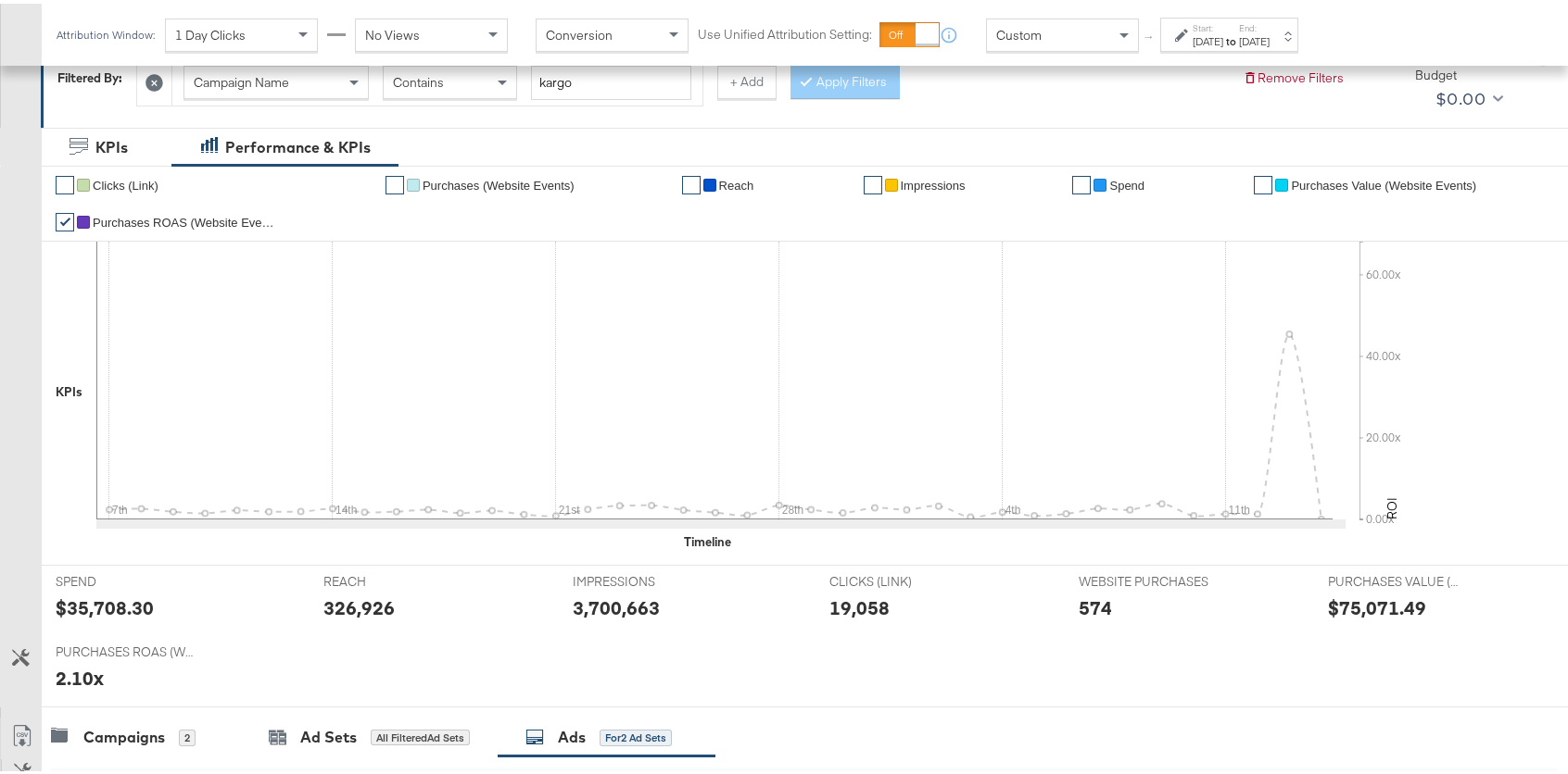
click at [1109, 180] on span "Spend" at bounding box center [1126, 181] width 35 height 14
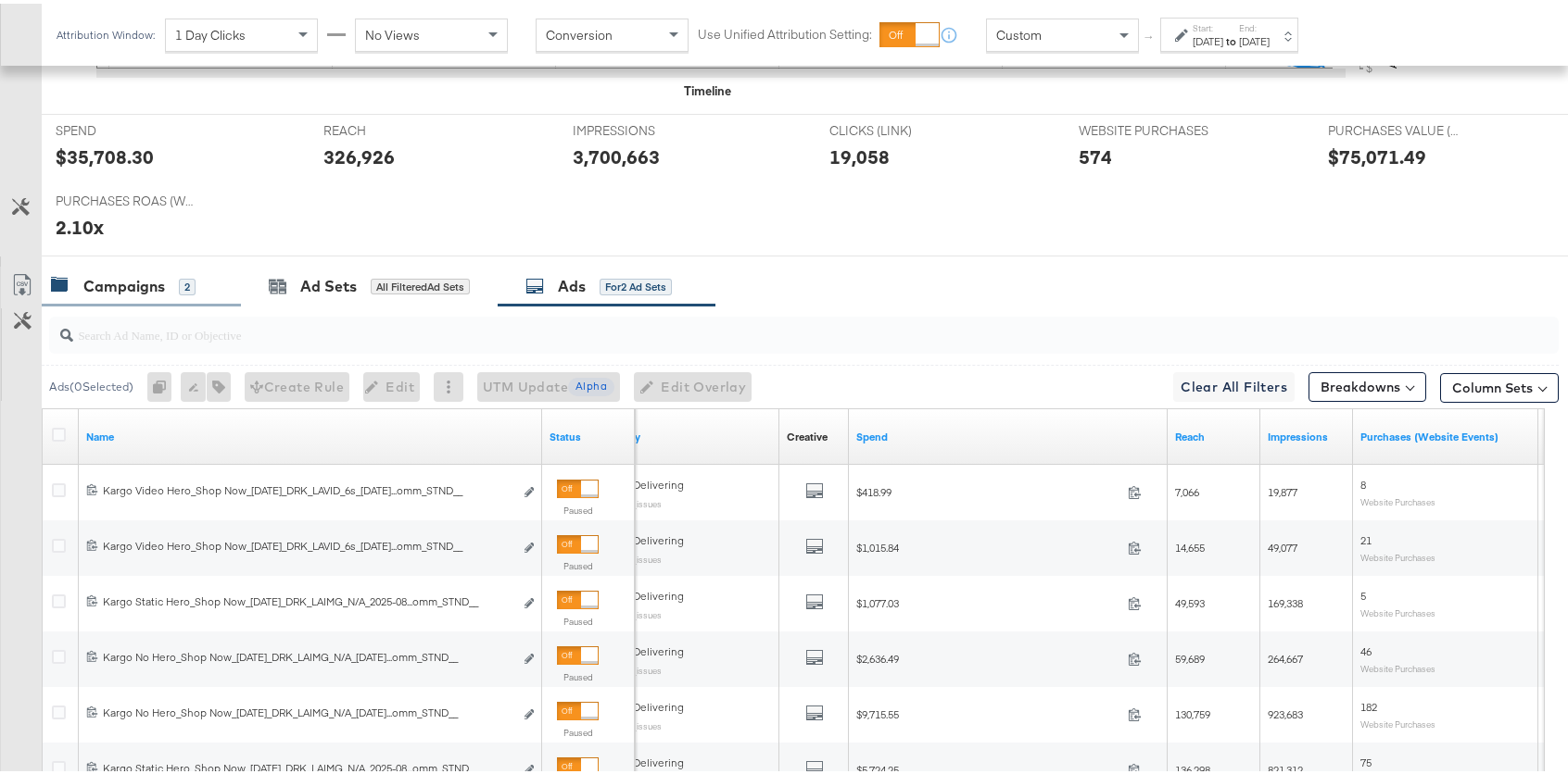
click at [100, 266] on div "Campaigns 2" at bounding box center [142, 283] width 200 height 40
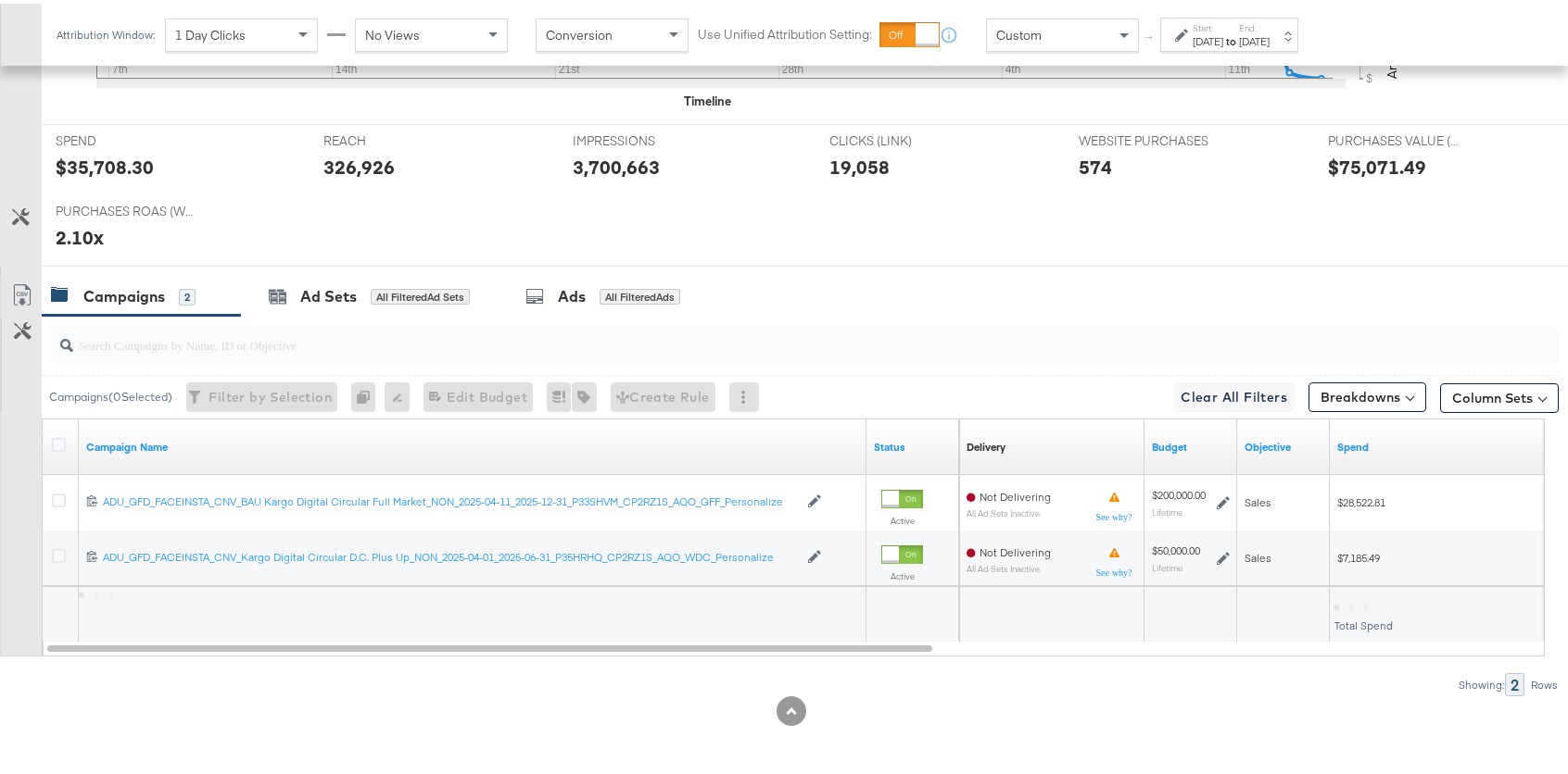
scroll to position [726, 0]
click at [1223, 39] on div "Aug 7th 2025" at bounding box center [1208, 38] width 30 height 15
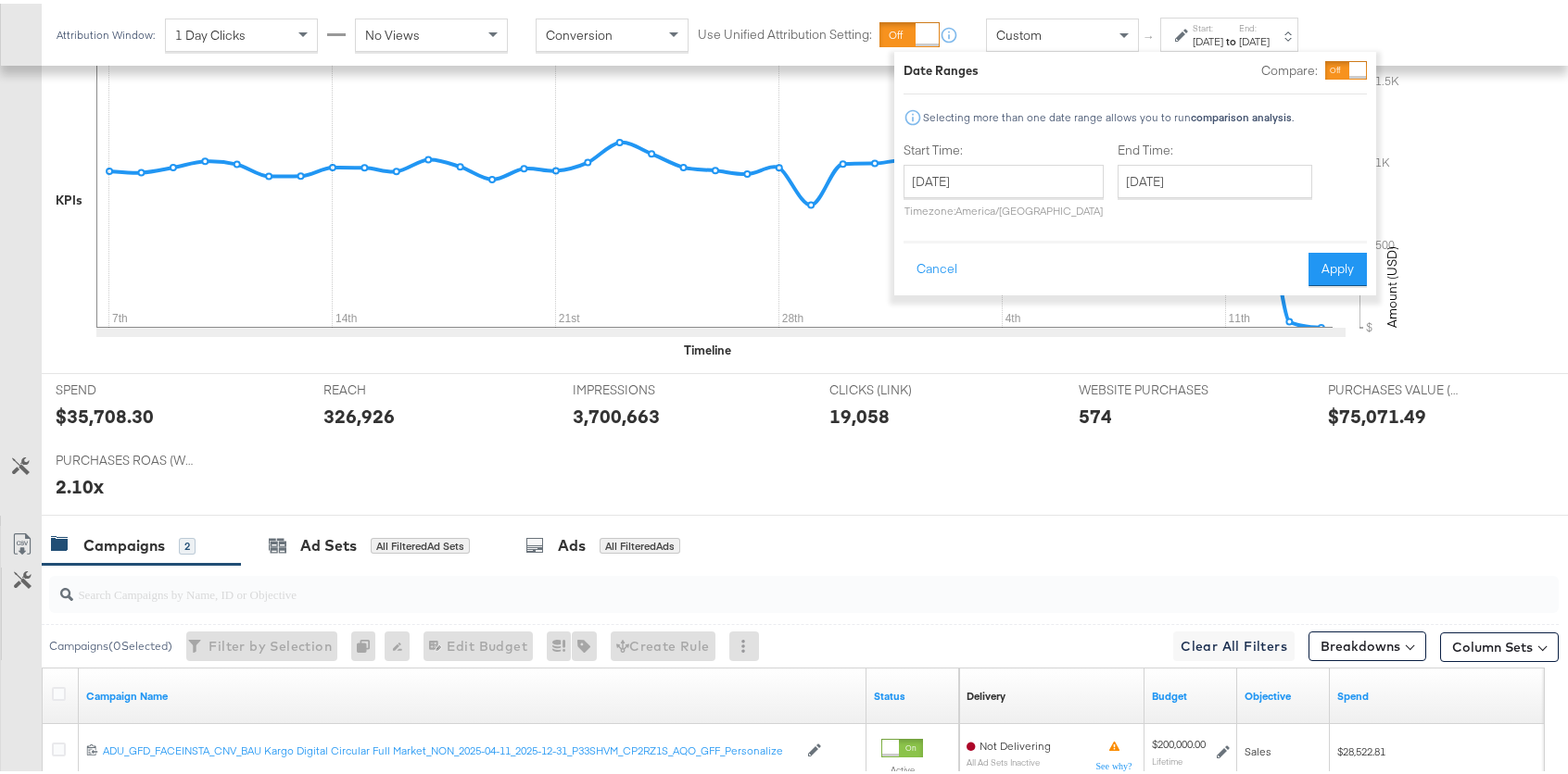
scroll to position [466, 0]
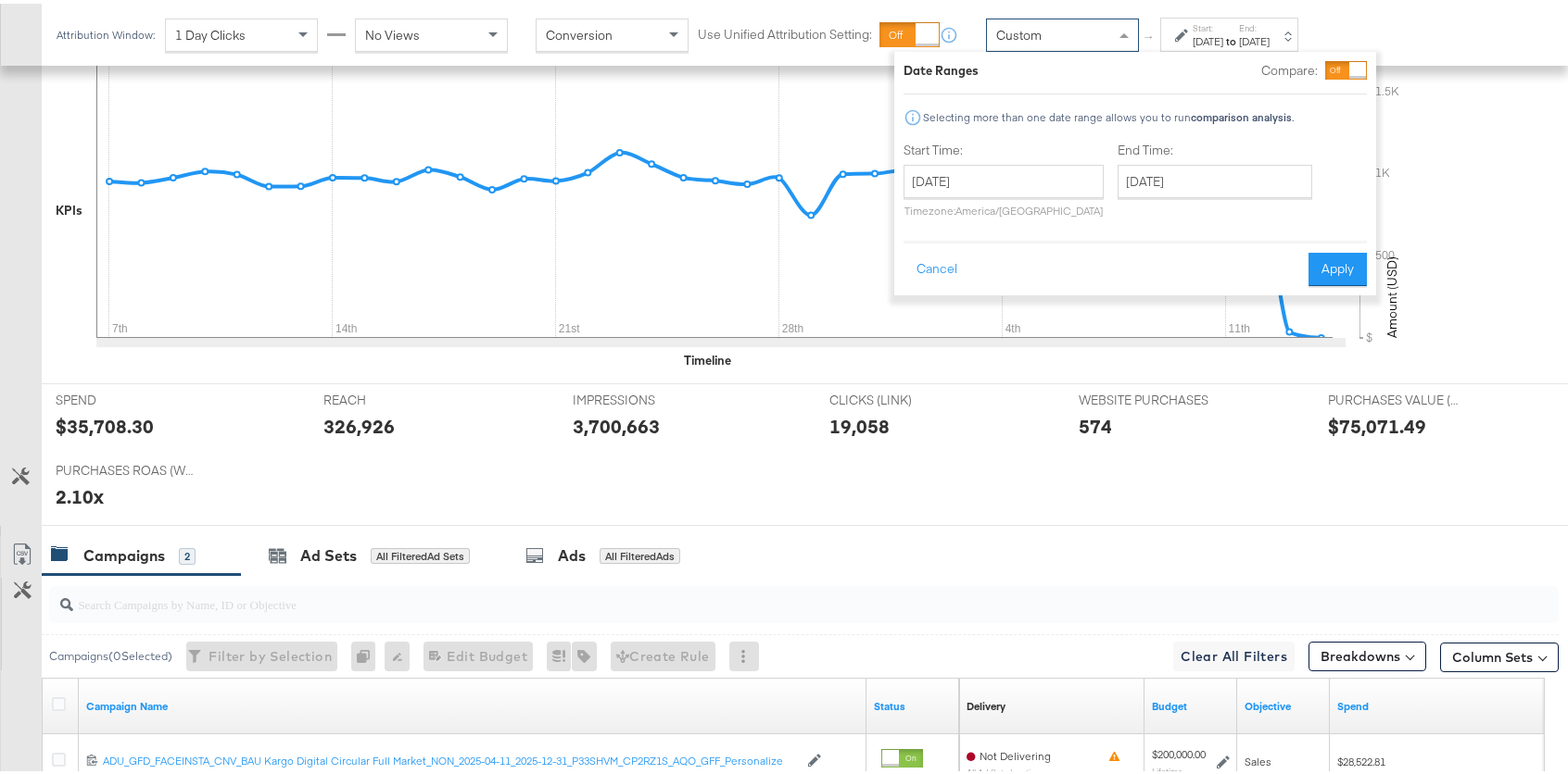
click at [1052, 45] on div "Custom" at bounding box center [1061, 31] width 151 height 31
click at [947, 262] on button "Cancel" at bounding box center [937, 265] width 67 height 33
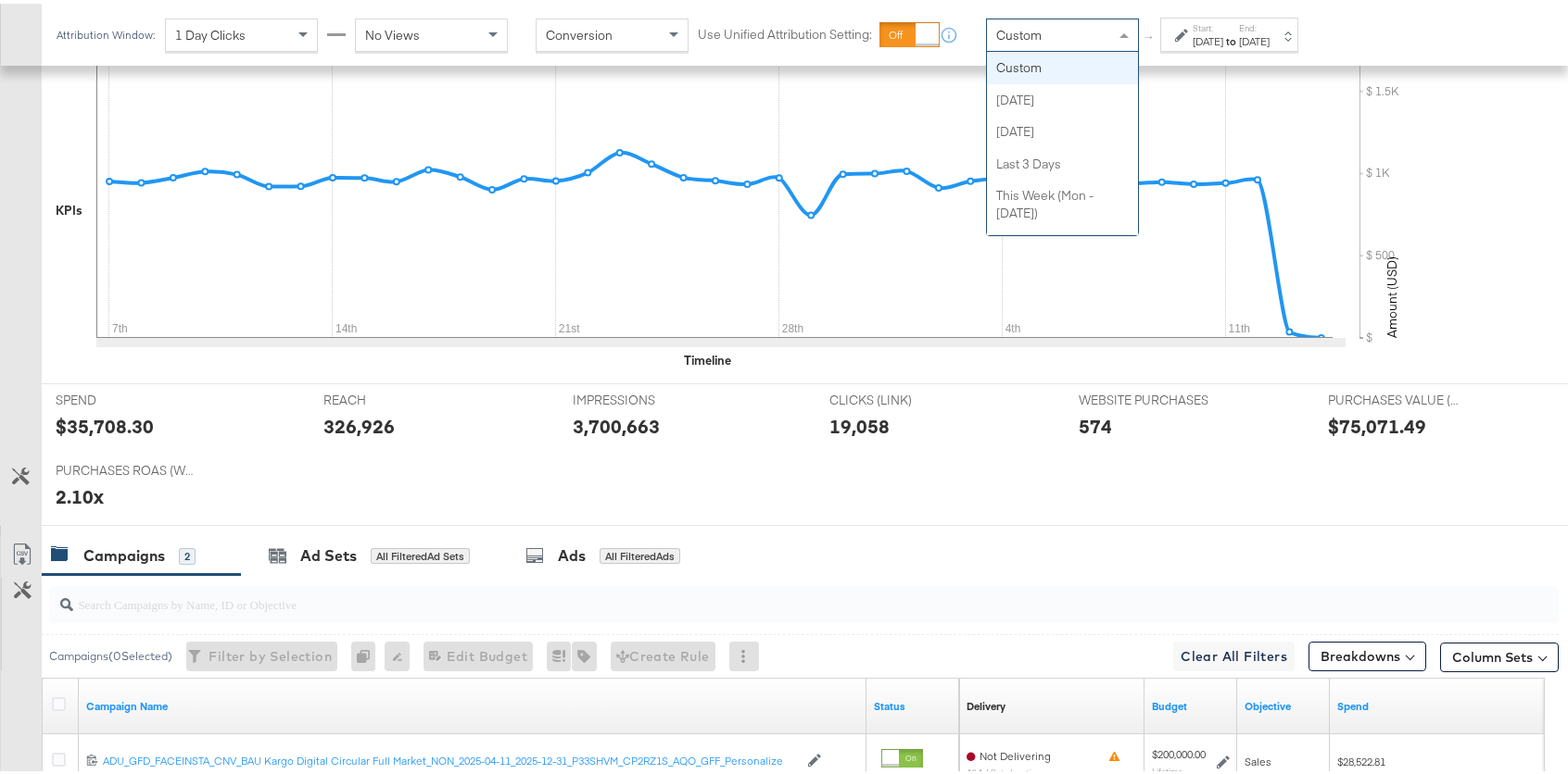
click at [1035, 46] on div "Custom" at bounding box center [1061, 31] width 151 height 31
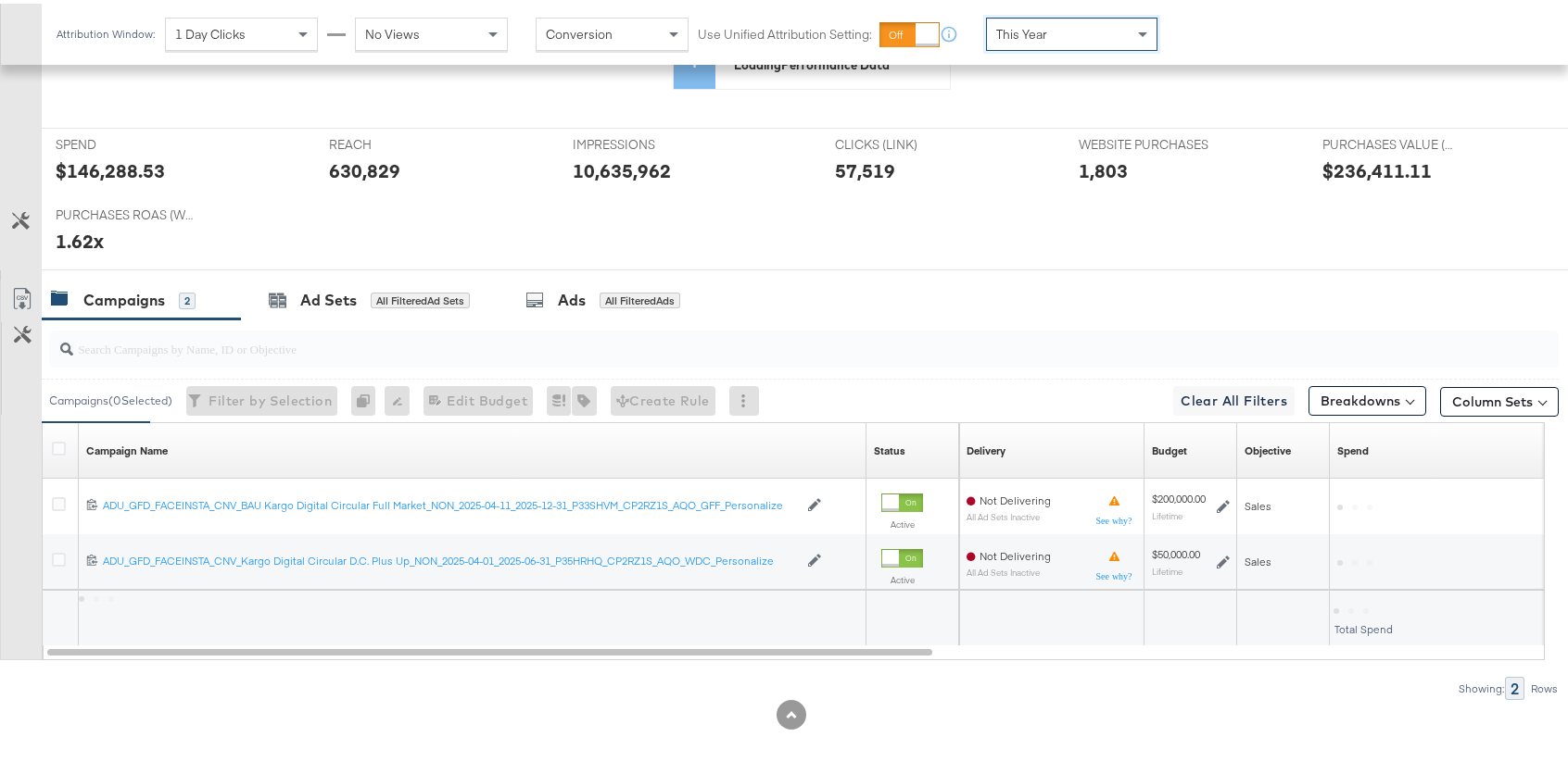
scroll to position [544, 0]
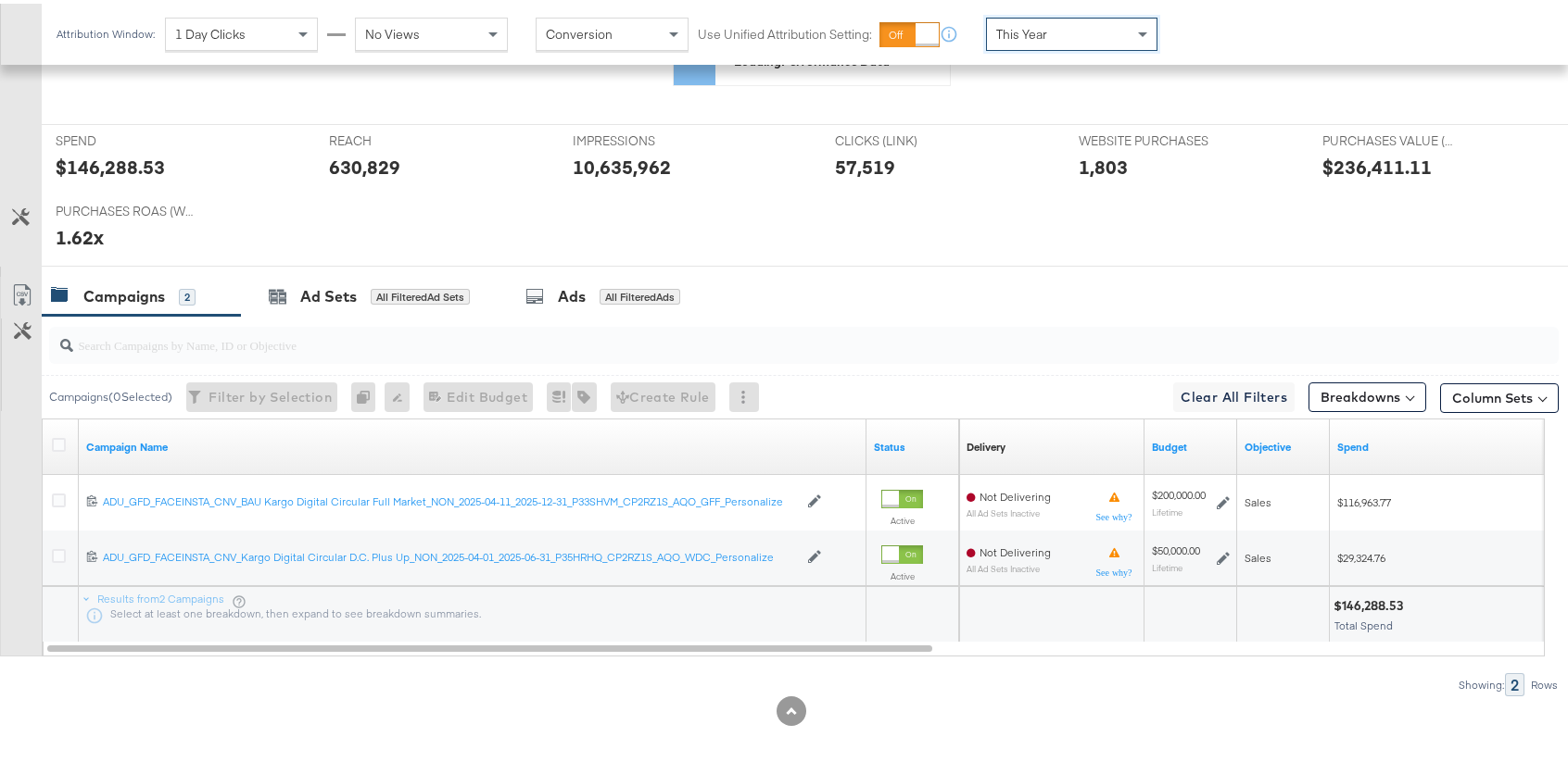
click at [1069, 23] on div "This Year" at bounding box center [1071, 30] width 169 height 31
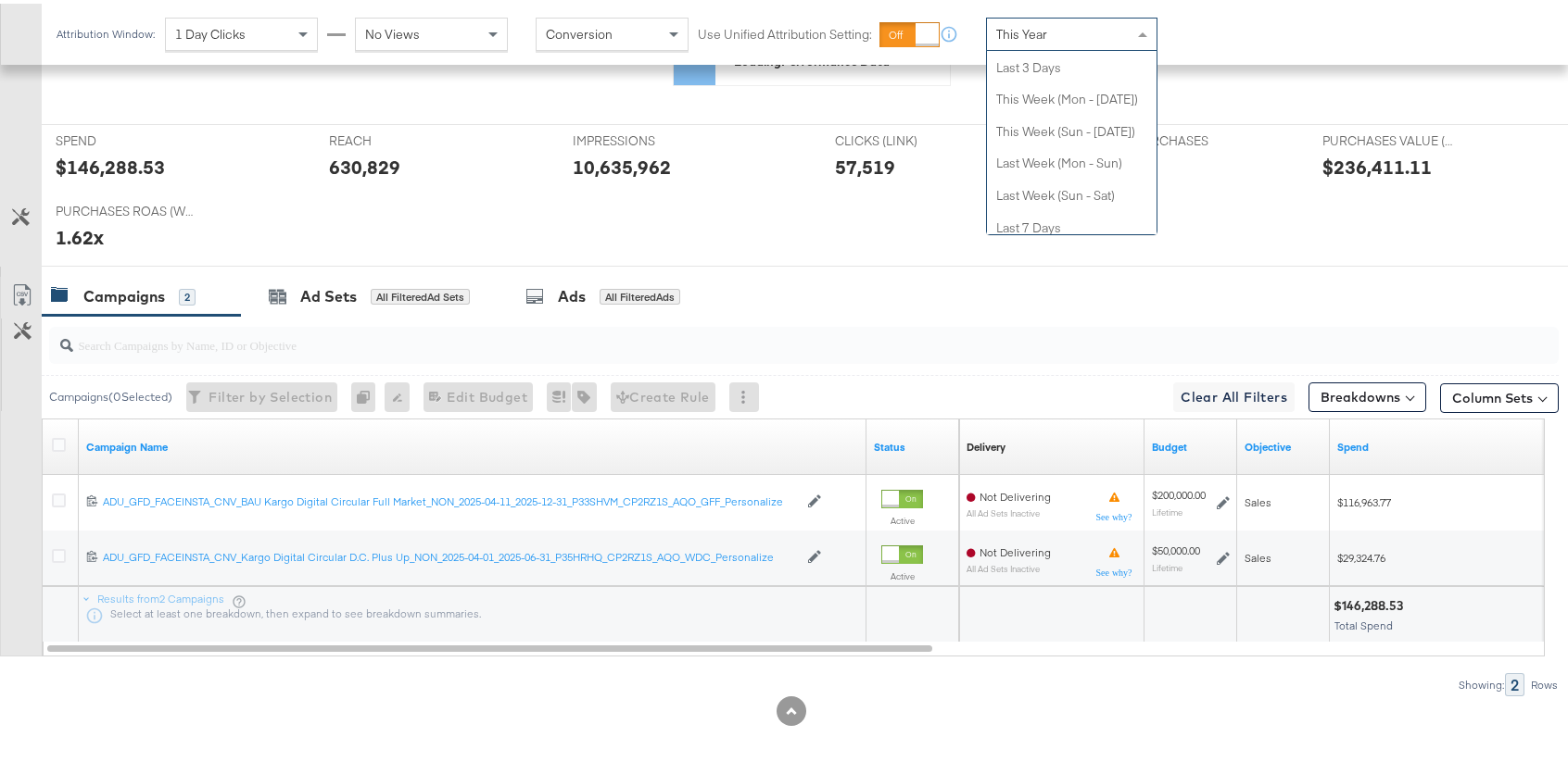
scroll to position [0, 0]
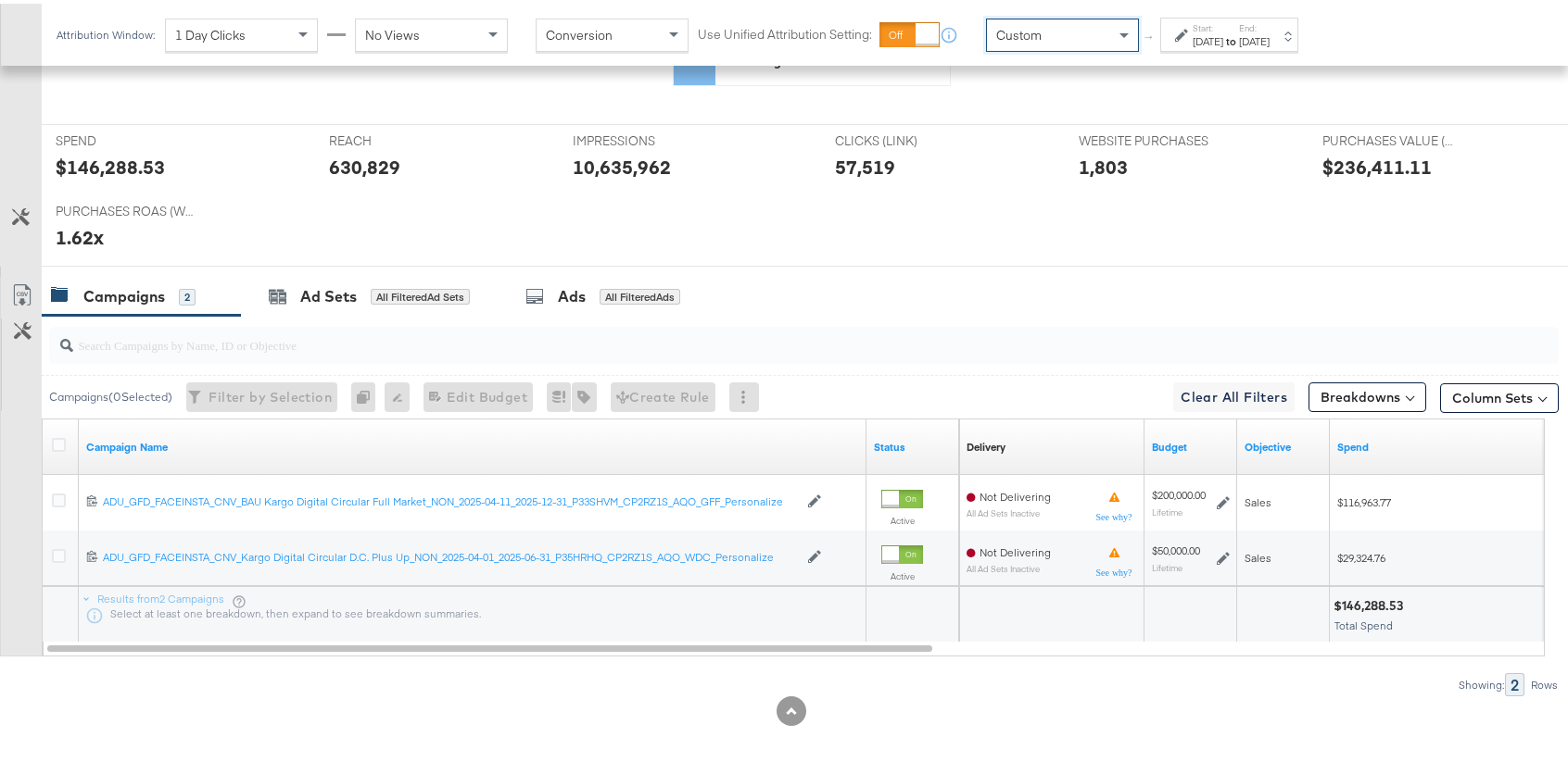
click at [1223, 32] on div "Sep 15th 2025" at bounding box center [1208, 38] width 30 height 15
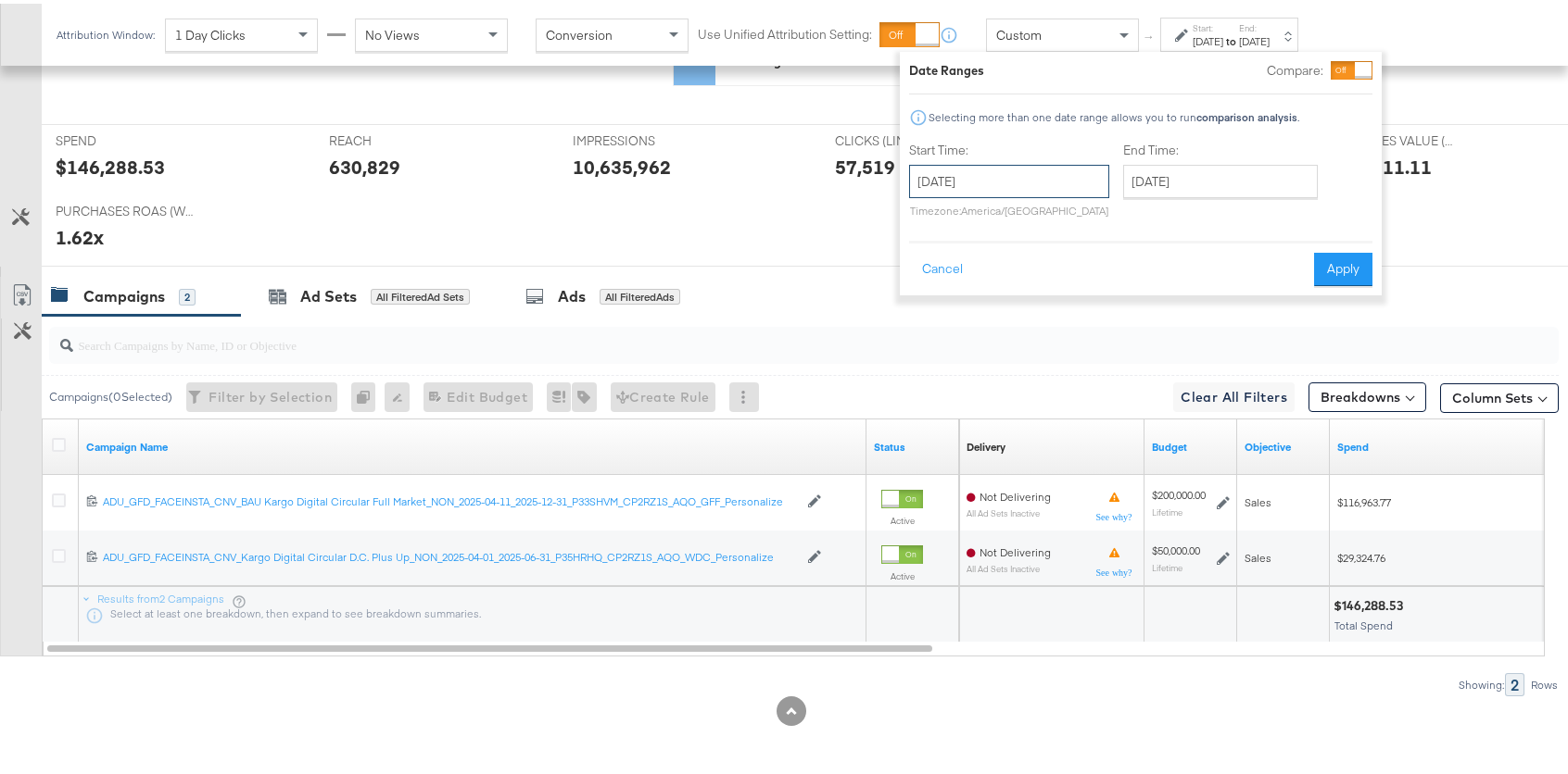
click at [984, 180] on input "September 15th 2025" at bounding box center [1008, 178] width 201 height 33
click at [925, 224] on span "‹" at bounding box center [929, 216] width 29 height 28
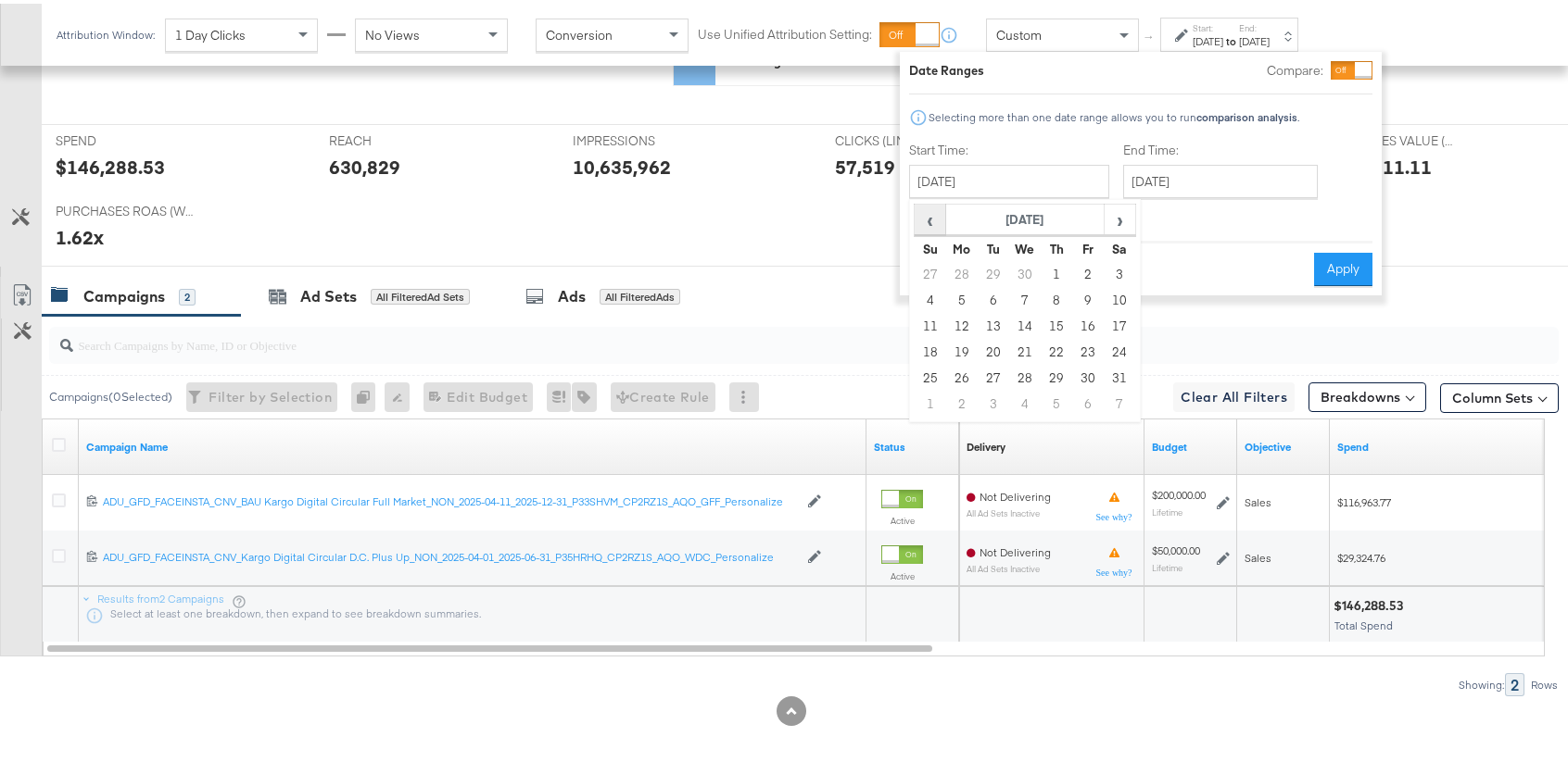
click at [925, 224] on span "‹" at bounding box center [929, 216] width 29 height 28
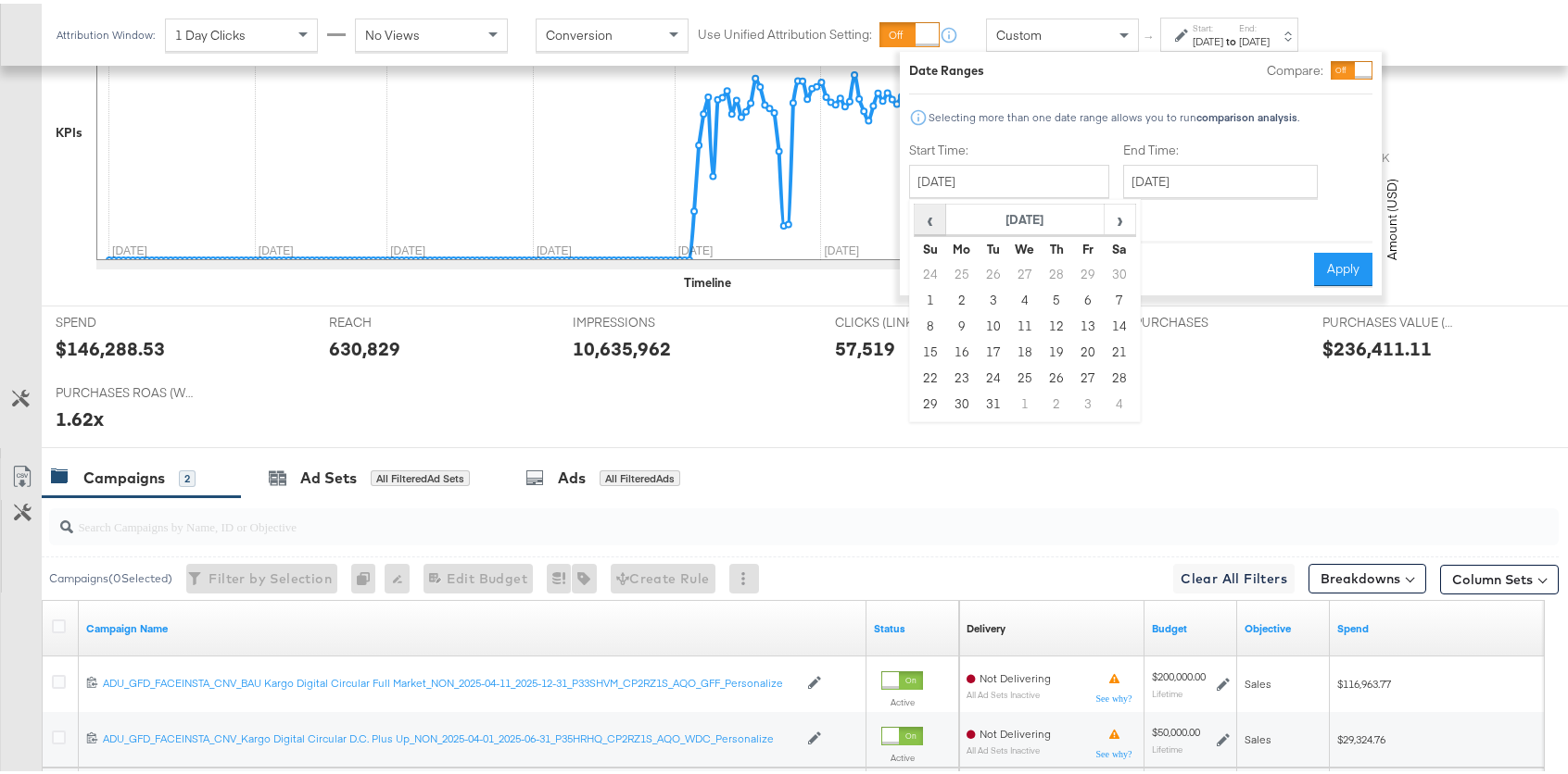
scroll to position [726, 0]
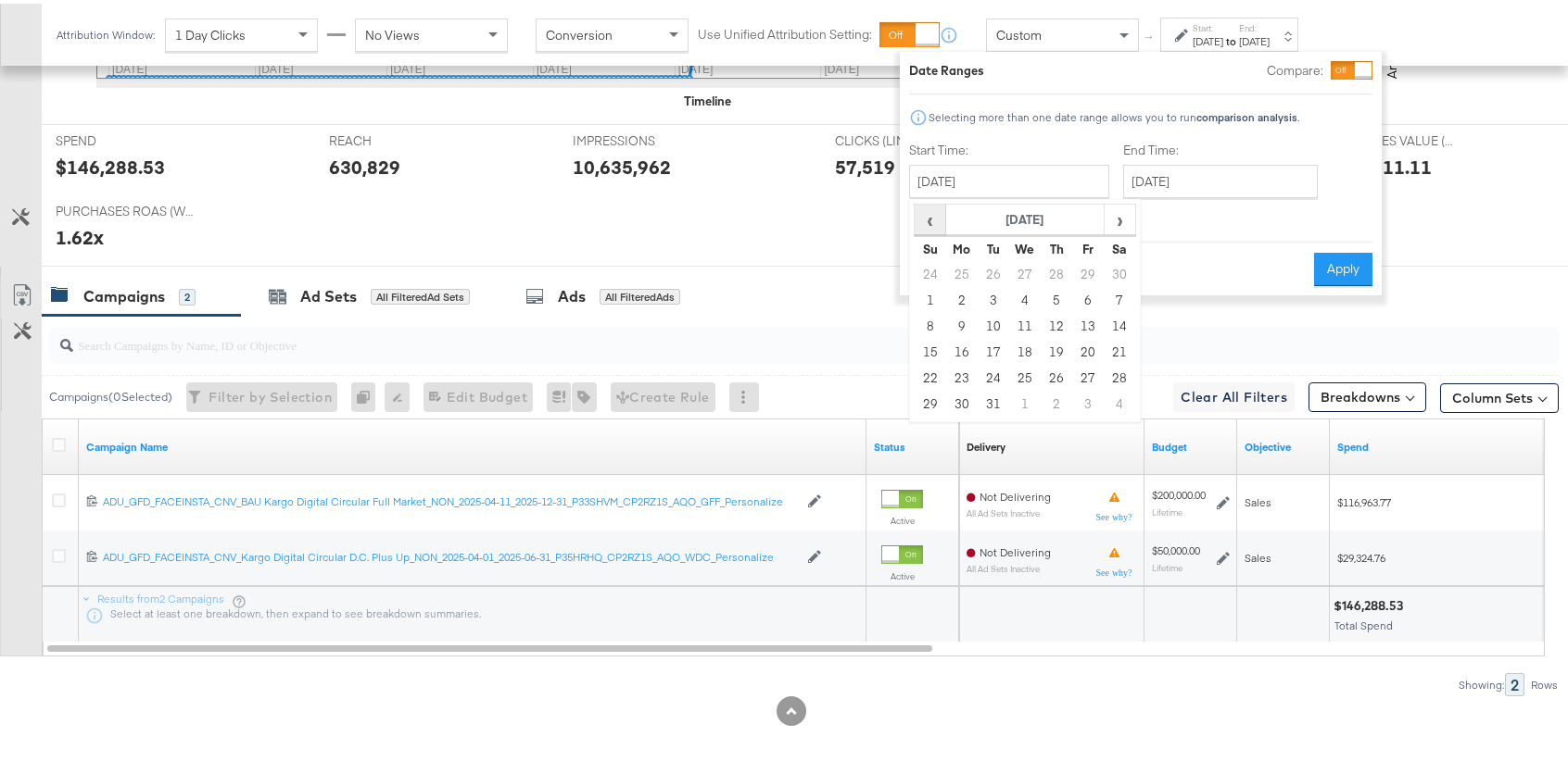
click at [925, 224] on span "‹" at bounding box center [929, 216] width 29 height 28
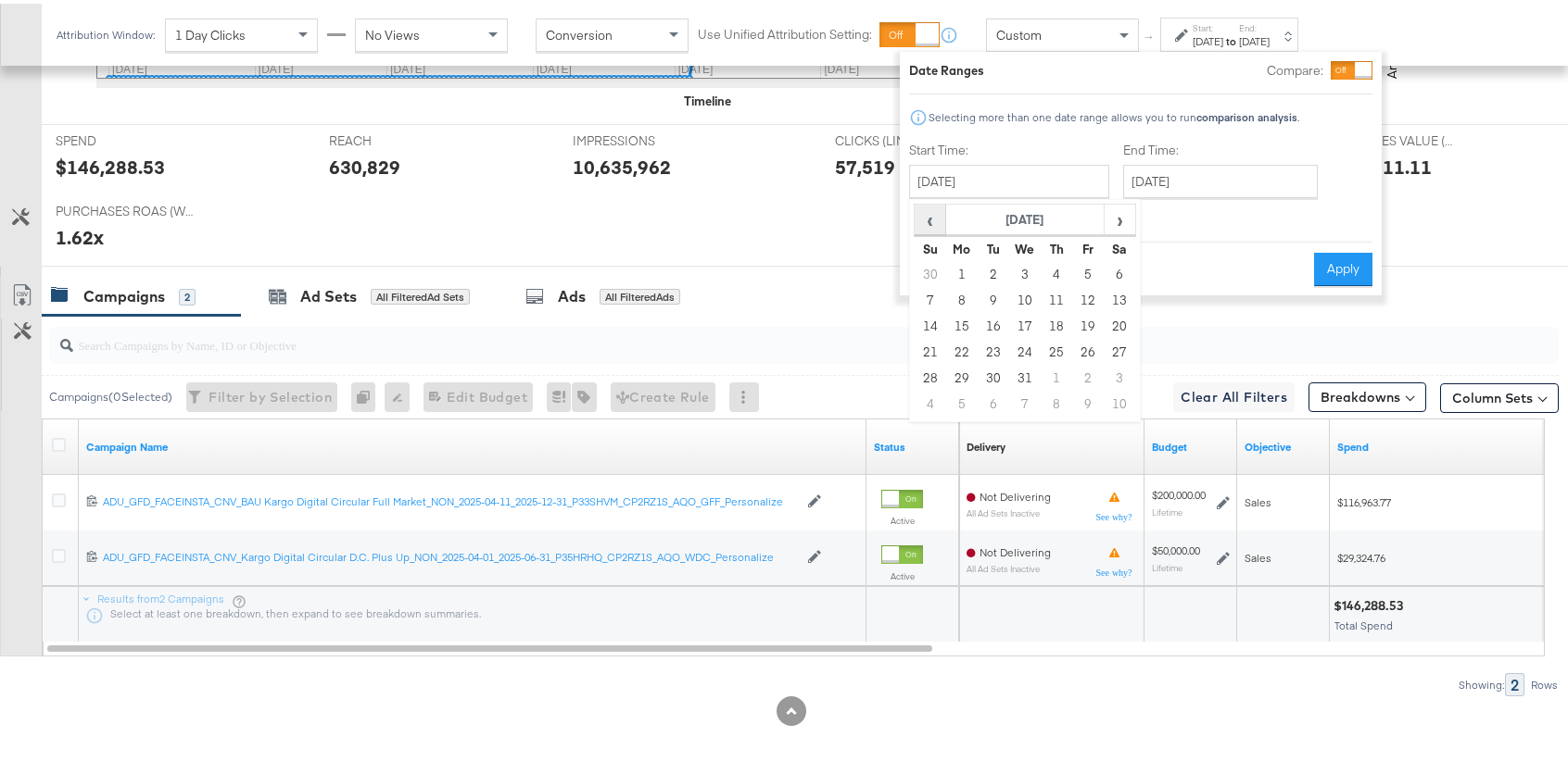
click at [925, 224] on span "‹" at bounding box center [929, 216] width 29 height 28
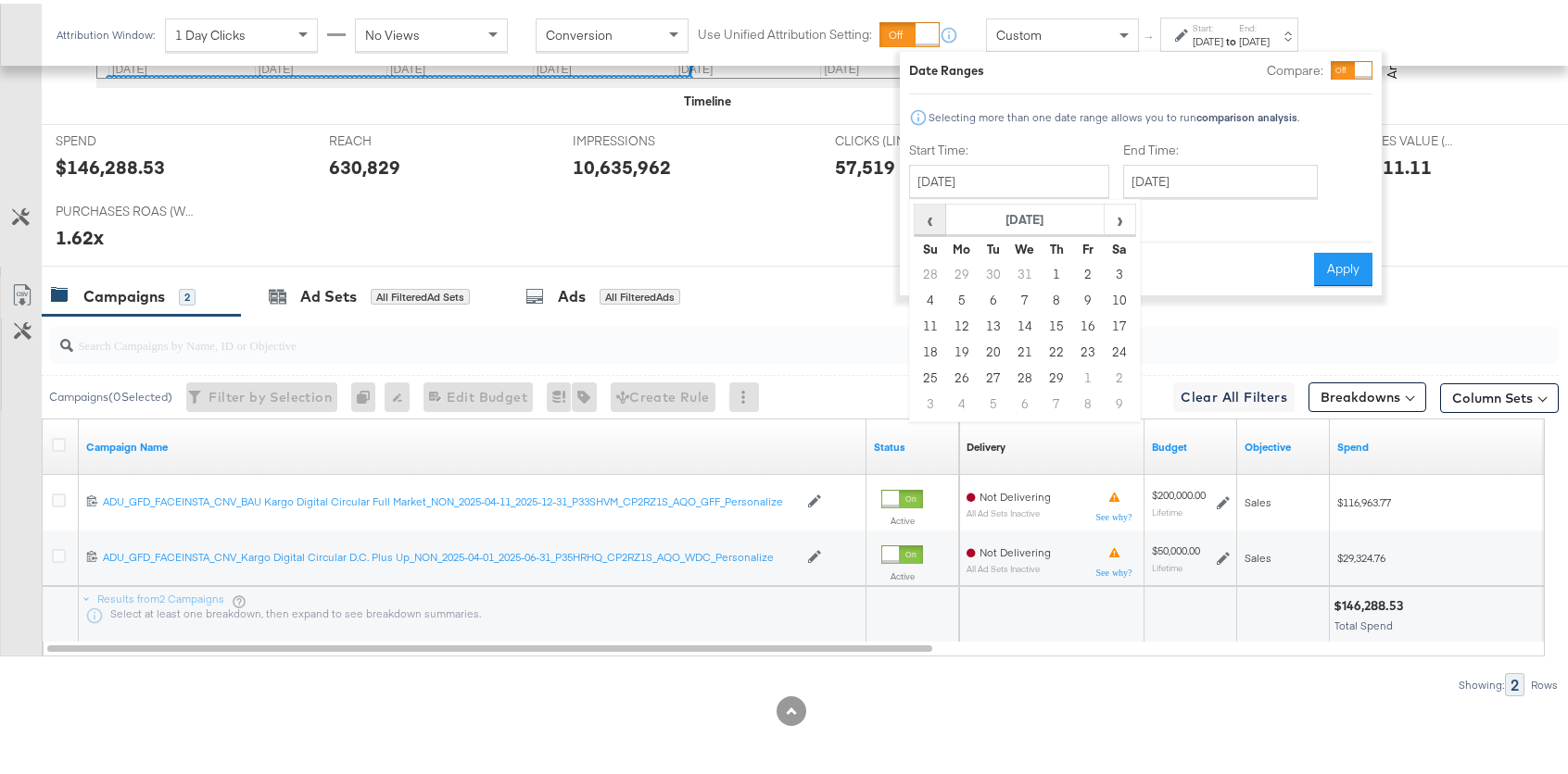
click at [925, 224] on span "‹" at bounding box center [929, 216] width 29 height 28
click at [968, 268] on td "1" at bounding box center [961, 271] width 31 height 26
type input "January 1st 2024"
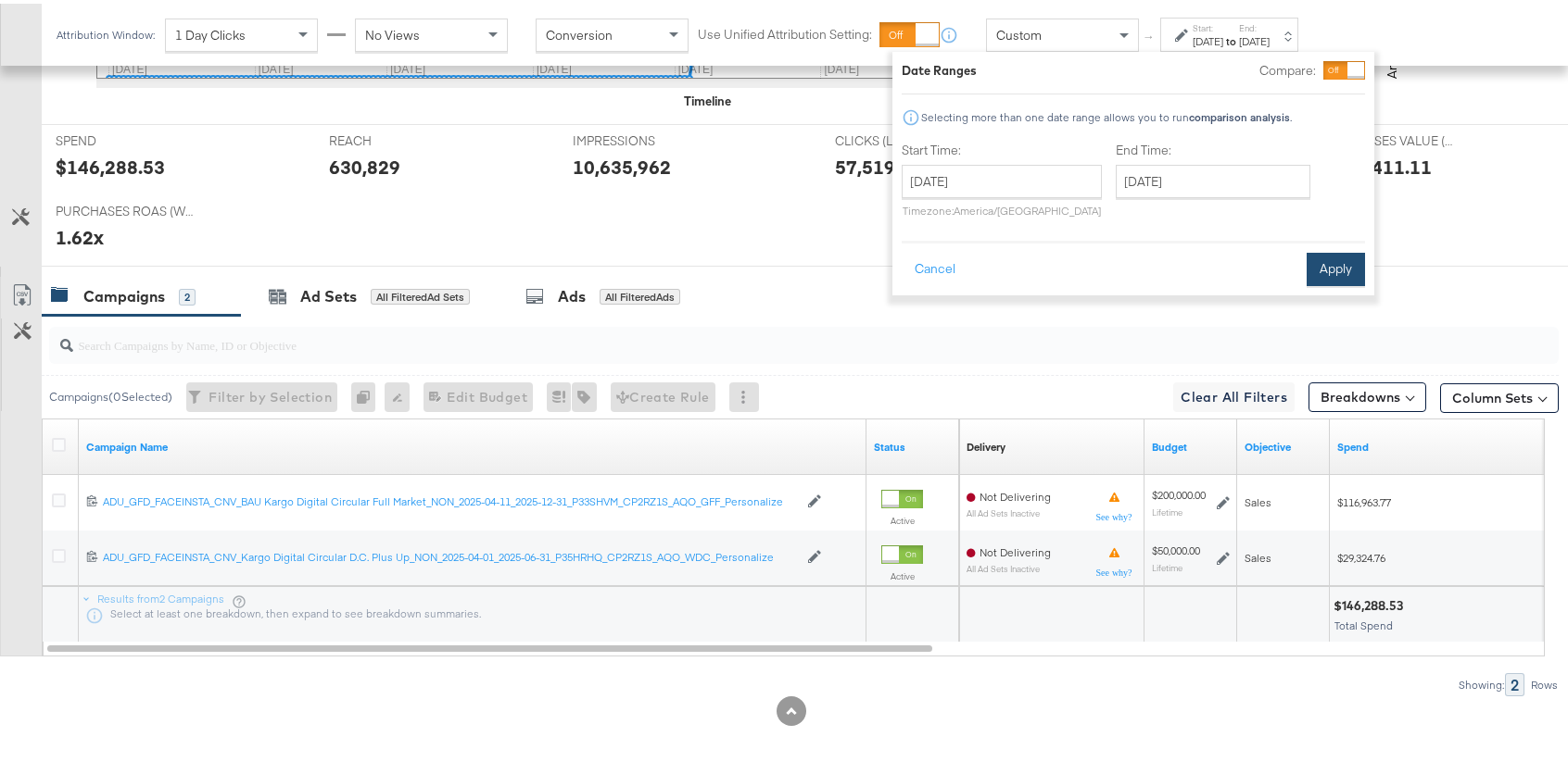
click at [1340, 258] on button "Apply" at bounding box center [1335, 265] width 58 height 33
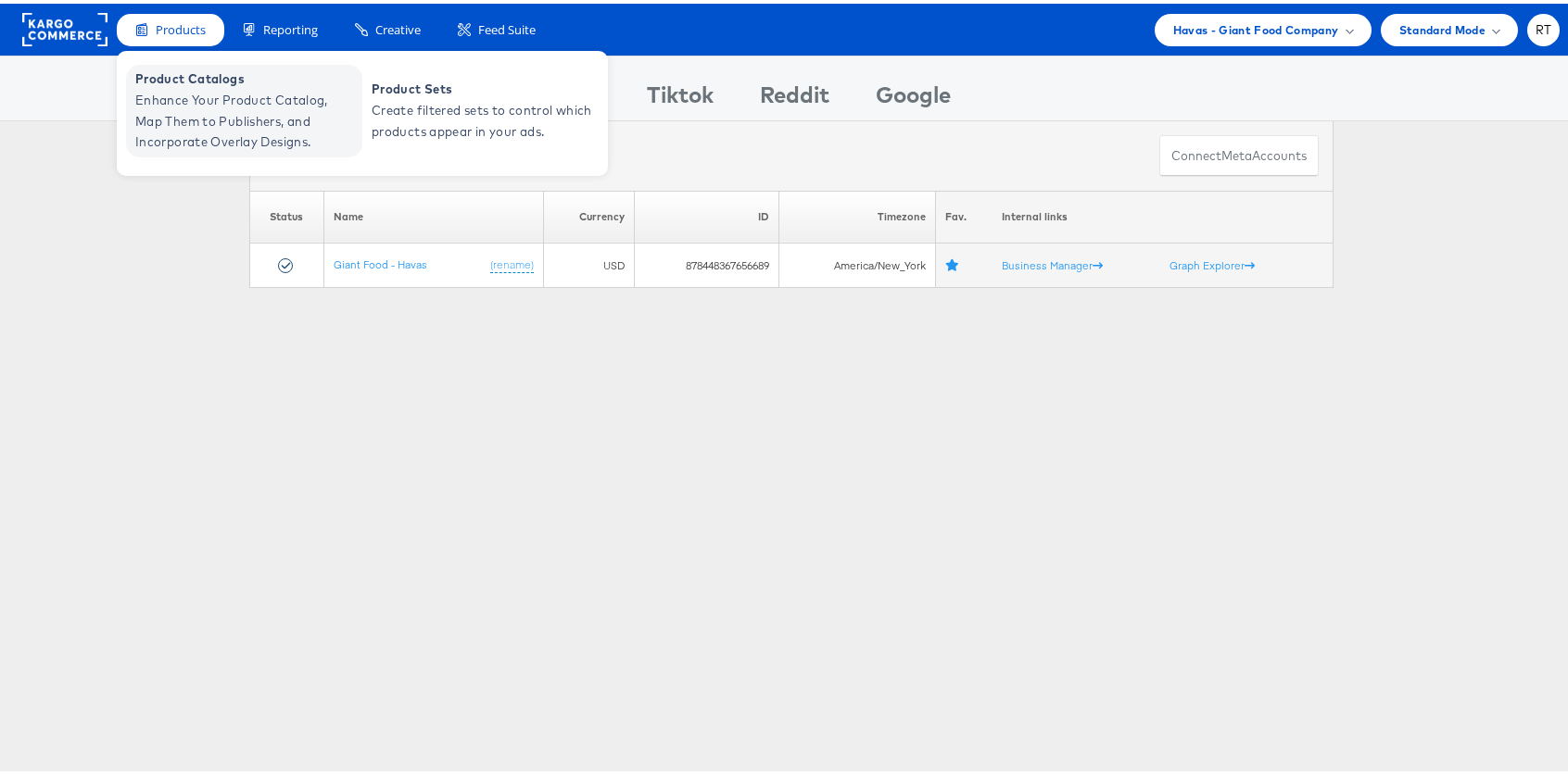
click at [181, 120] on span "Enhance Your Product Catalog, Map Them to Publishers, and Incorporate Overlay D…" at bounding box center [246, 118] width 222 height 63
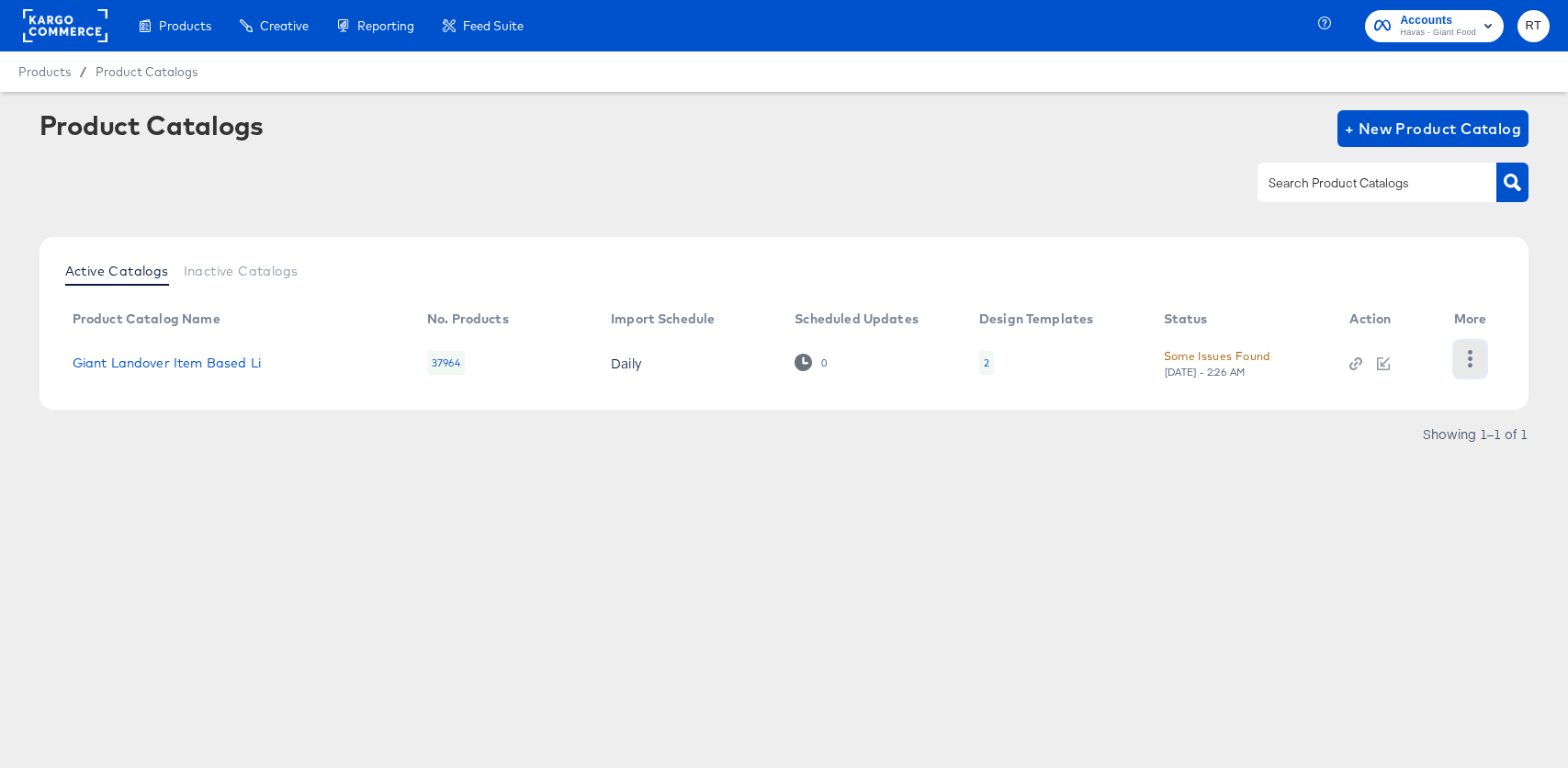
click at [1478, 353] on icon "button" at bounding box center [1470, 358] width 18 height 18
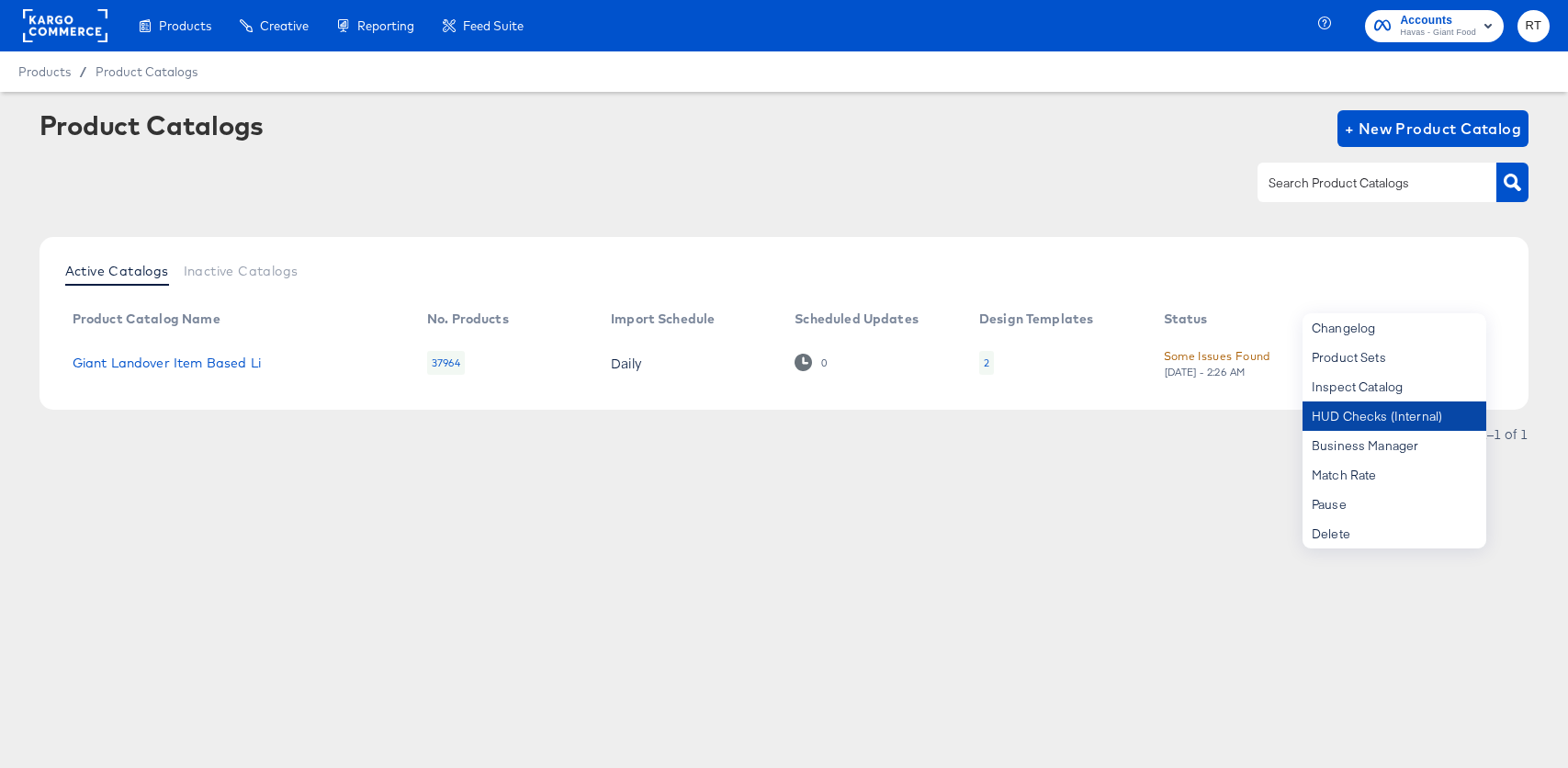
click at [1426, 418] on div "HUD Checks (Internal)" at bounding box center [1394, 416] width 184 height 29
click at [1331, 405] on div "HUD Checks (Internal)" at bounding box center [1394, 416] width 184 height 29
click at [1360, 421] on div "HUD Checks (Internal)" at bounding box center [1394, 416] width 184 height 29
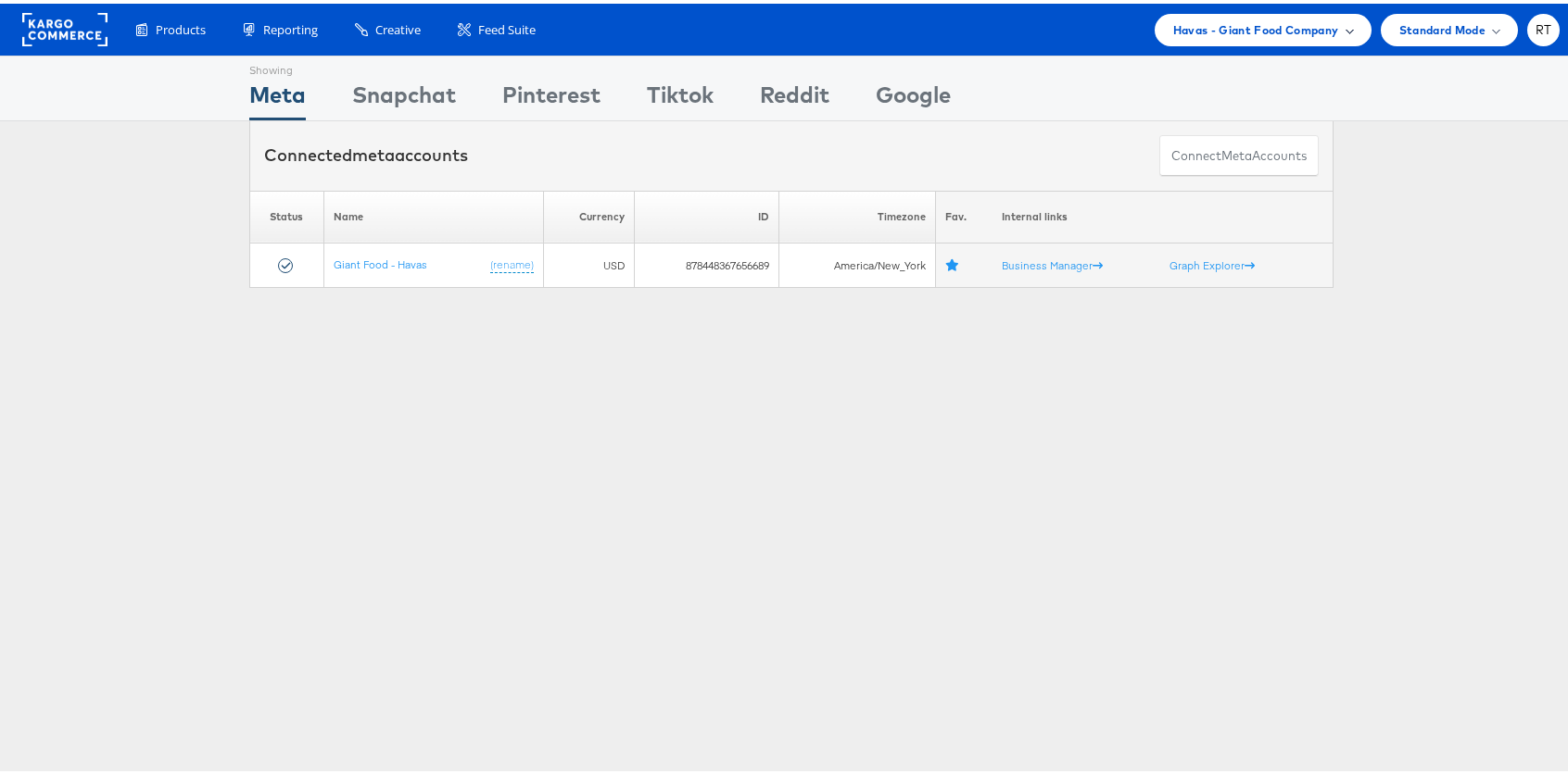
click at [1258, 30] on span "Havas - Giant Food Company" at bounding box center [1255, 27] width 166 height 19
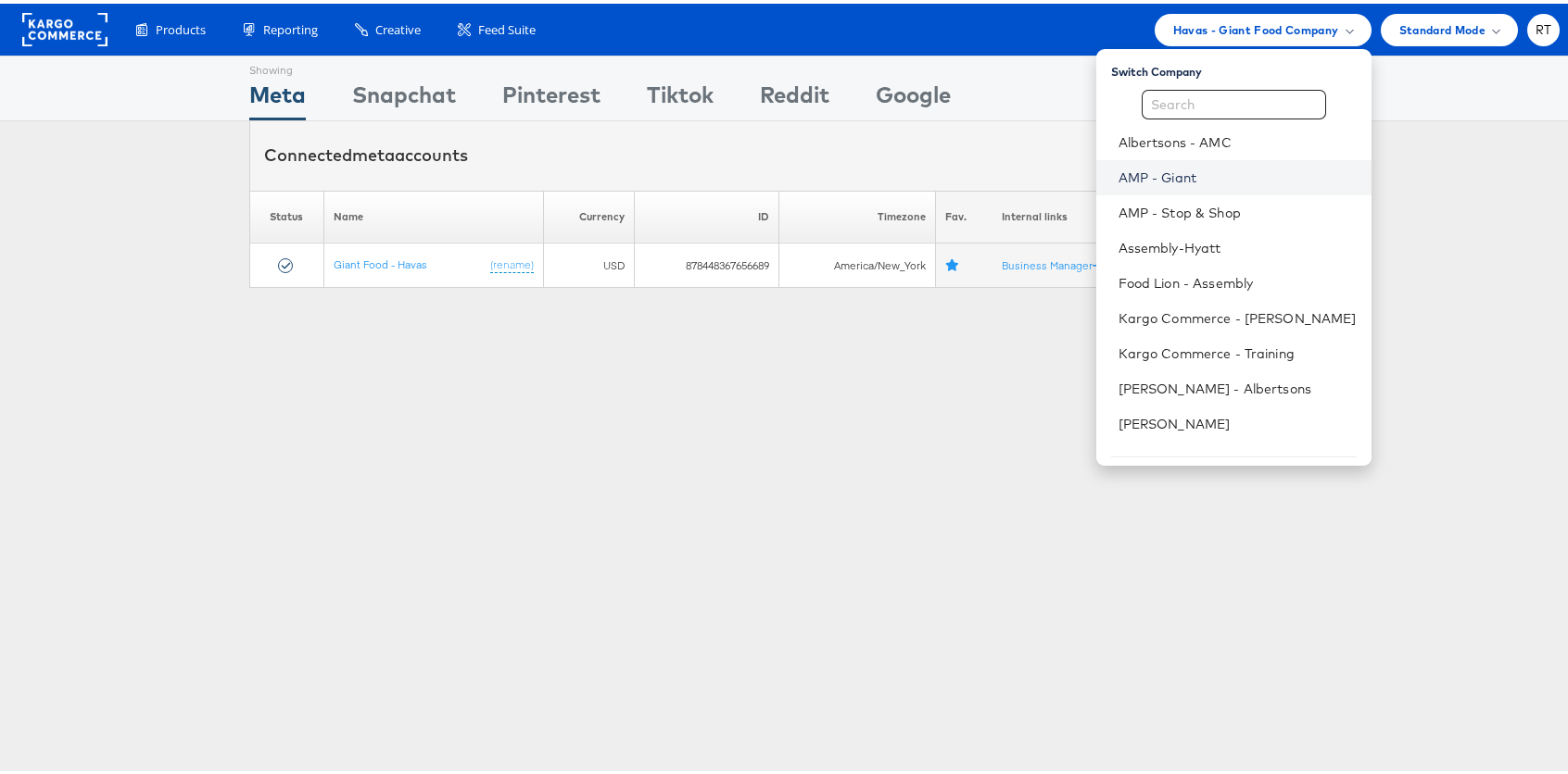
click at [1212, 181] on link "AMP - Giant" at bounding box center [1237, 174] width 239 height 18
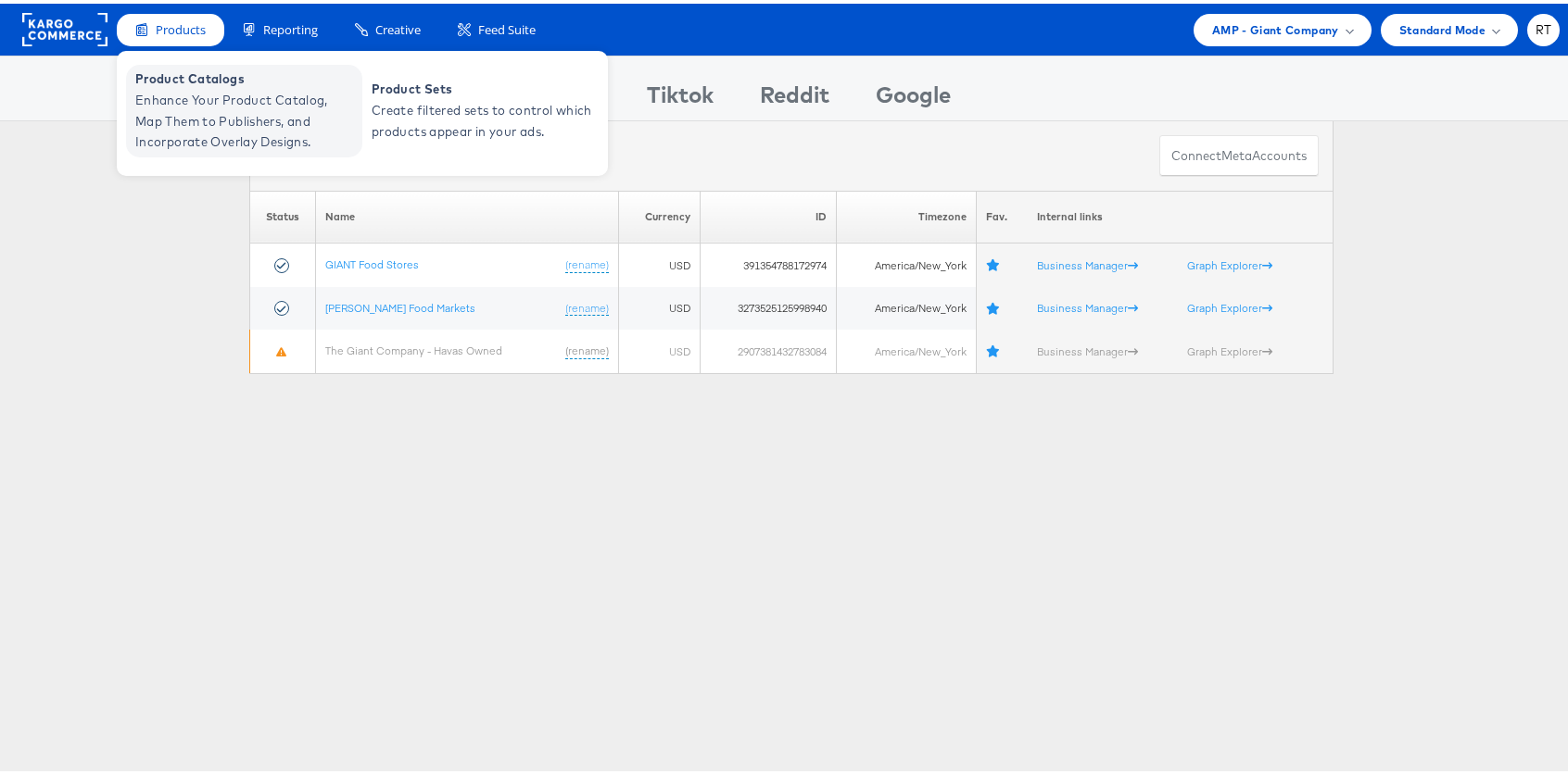
click at [253, 132] on span "Enhance Your Product Catalog, Map Them to Publishers, and Incorporate Overlay D…" at bounding box center [246, 118] width 222 height 63
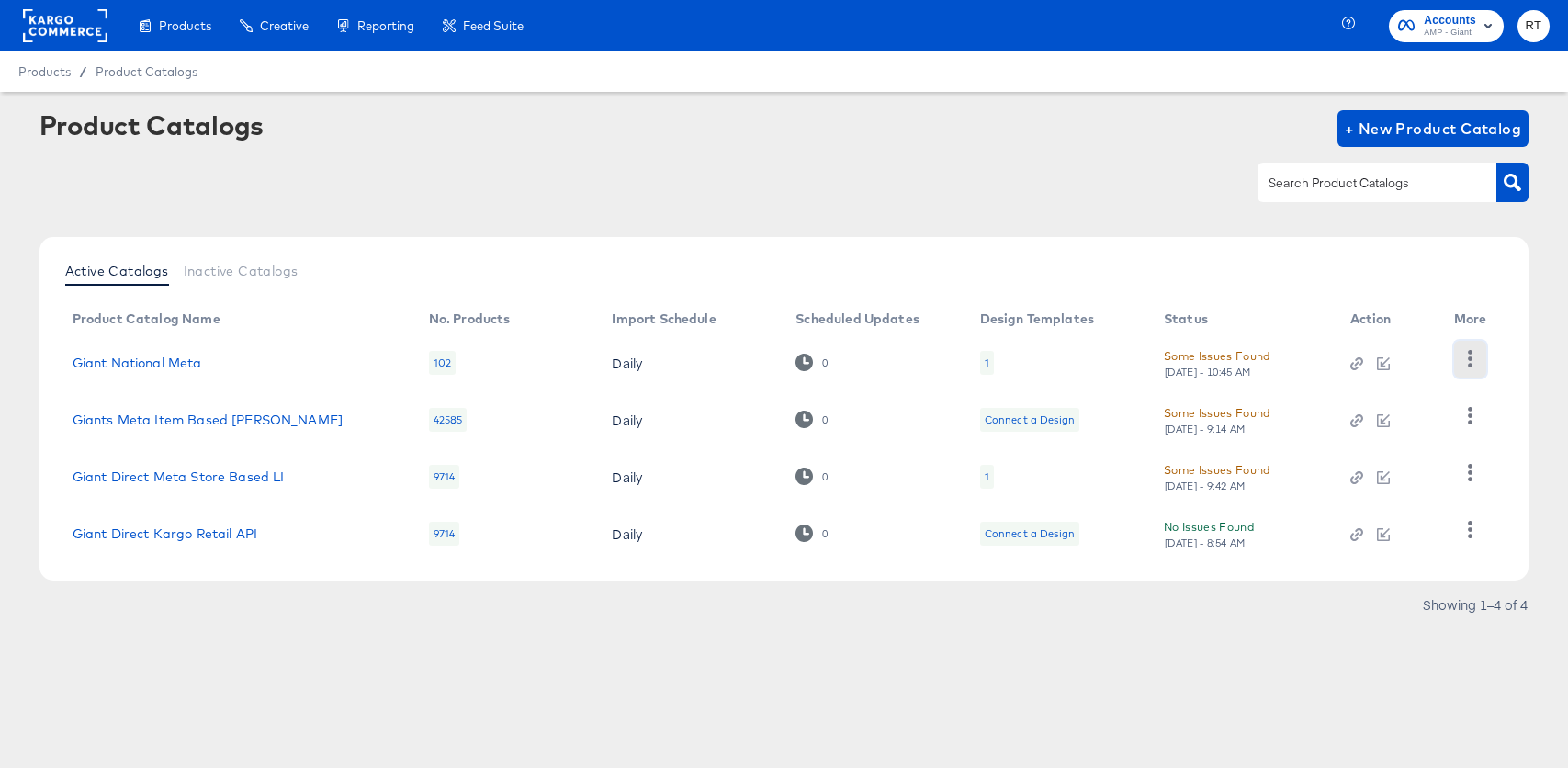
click at [1469, 357] on icon "button" at bounding box center [1470, 358] width 5 height 18
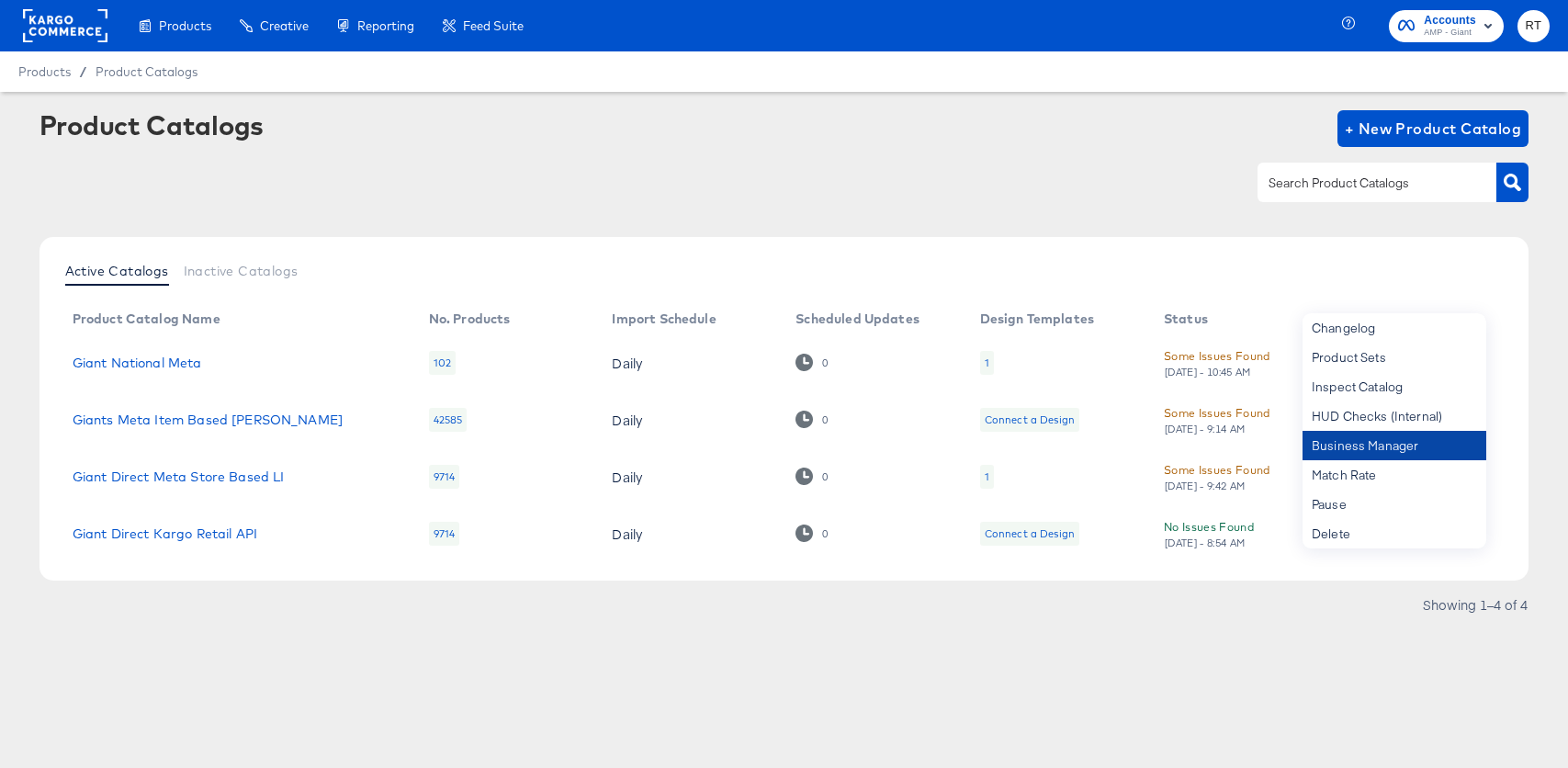
click at [1404, 434] on div "Business Manager" at bounding box center [1394, 445] width 184 height 29
click at [1338, 421] on div "HUD Checks (Internal)" at bounding box center [1394, 416] width 184 height 29
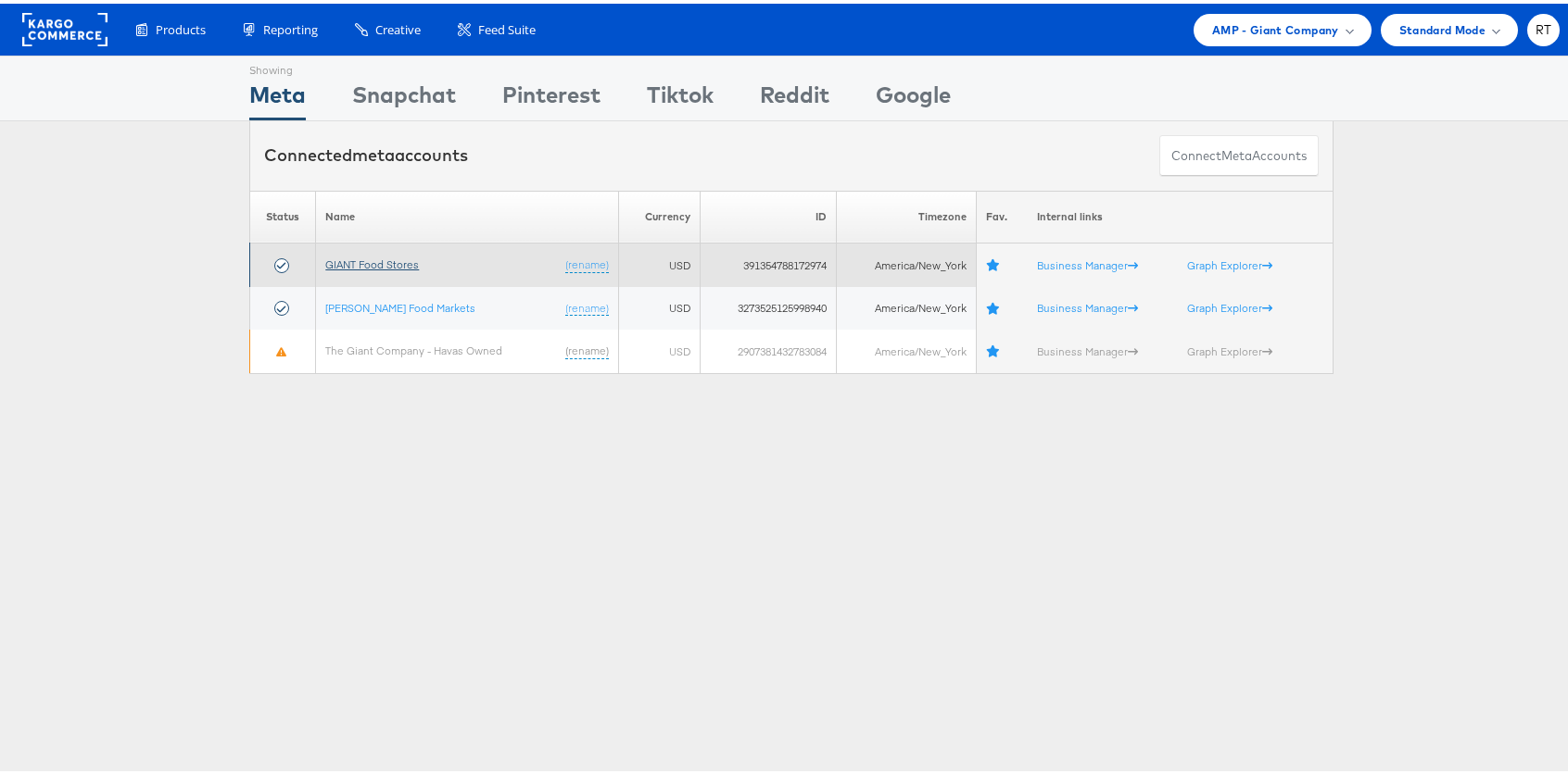
click at [360, 259] on link "GIANT Food Stores" at bounding box center [372, 260] width 93 height 14
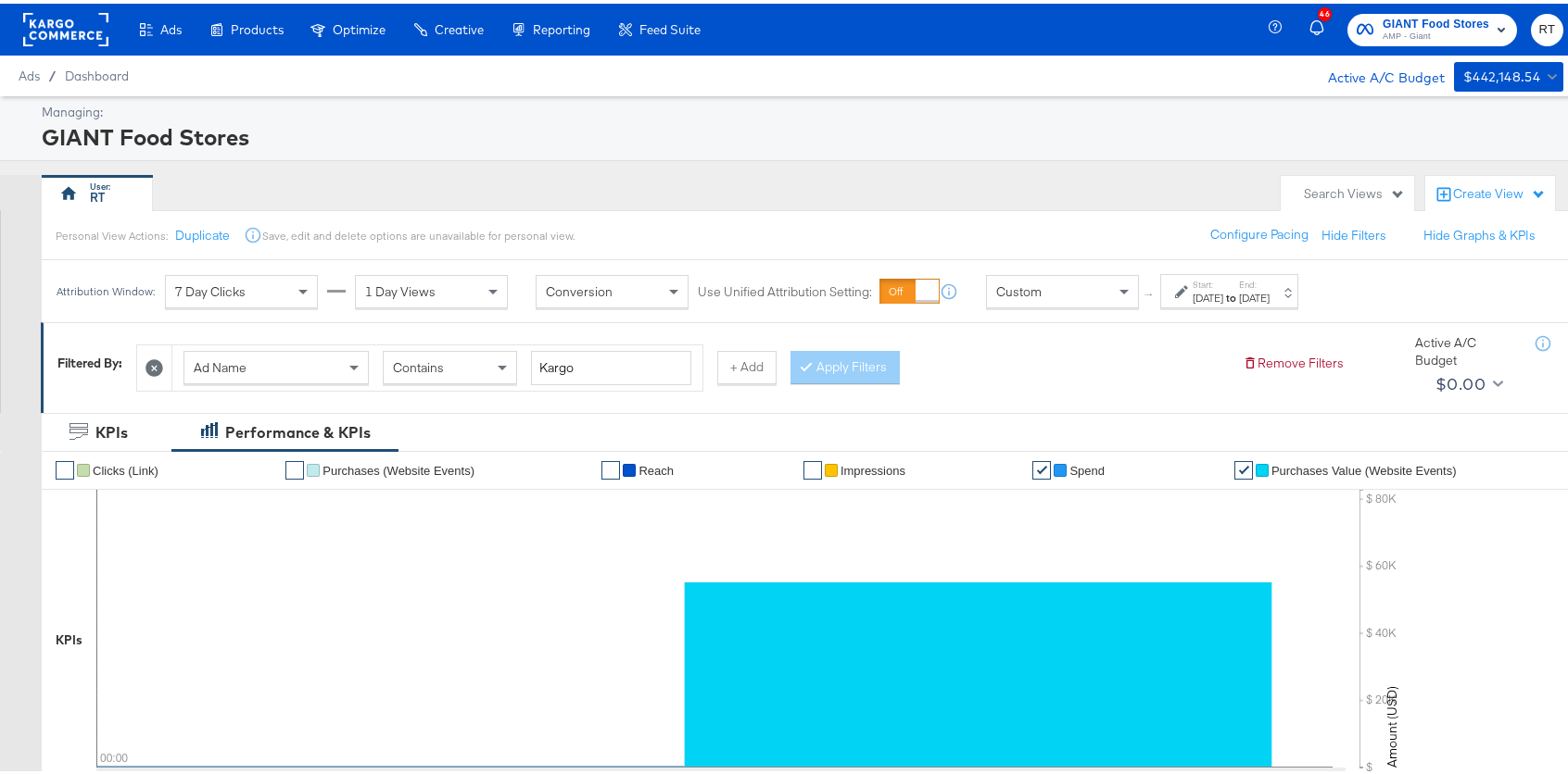
click at [1031, 286] on span "Custom" at bounding box center [1019, 288] width 46 height 17
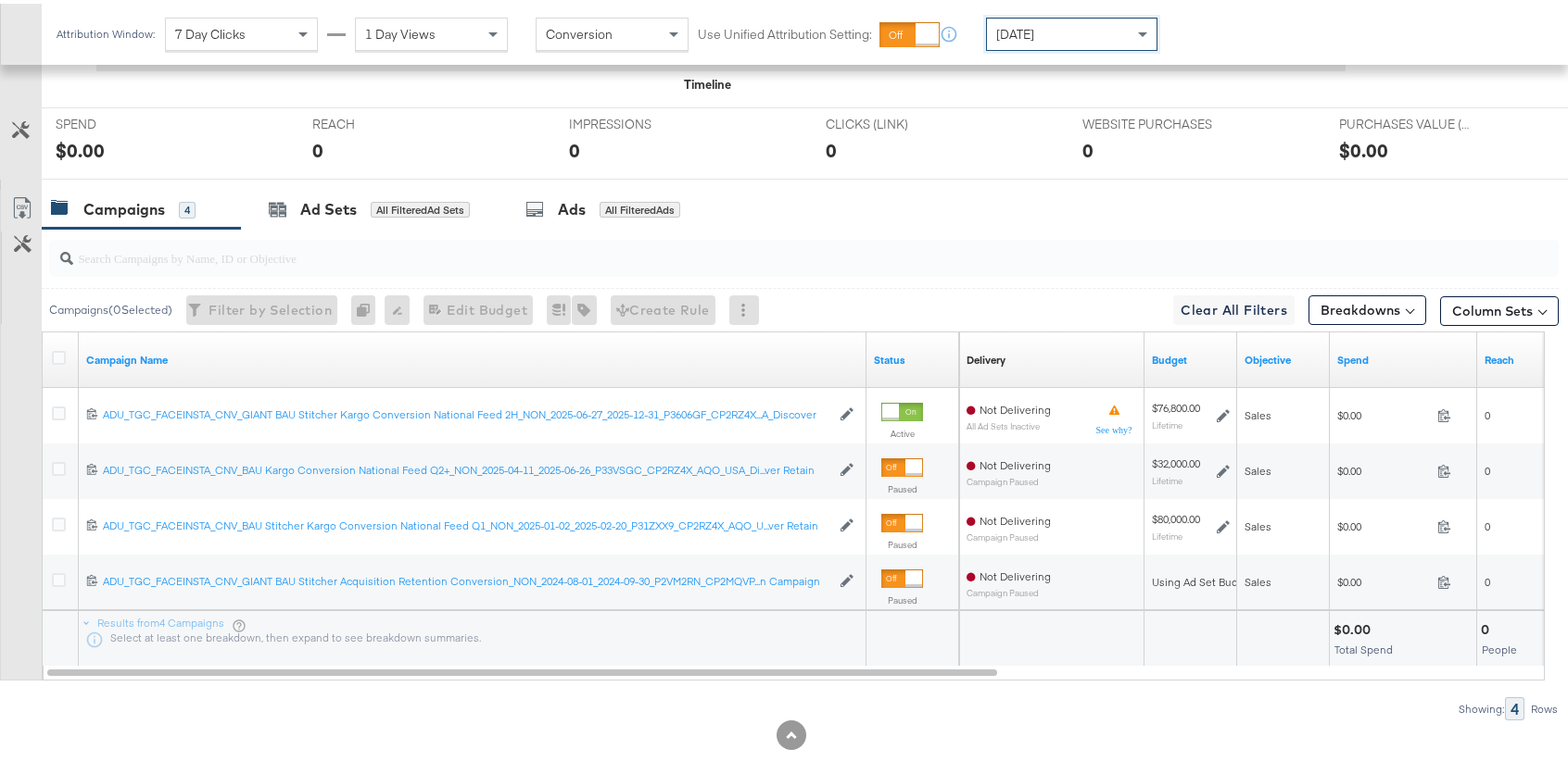
scroll to position [711, 0]
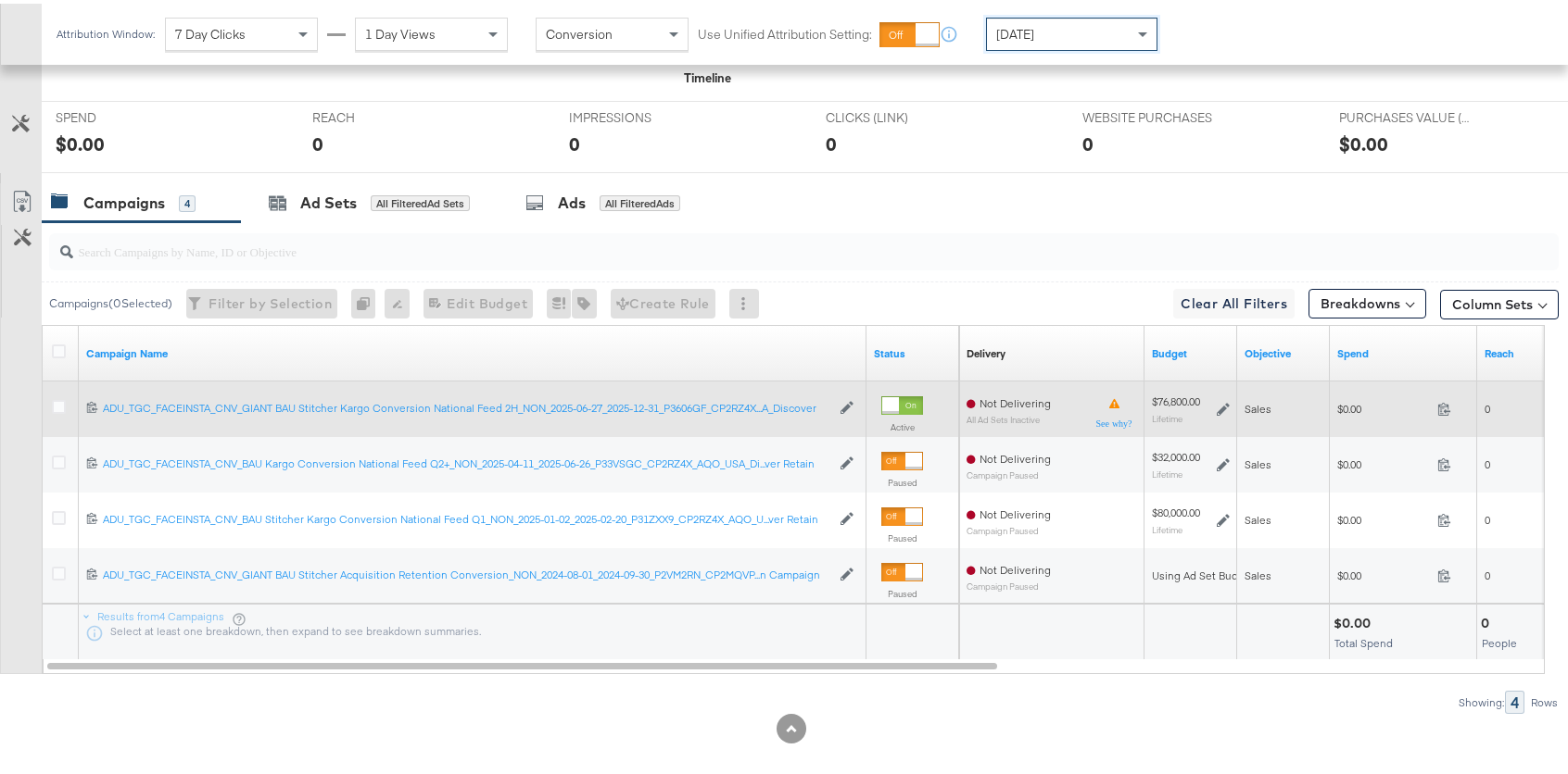
click at [66, 416] on div at bounding box center [62, 405] width 34 height 33
click at [63, 412] on div at bounding box center [62, 405] width 19 height 18
click at [55, 405] on icon at bounding box center [59, 403] width 14 height 14
click at [0, 0] on input "checkbox" at bounding box center [0, 0] width 0 height 0
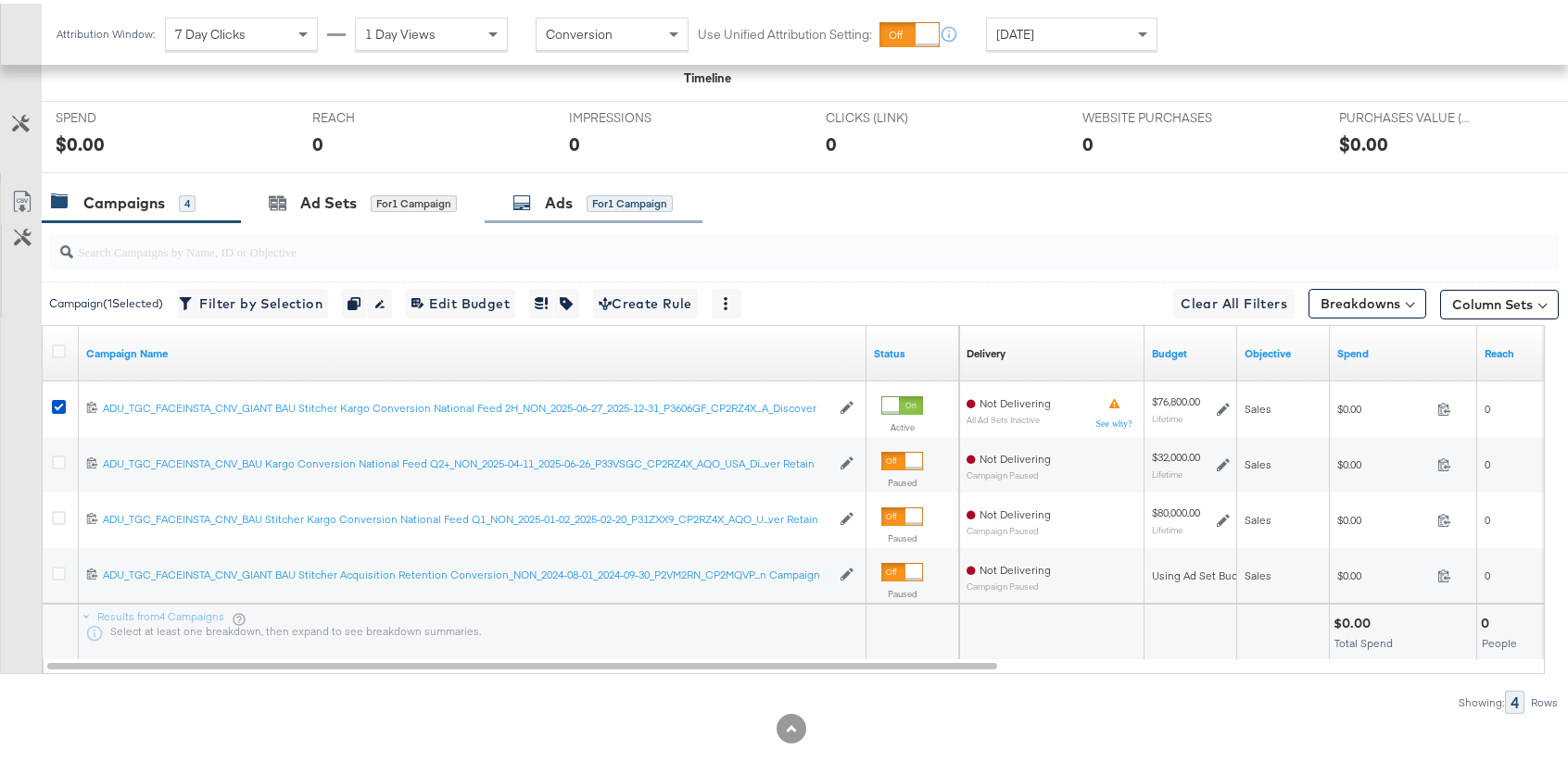
click at [627, 212] on div "Ads for 1 Campaign" at bounding box center [593, 199] width 218 height 40
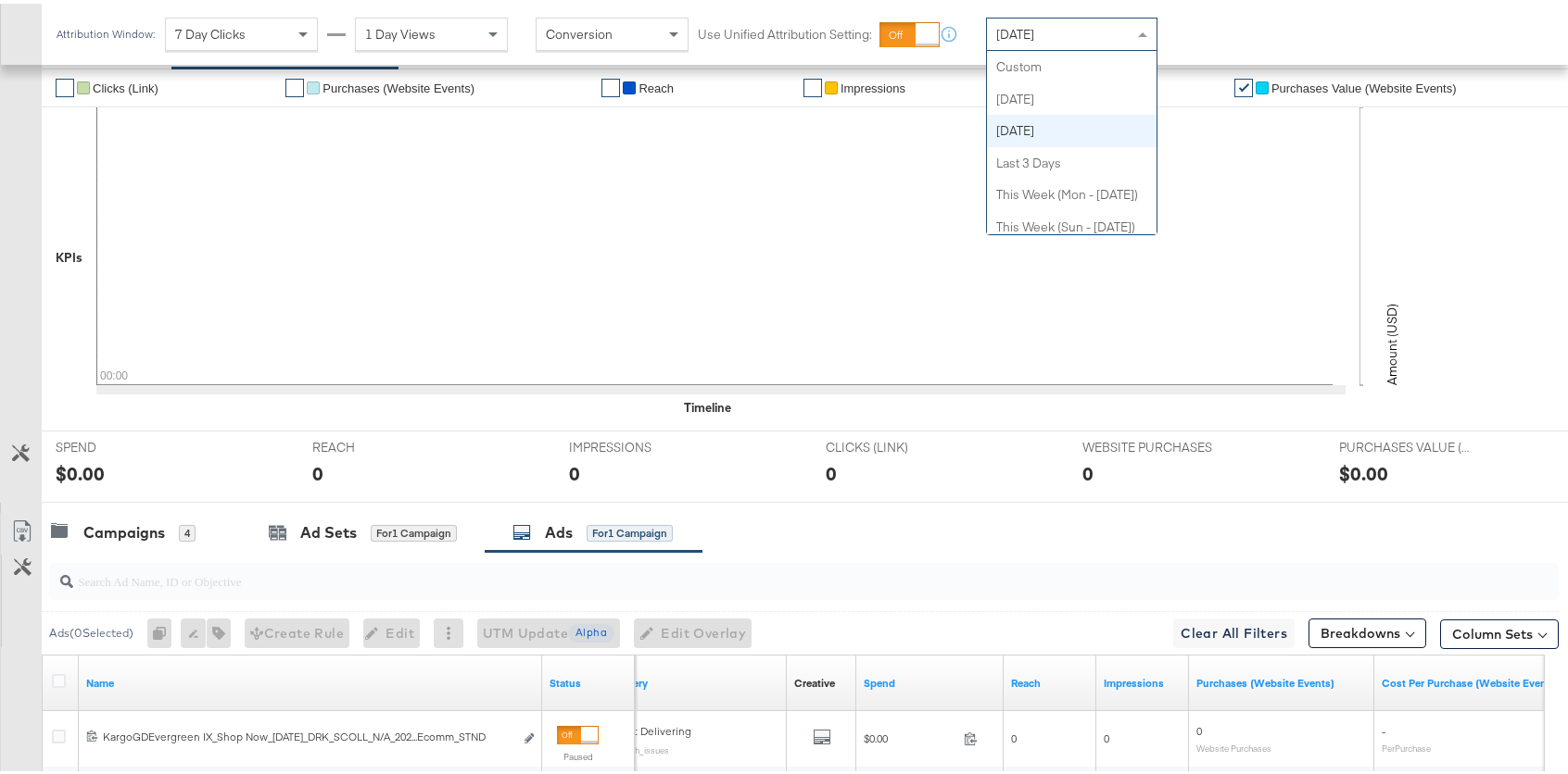
scroll to position [64, 0]
click at [1077, 17] on div "Yesterday" at bounding box center [1071, 30] width 169 height 31
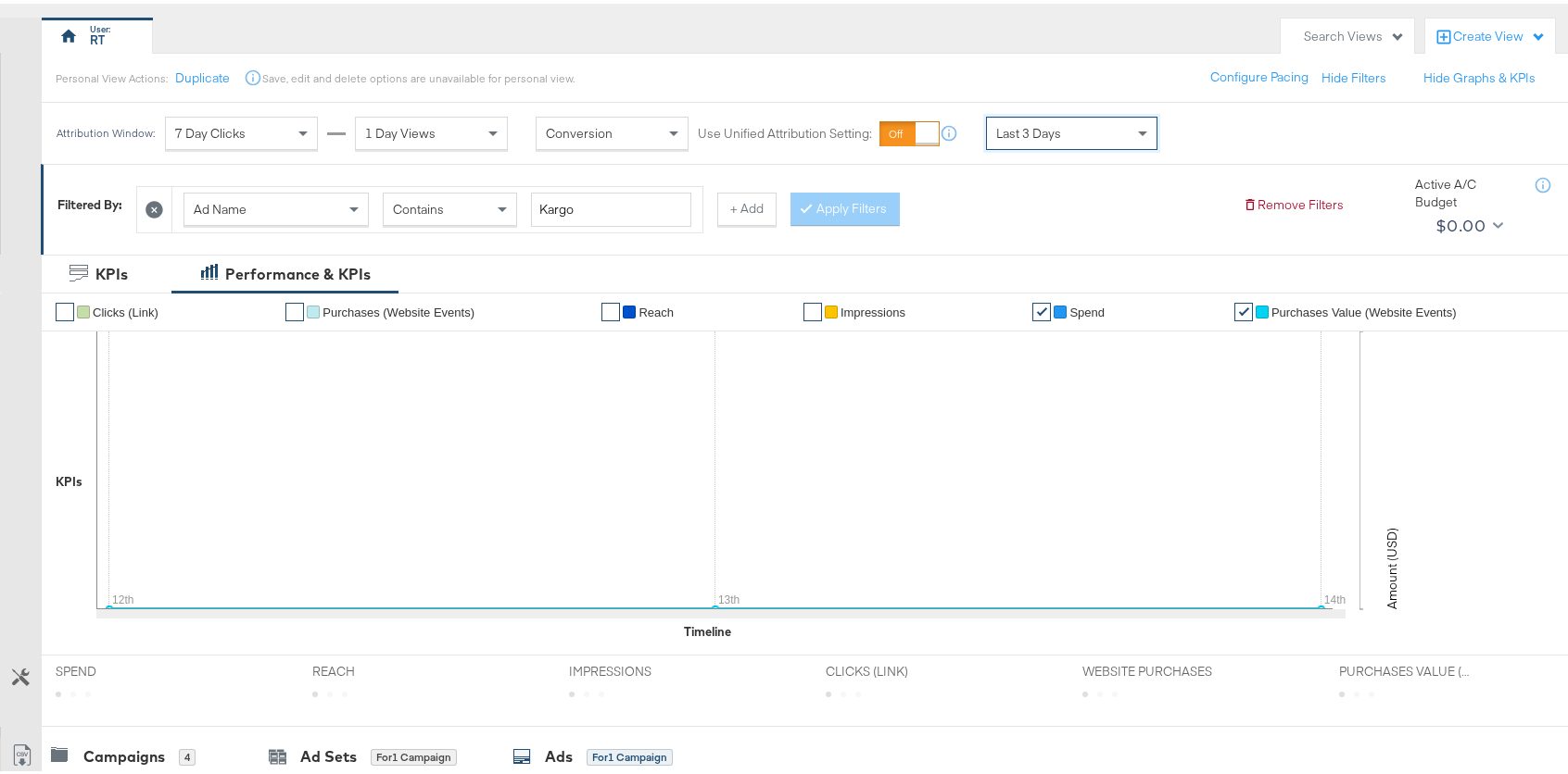
scroll to position [159, 0]
click at [1076, 134] on div "Last 3 Days" at bounding box center [1071, 128] width 169 height 31
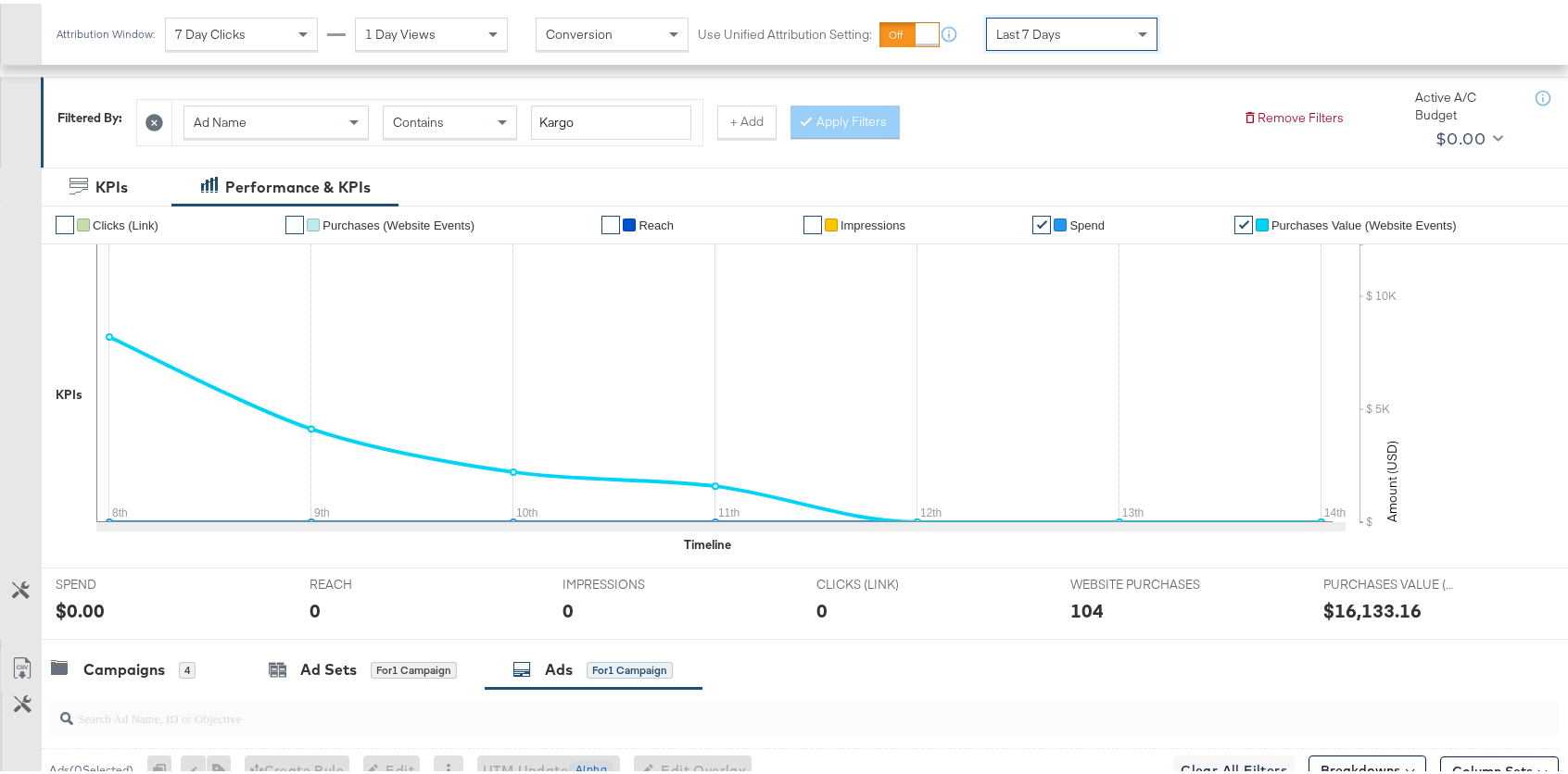
scroll to position [265, 0]
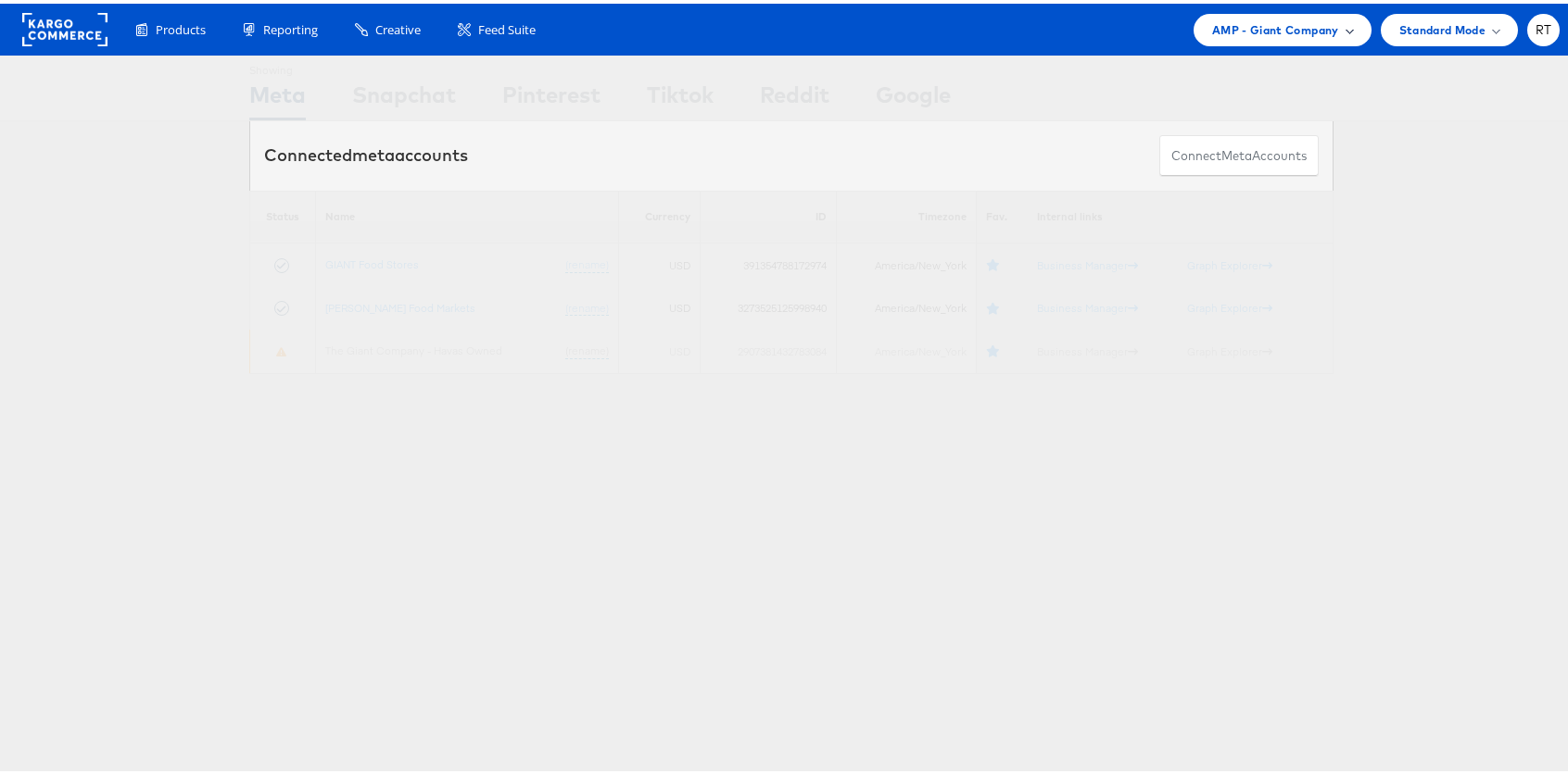
click at [1286, 23] on span "AMP - Giant Company" at bounding box center [1275, 27] width 127 height 19
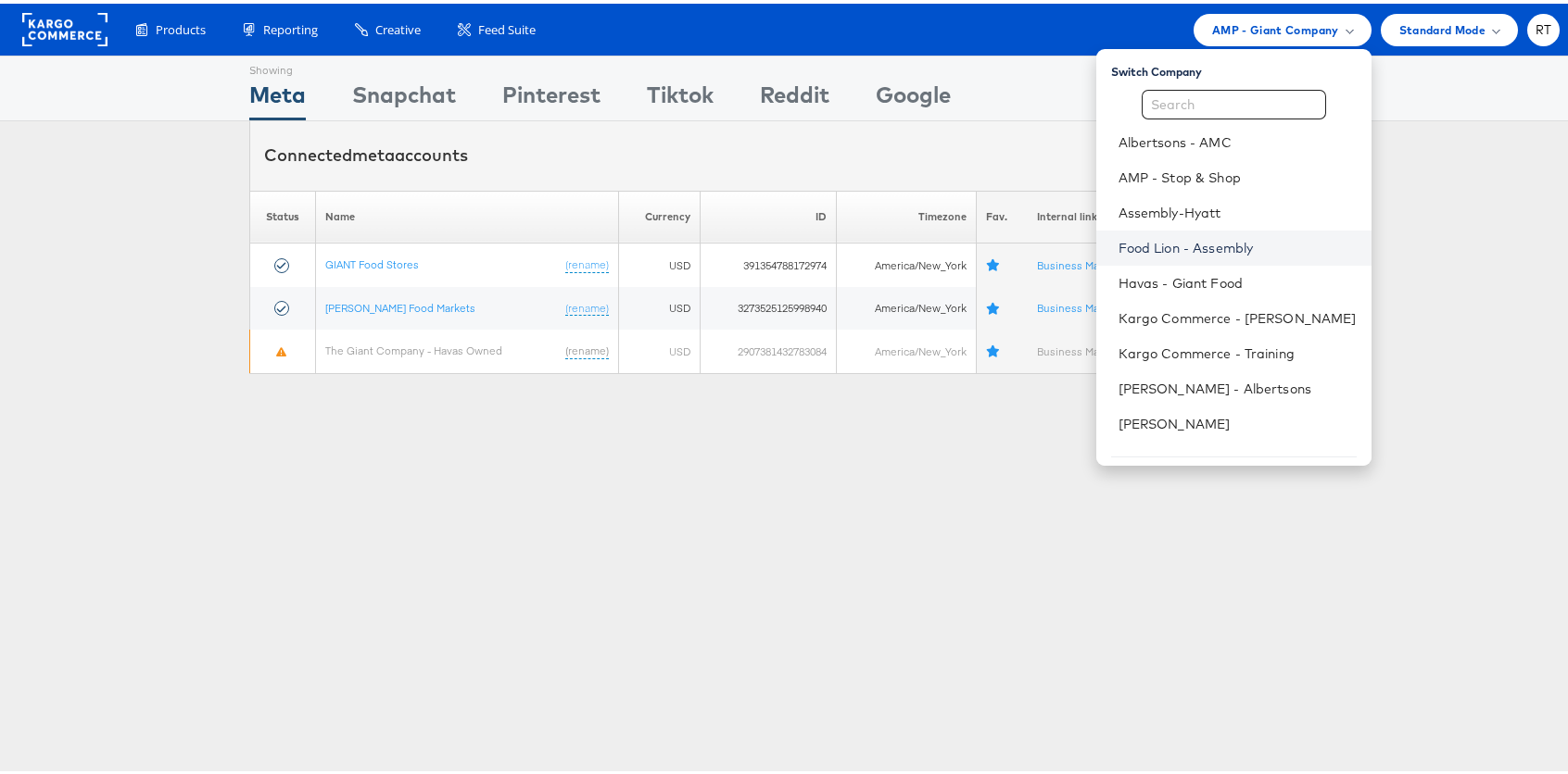
click at [1191, 236] on link "Food Lion - Assembly" at bounding box center [1237, 244] width 239 height 18
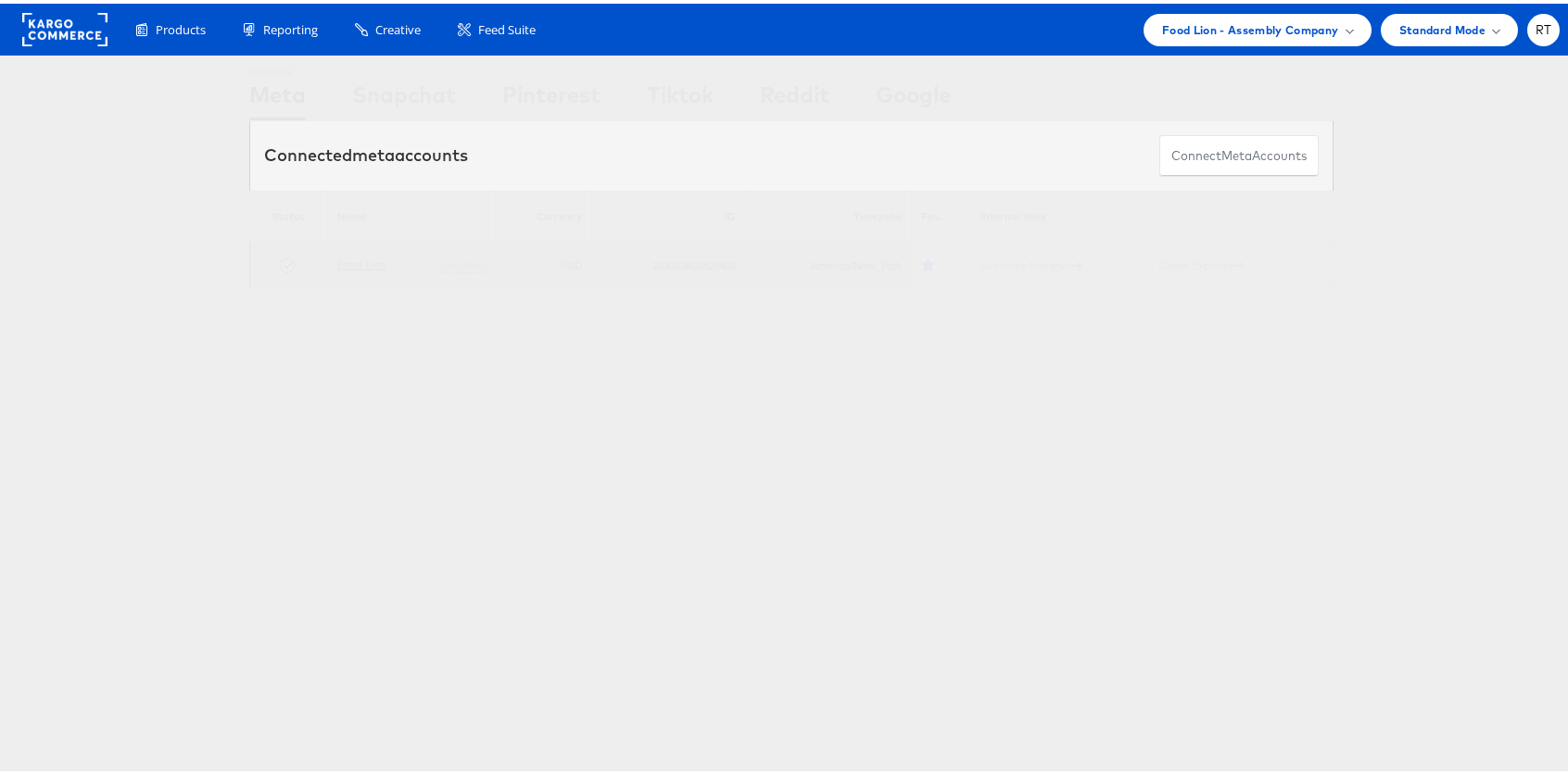
click at [358, 263] on link "Food Lion" at bounding box center [362, 260] width 49 height 14
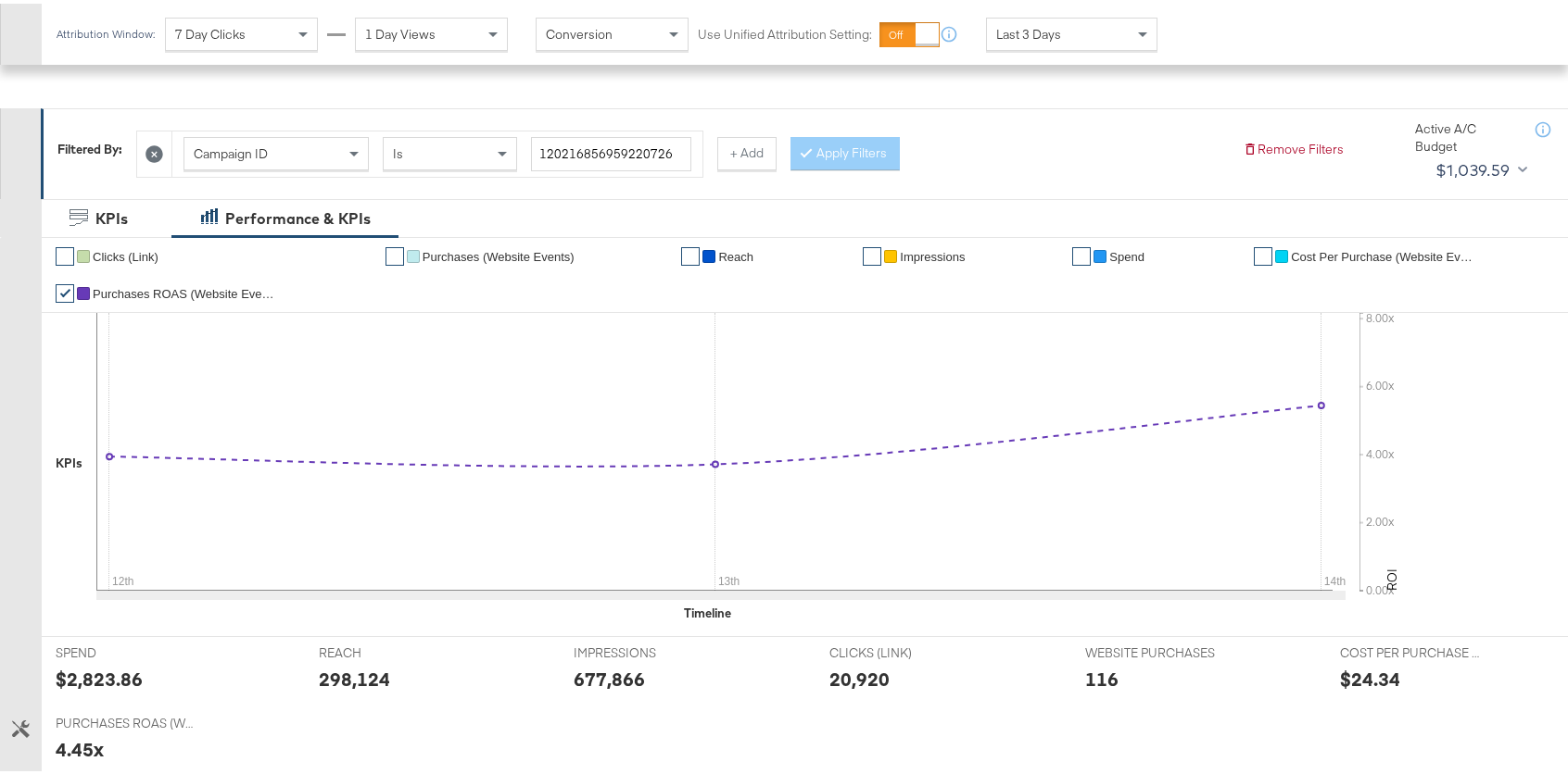
scroll to position [200, 0]
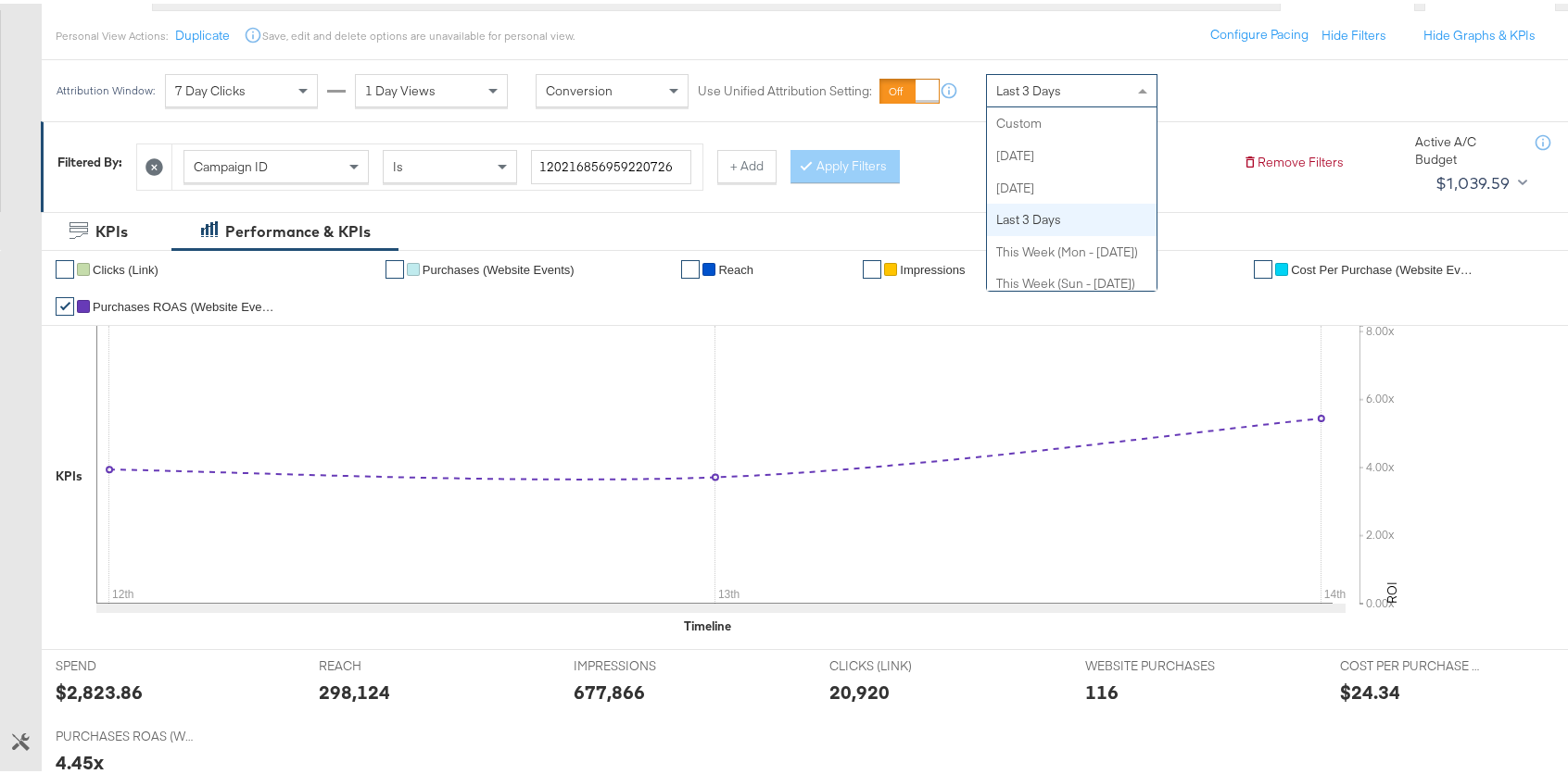
click at [1029, 100] on div "Last 3 Days" at bounding box center [1071, 86] width 169 height 31
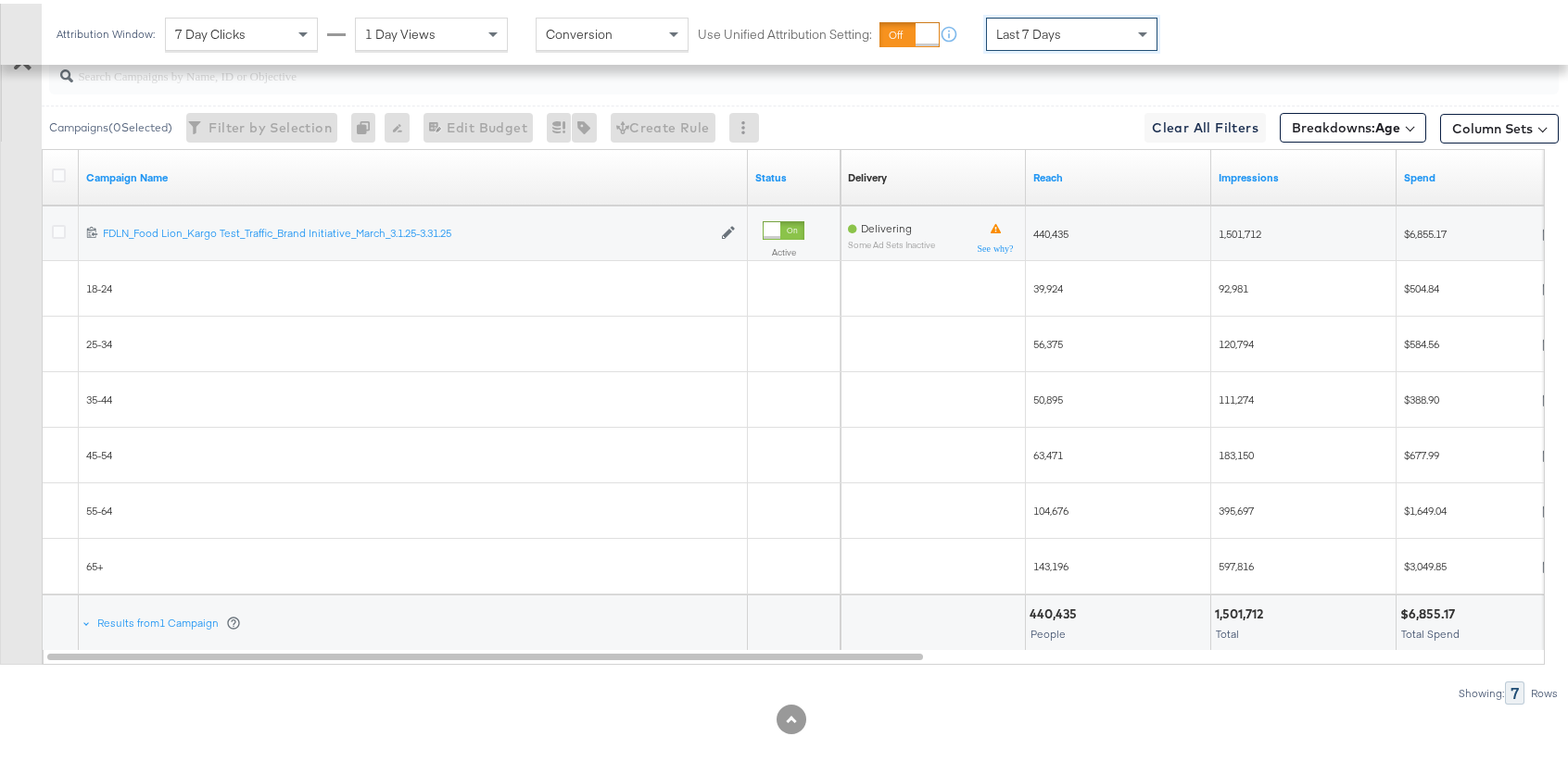
scroll to position [1001, 0]
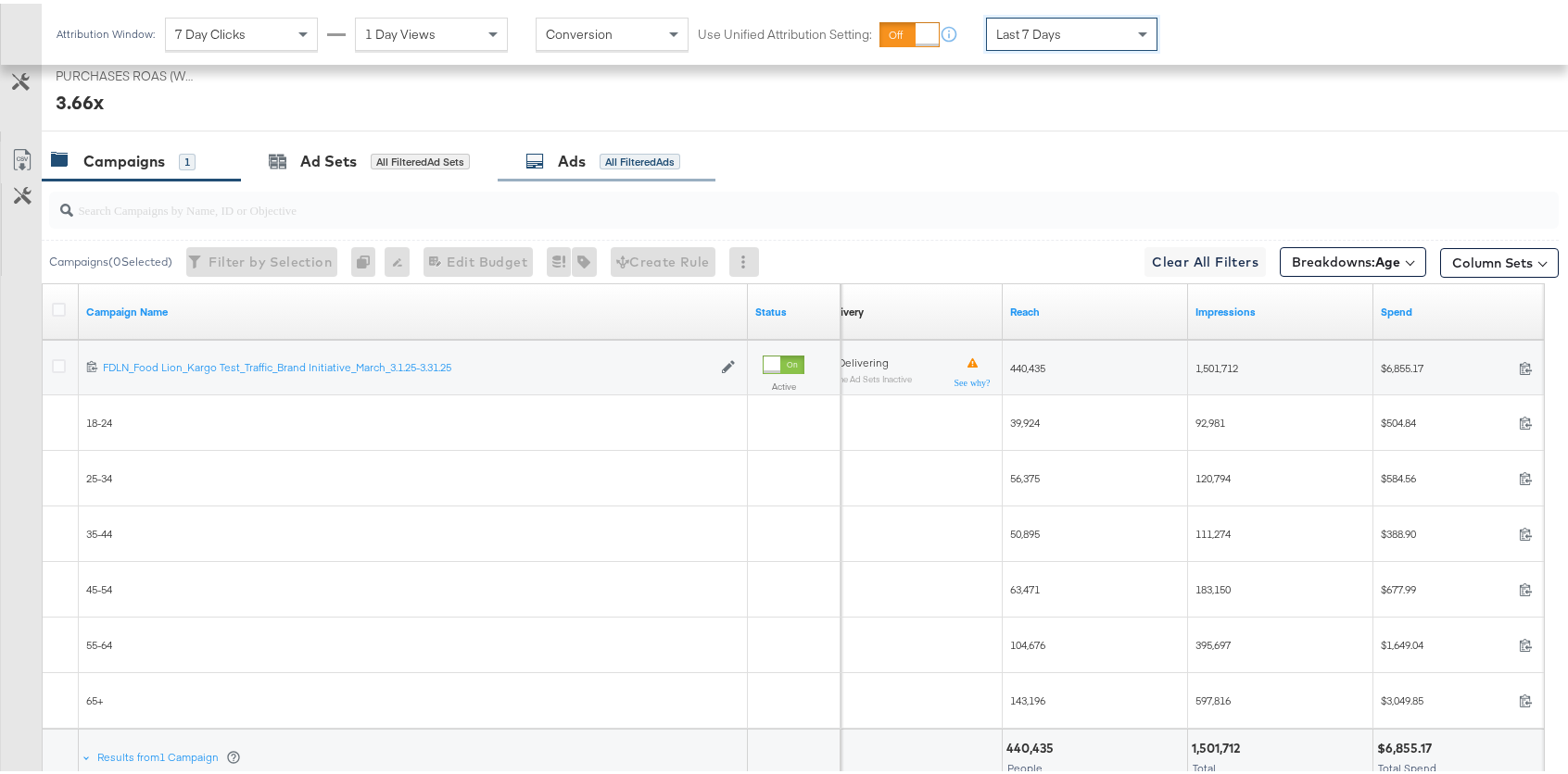
click at [602, 167] on div "Ads All Filtered Ads" at bounding box center [602, 158] width 155 height 21
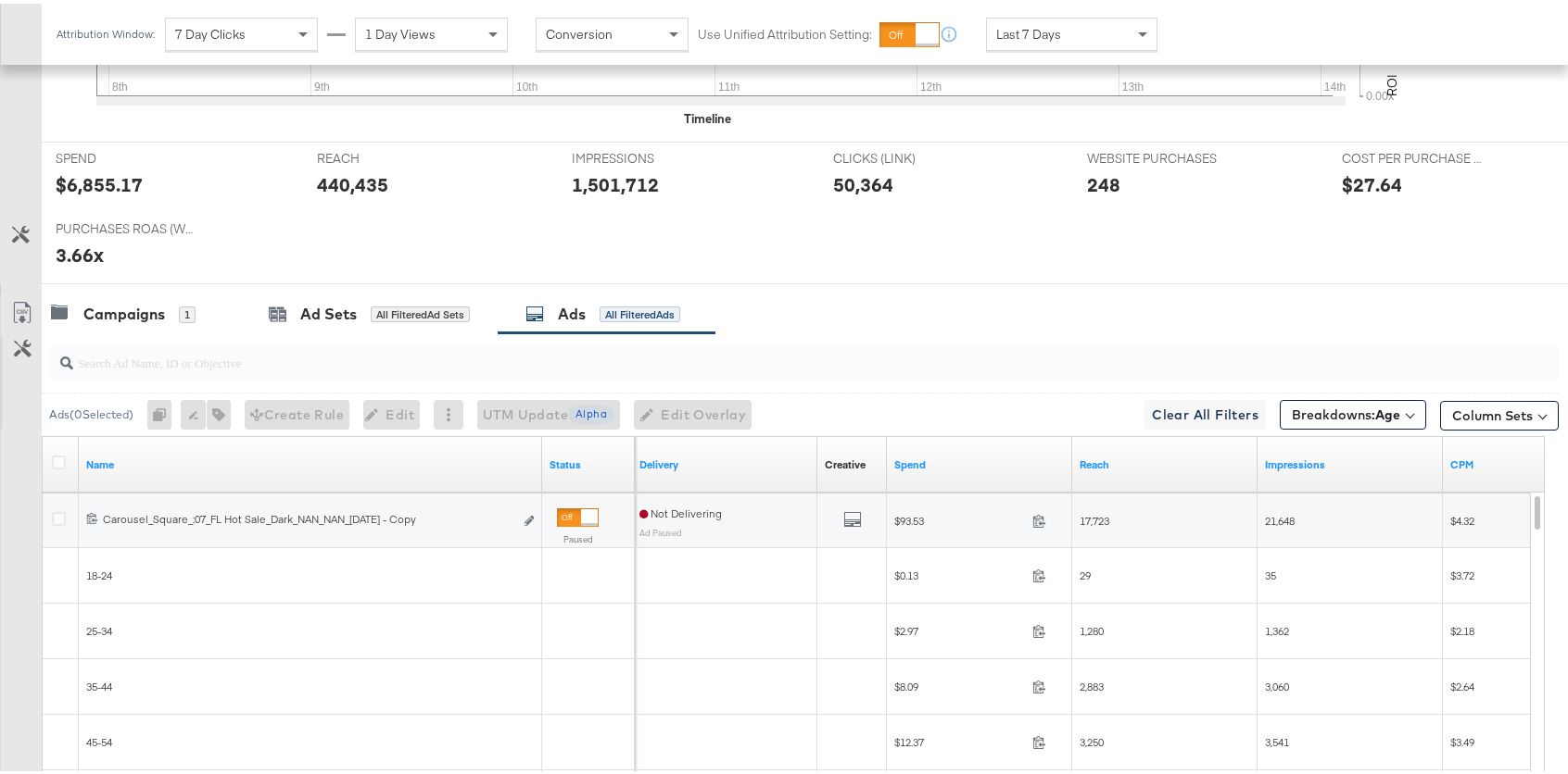
scroll to position [727, 0]
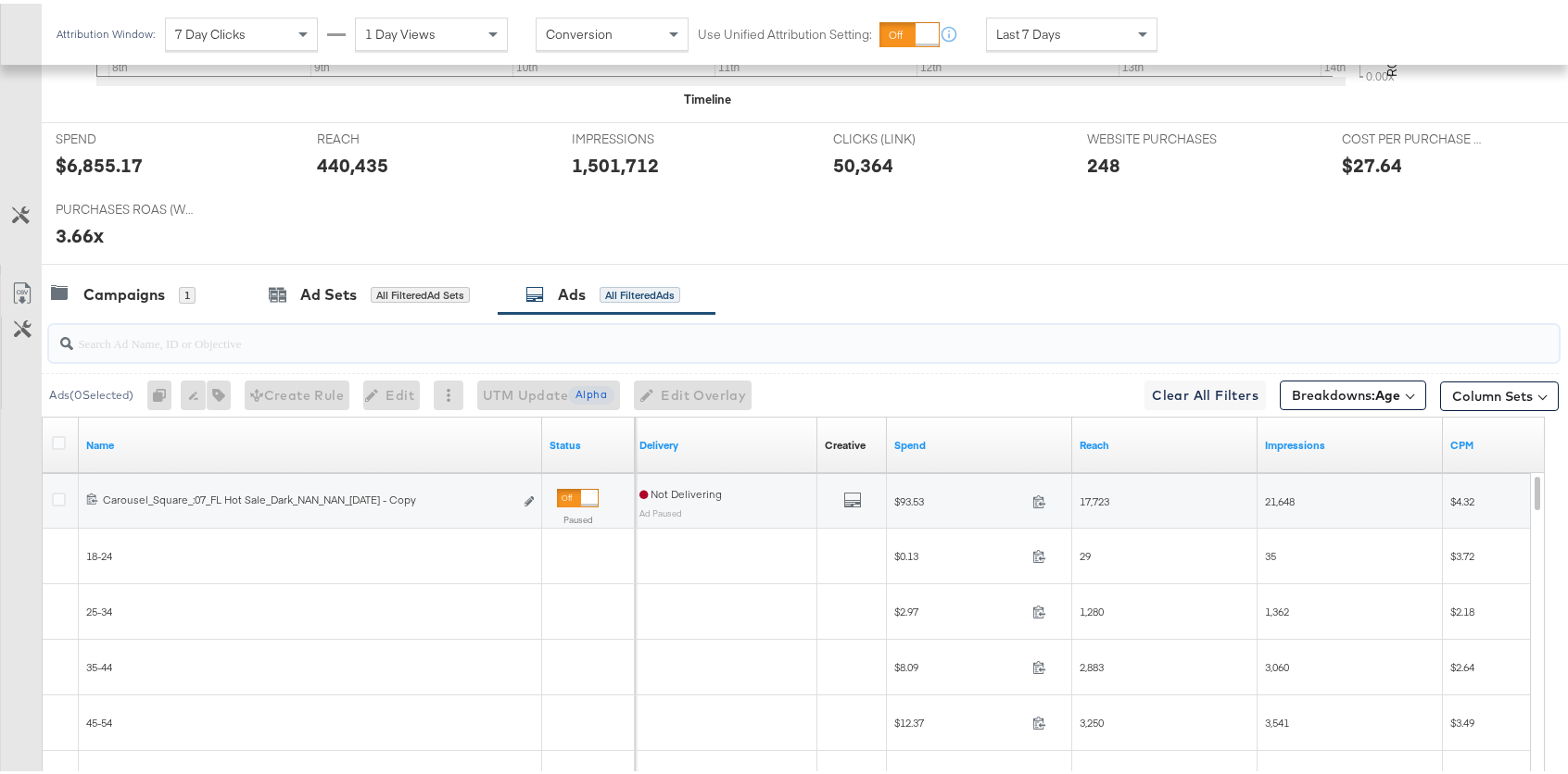
click at [378, 327] on input "search" at bounding box center [747, 332] width 1348 height 36
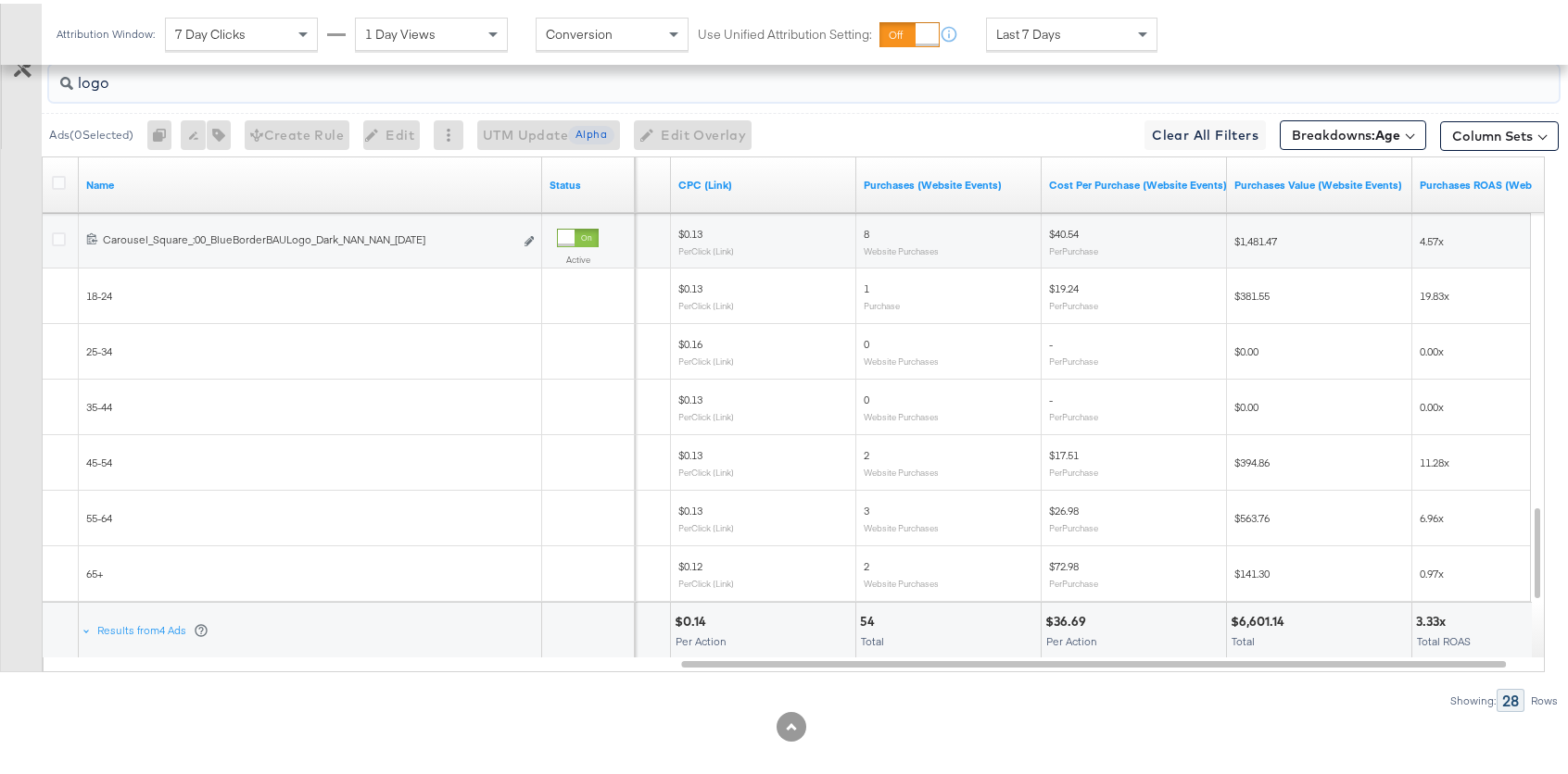
scroll to position [1003, 0]
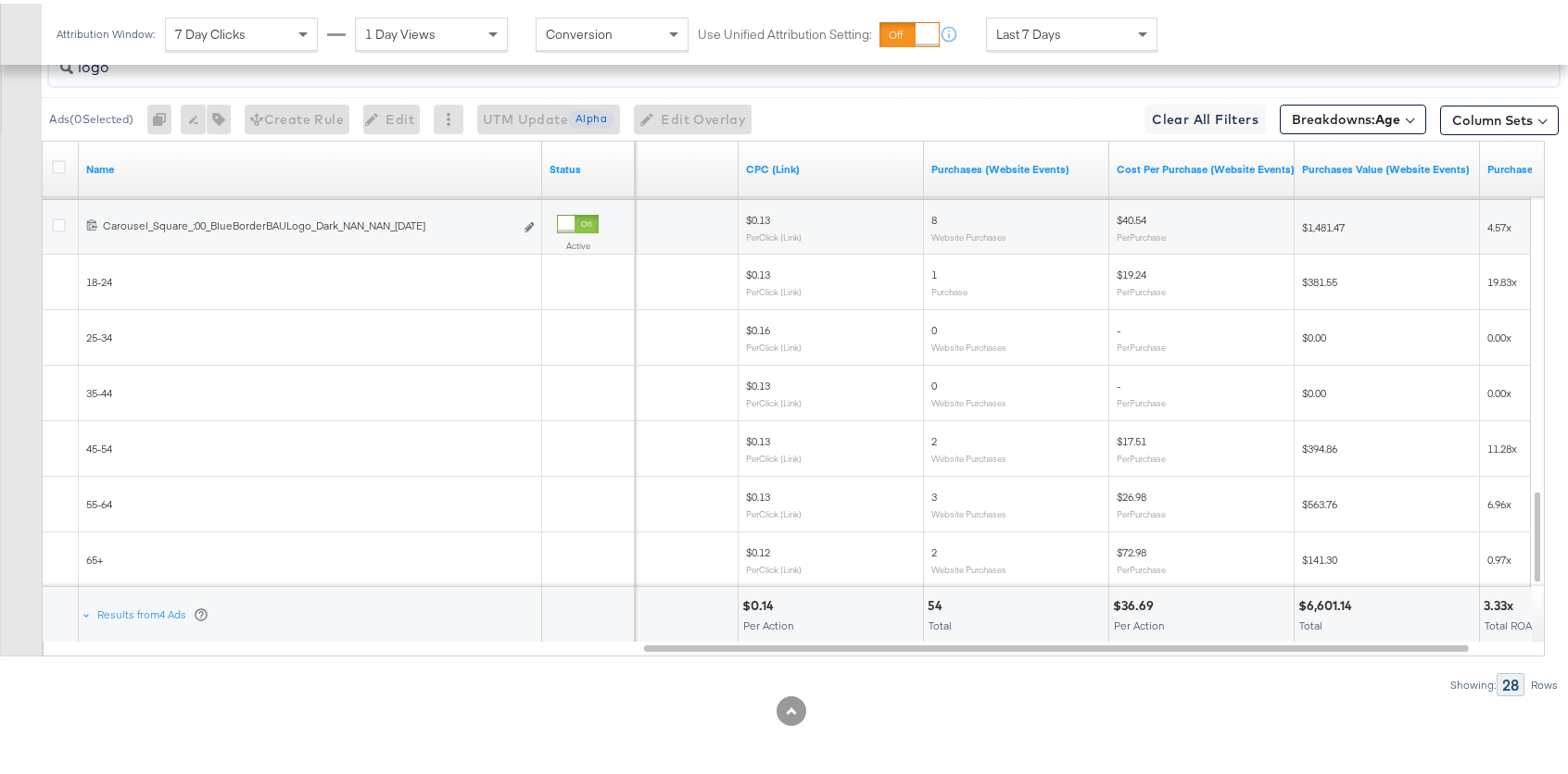
type input "logo"
